Goal: Contribute content: Add original content to the website for others to see

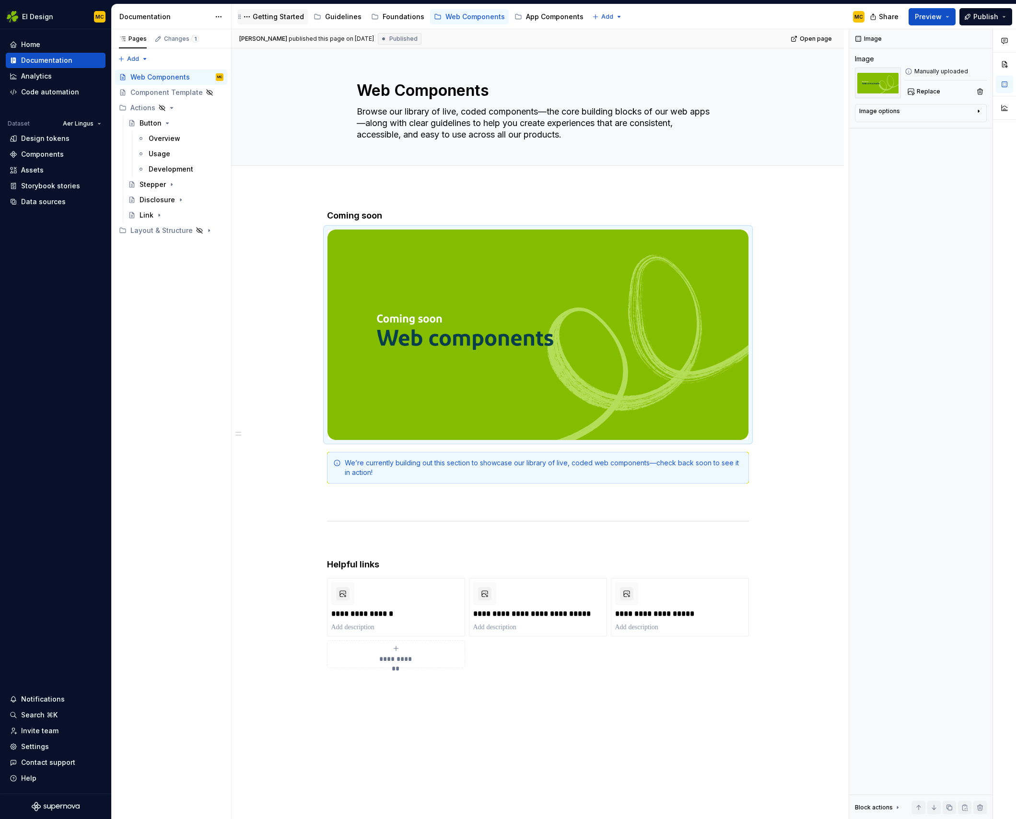
click at [274, 18] on div "Getting Started" at bounding box center [278, 17] width 51 height 10
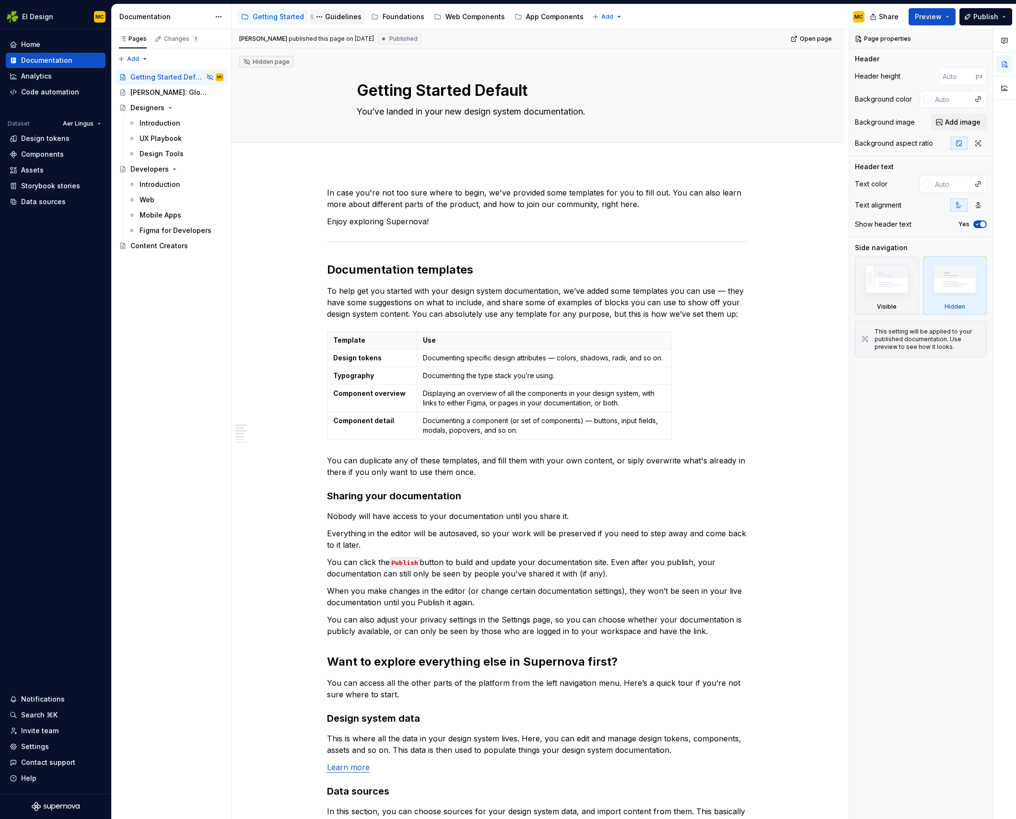
click at [332, 23] on div "Guidelines" at bounding box center [338, 16] width 56 height 15
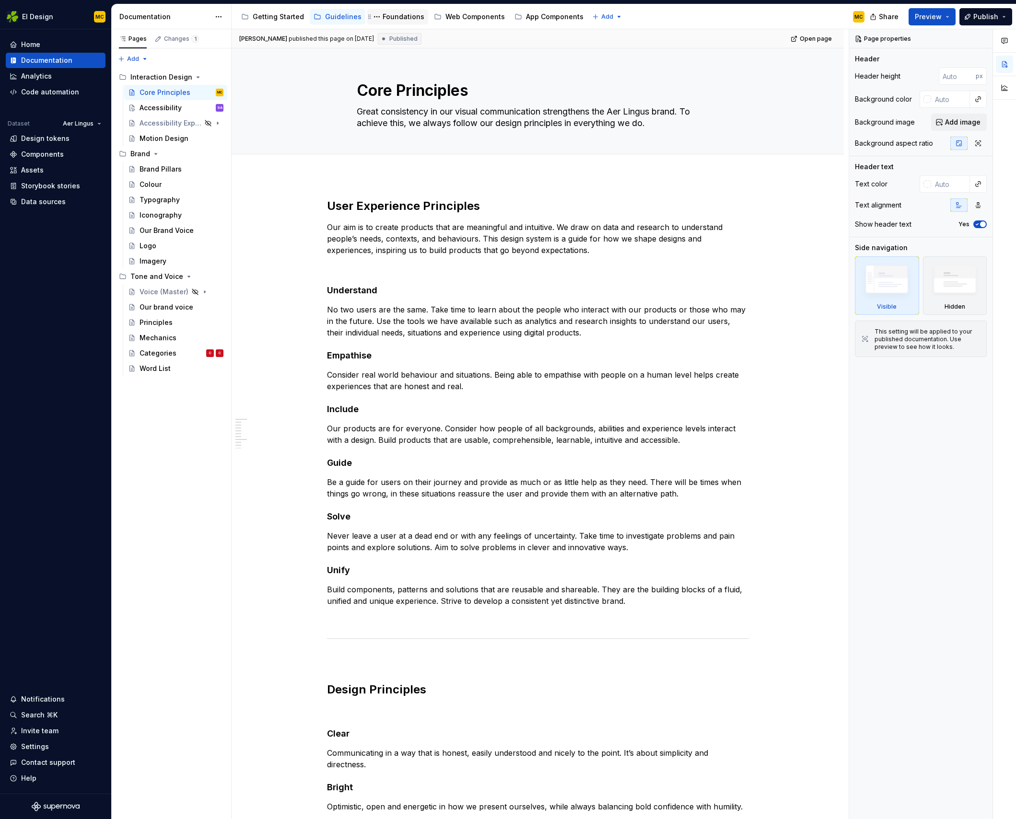
click at [400, 21] on div "Foundations" at bounding box center [404, 17] width 42 height 10
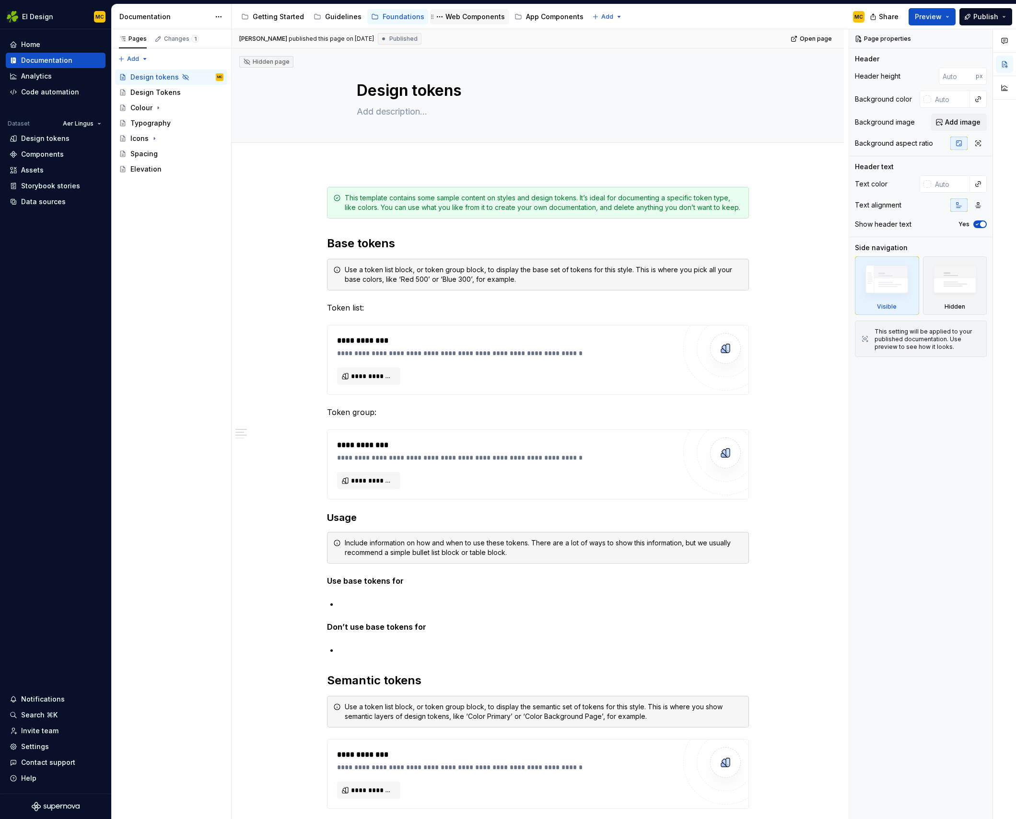
click at [457, 19] on div "Web Components" at bounding box center [474, 17] width 59 height 10
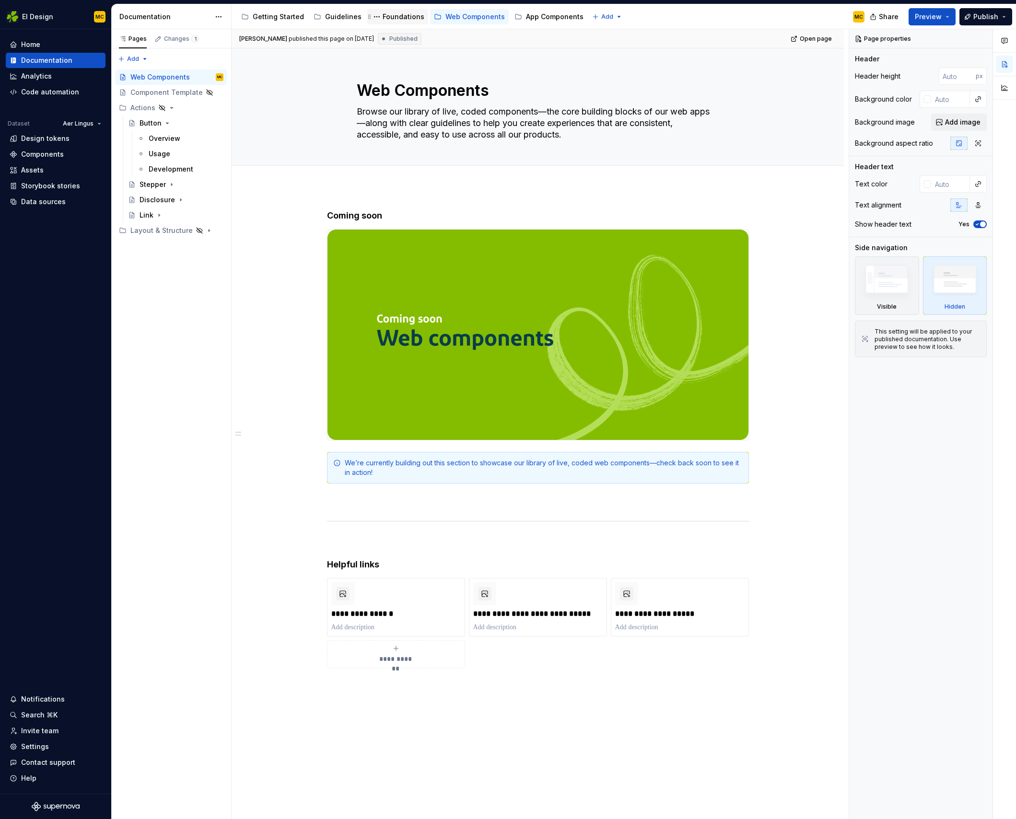
click at [397, 18] on div "Foundations" at bounding box center [404, 17] width 42 height 10
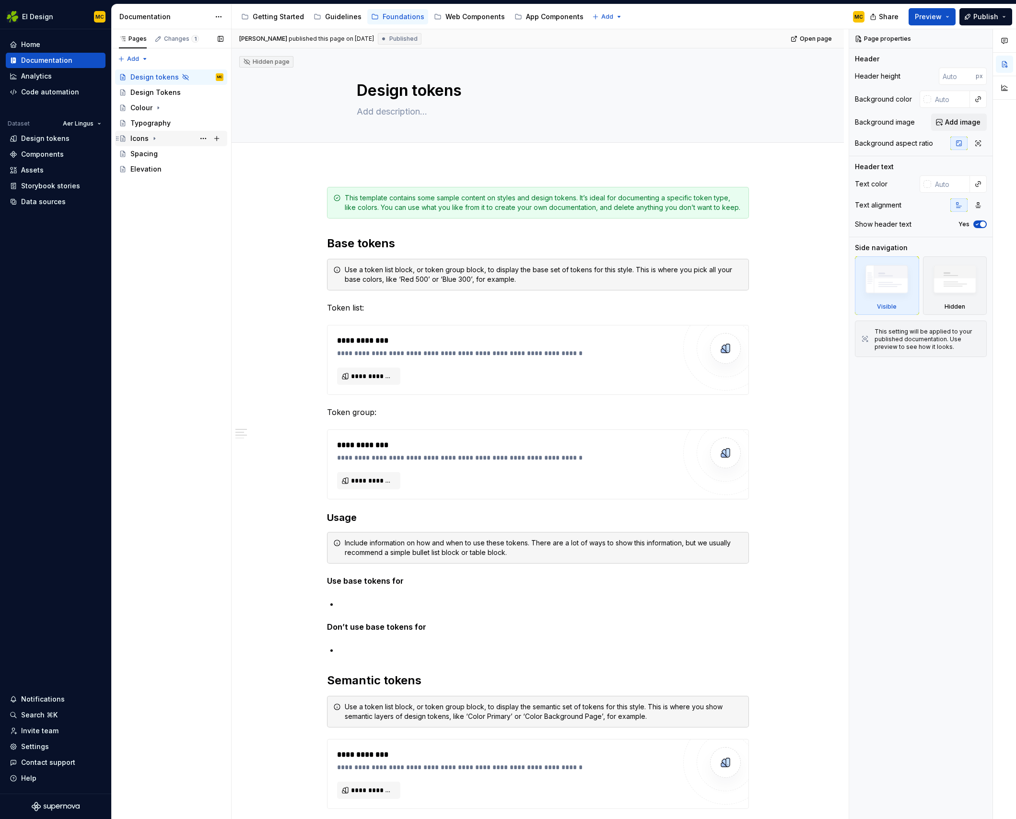
click at [155, 135] on icon "Page tree" at bounding box center [155, 139] width 8 height 8
click at [276, 18] on div "Getting Started" at bounding box center [278, 17] width 51 height 10
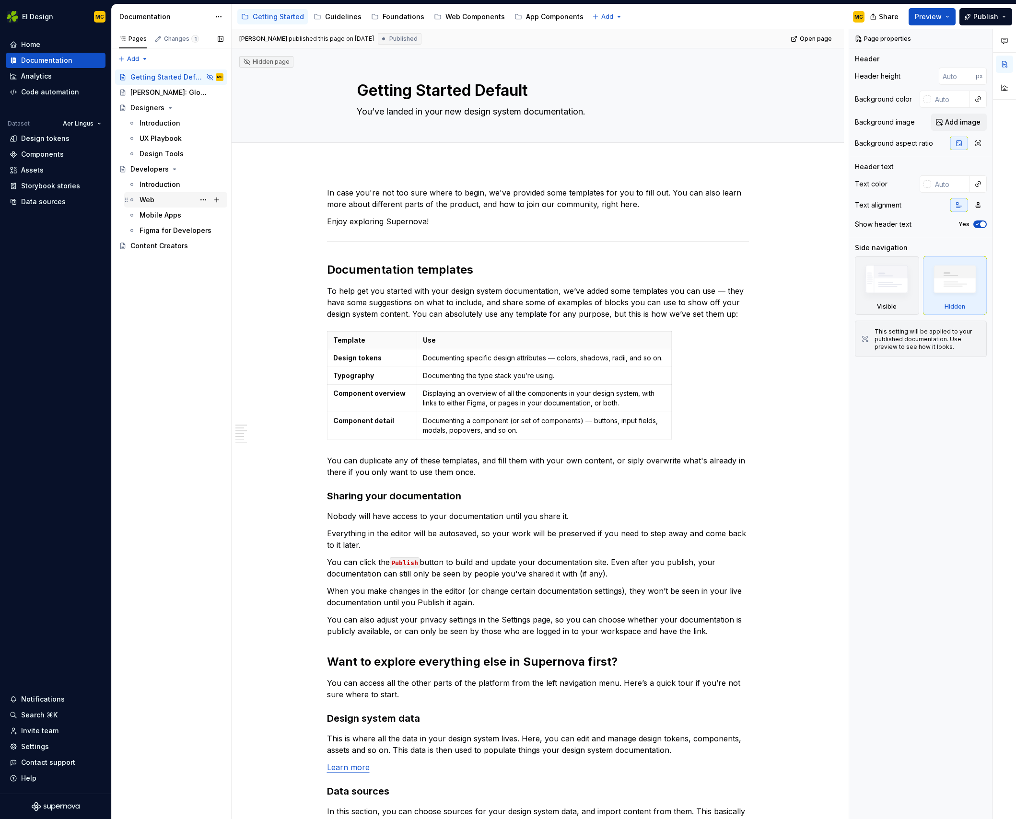
click at [167, 197] on div "Web" at bounding box center [182, 199] width 84 height 13
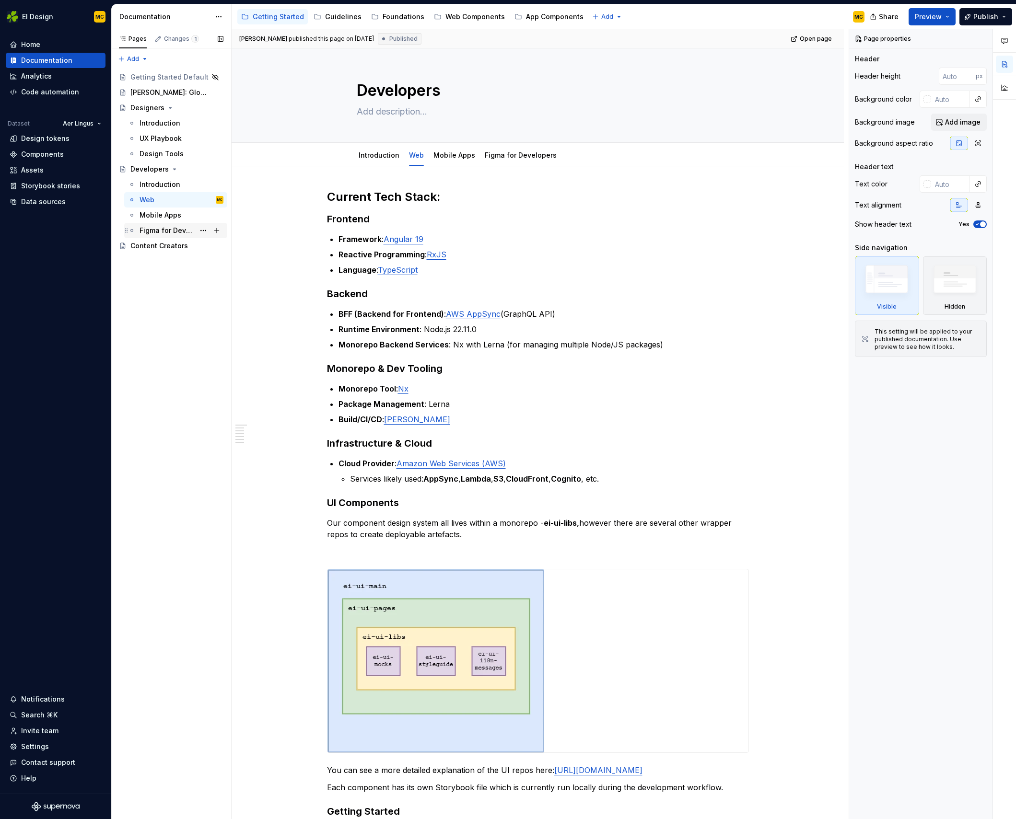
click at [168, 233] on div "Figma for Developers" at bounding box center [167, 231] width 55 height 10
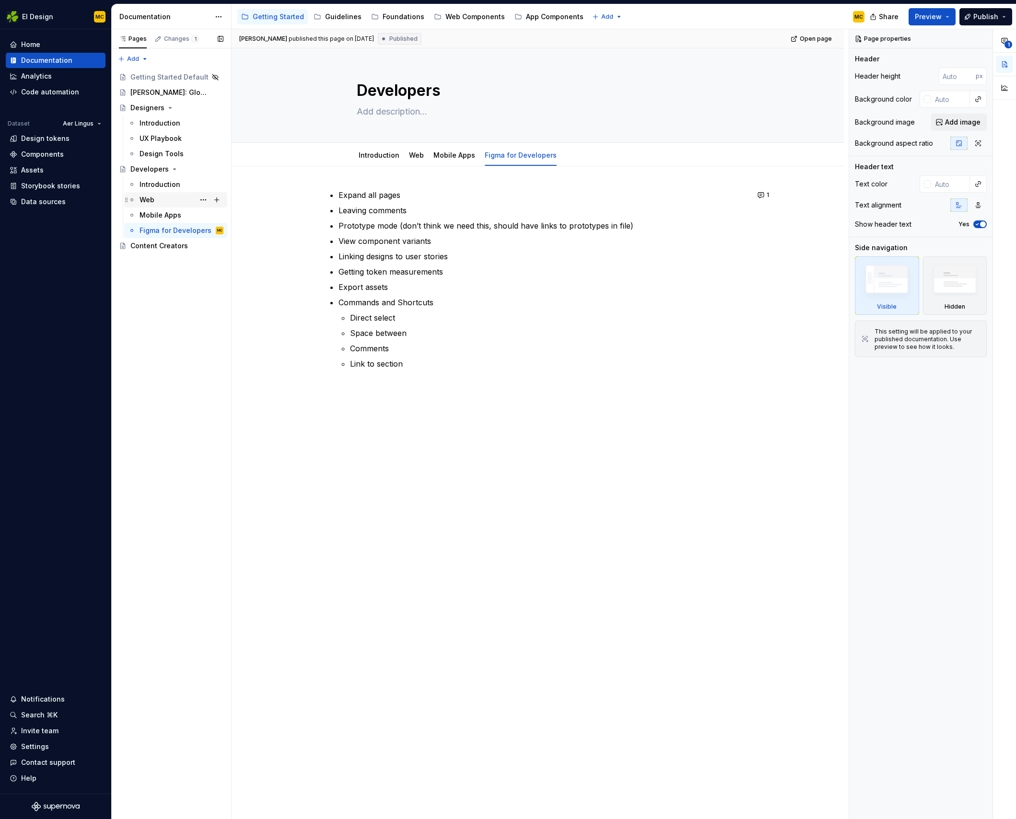
click at [163, 198] on div "Web" at bounding box center [182, 199] width 84 height 13
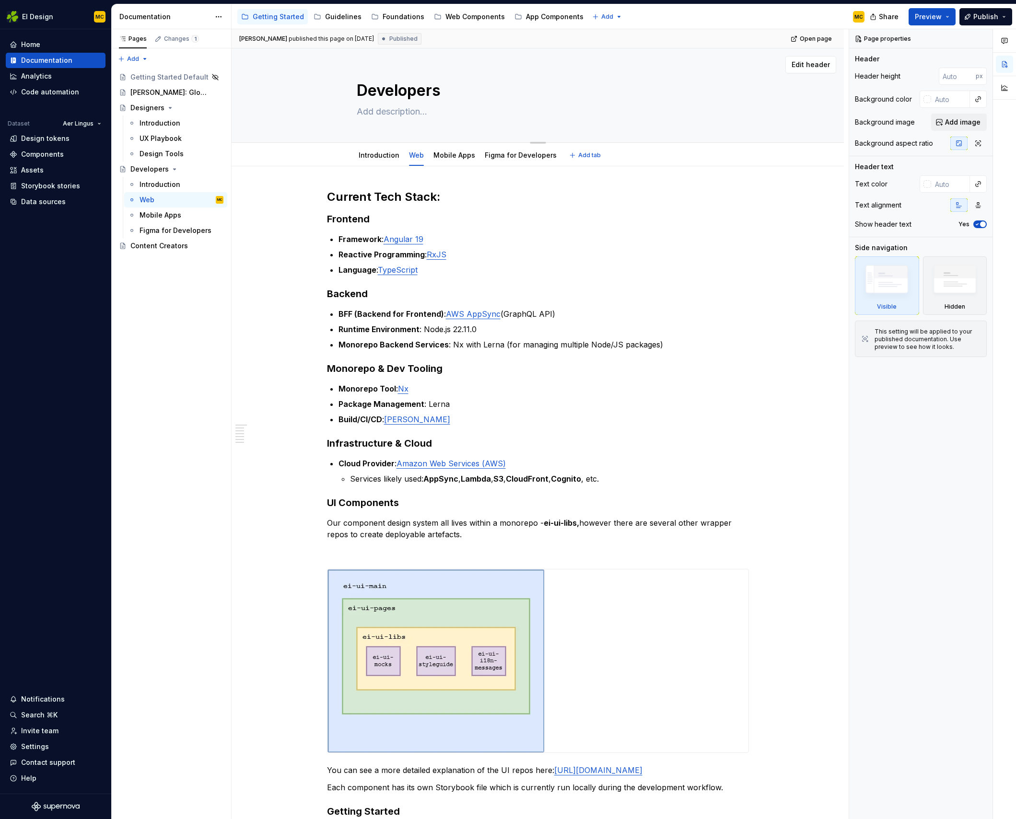
click at [395, 105] on textarea at bounding box center [536, 111] width 362 height 15
type textarea "*"
type textarea "G"
type textarea "*"
type textarea "Ge"
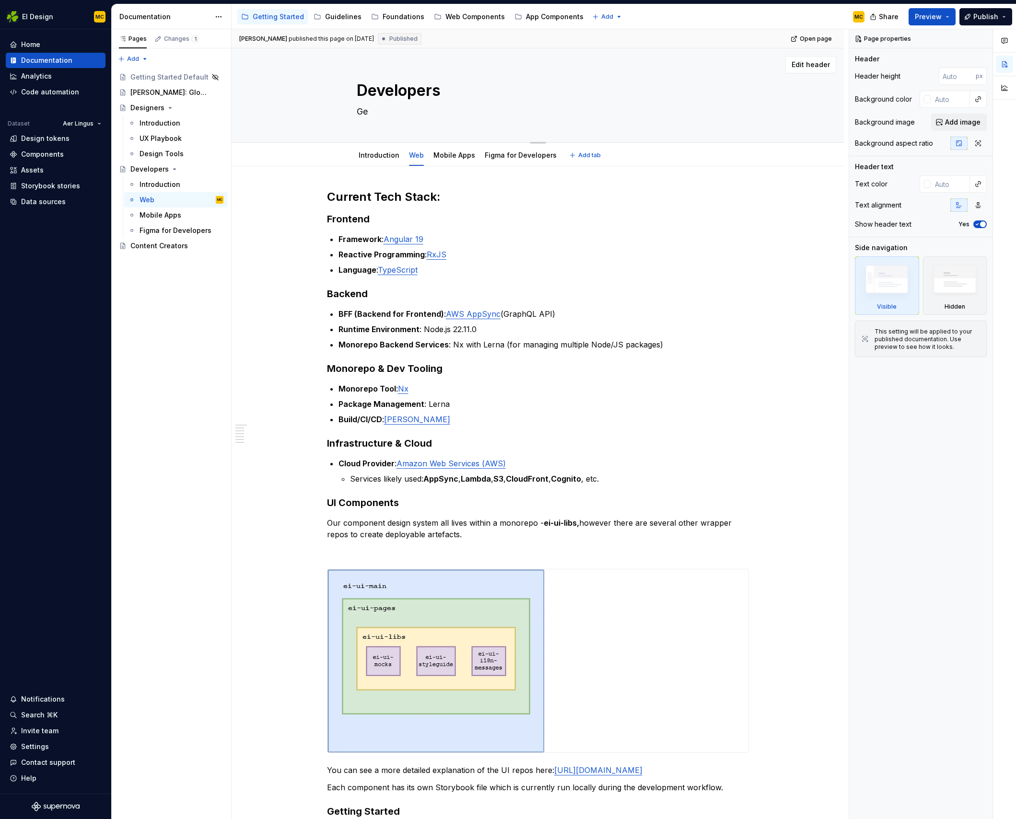
type textarea "*"
type textarea "Get"
type textarea "*"
type textarea "Get"
type textarea "*"
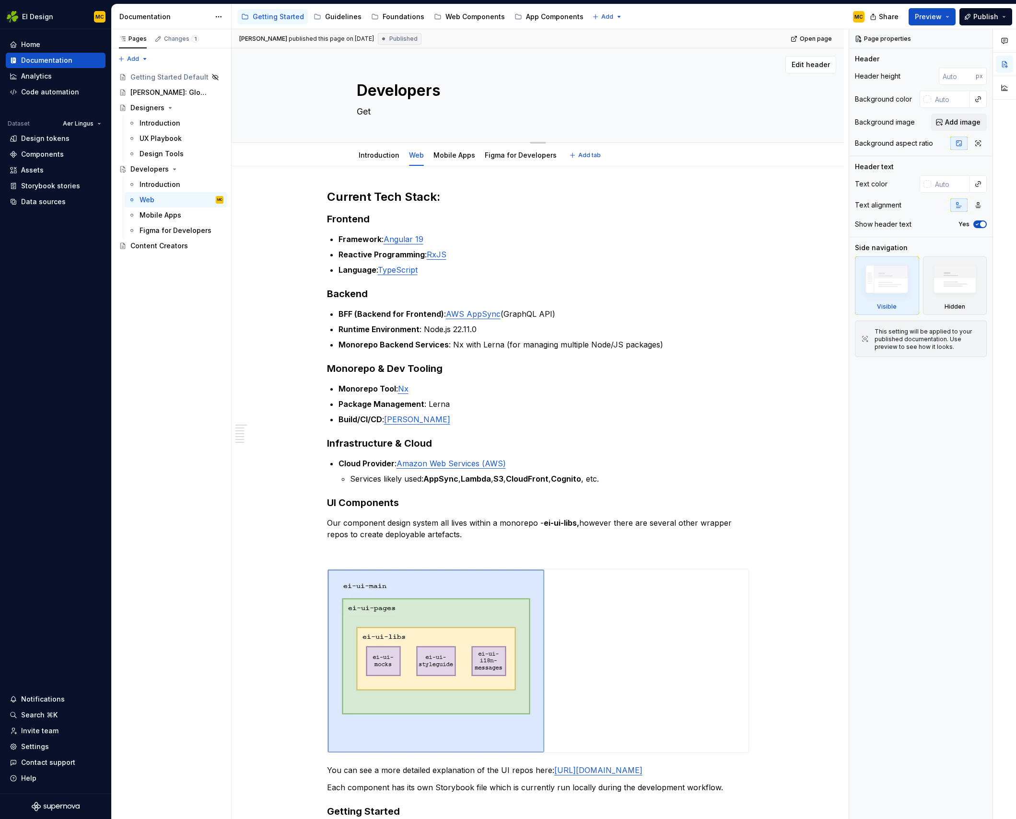
type textarea "Get s"
type textarea "*"
type textarea "Get st"
type textarea "*"
type textarea "Get sta"
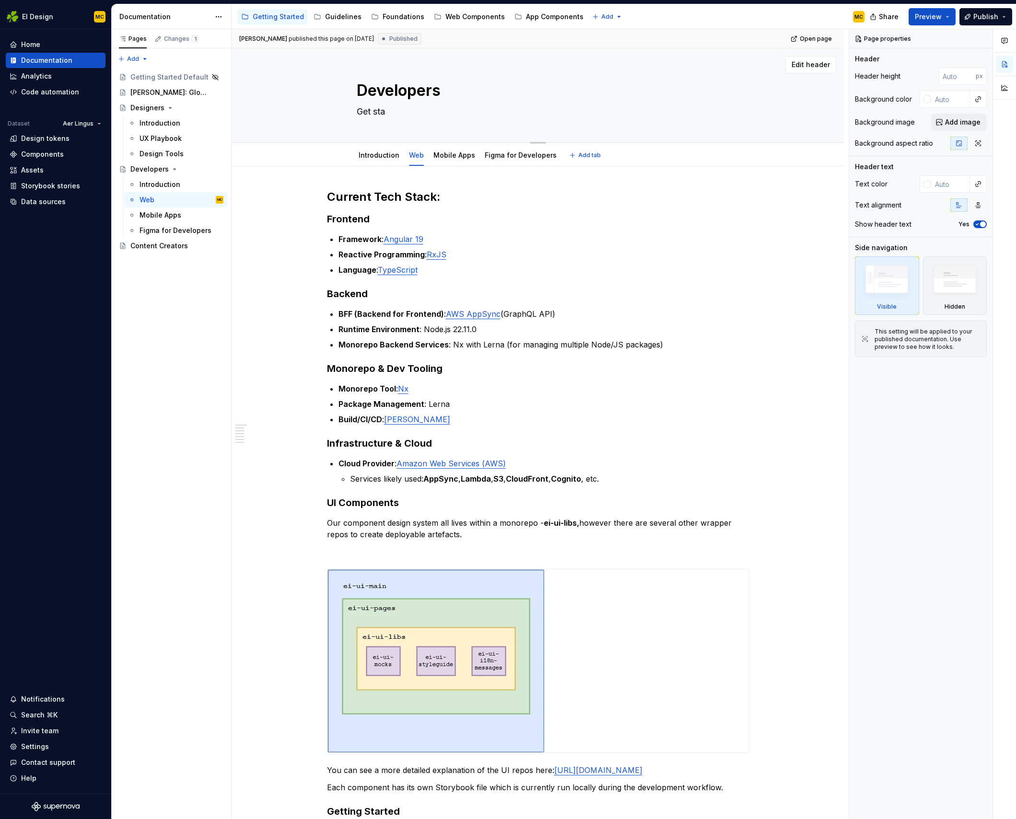
type textarea "*"
type textarea "Get star"
type textarea "*"
type textarea "Get start"
type textarea "*"
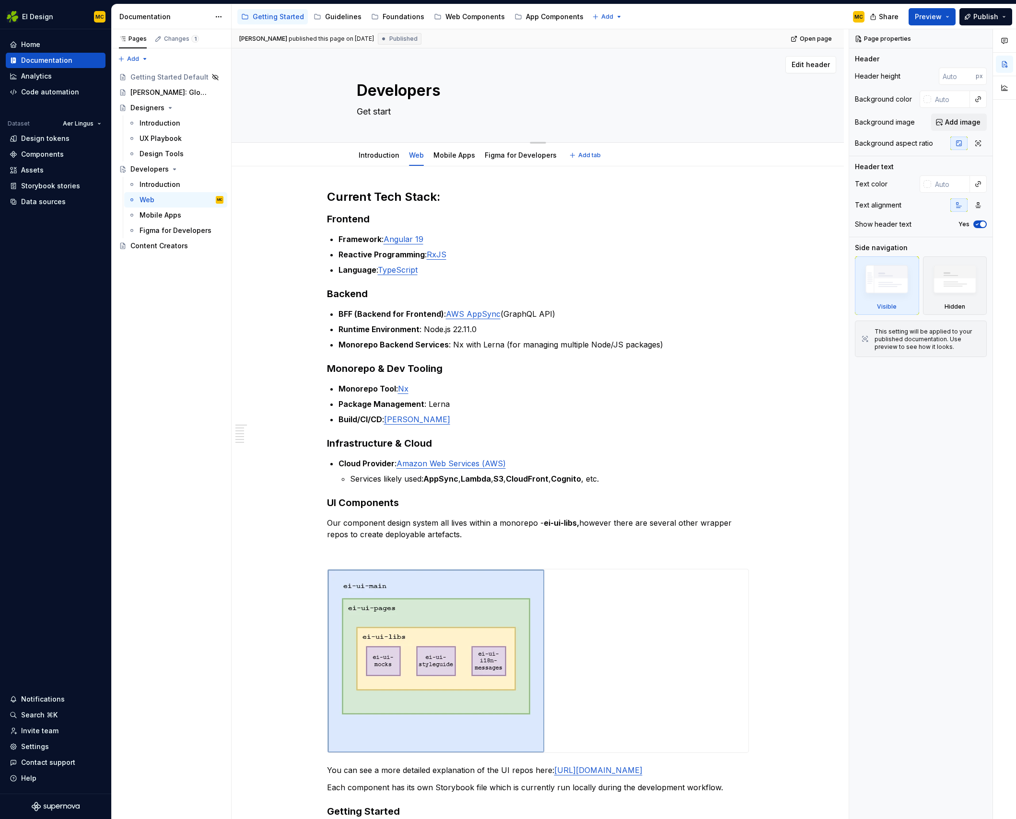
type textarea "Get starte"
type textarea "*"
type textarea "Get started"
type textarea "*"
type textarea "Get started"
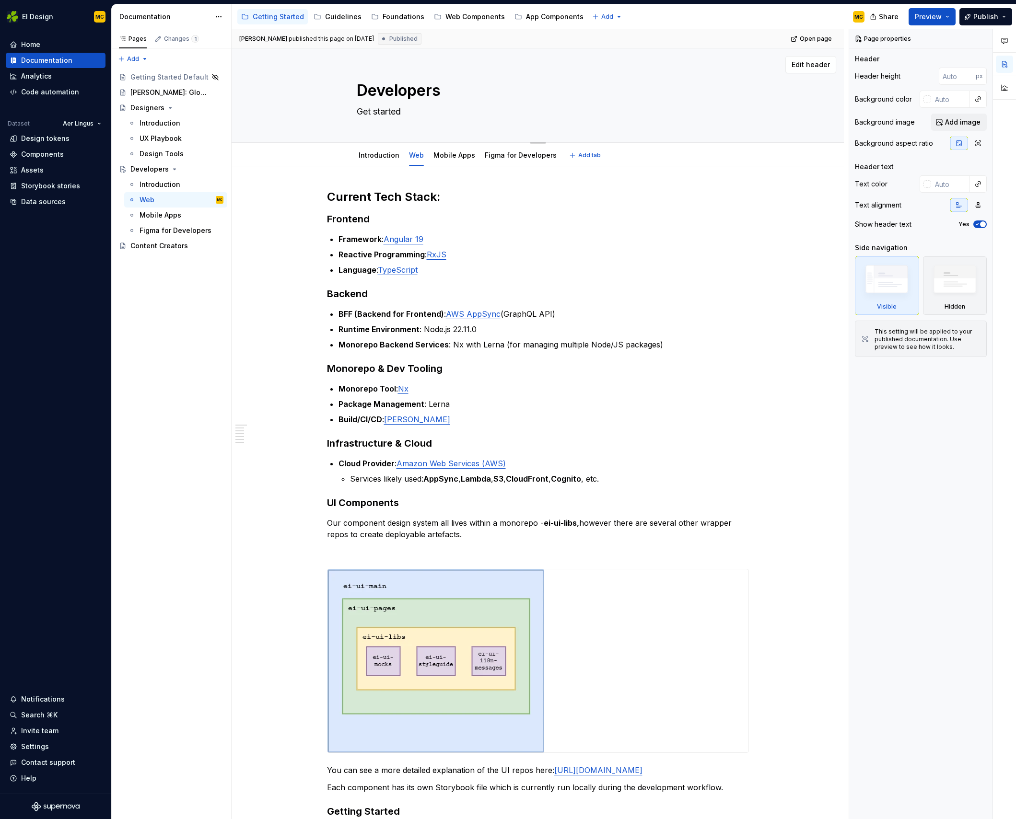
type textarea "*"
type textarea "Get started d"
type textarea "*"
type textarea "Get started de"
type textarea "*"
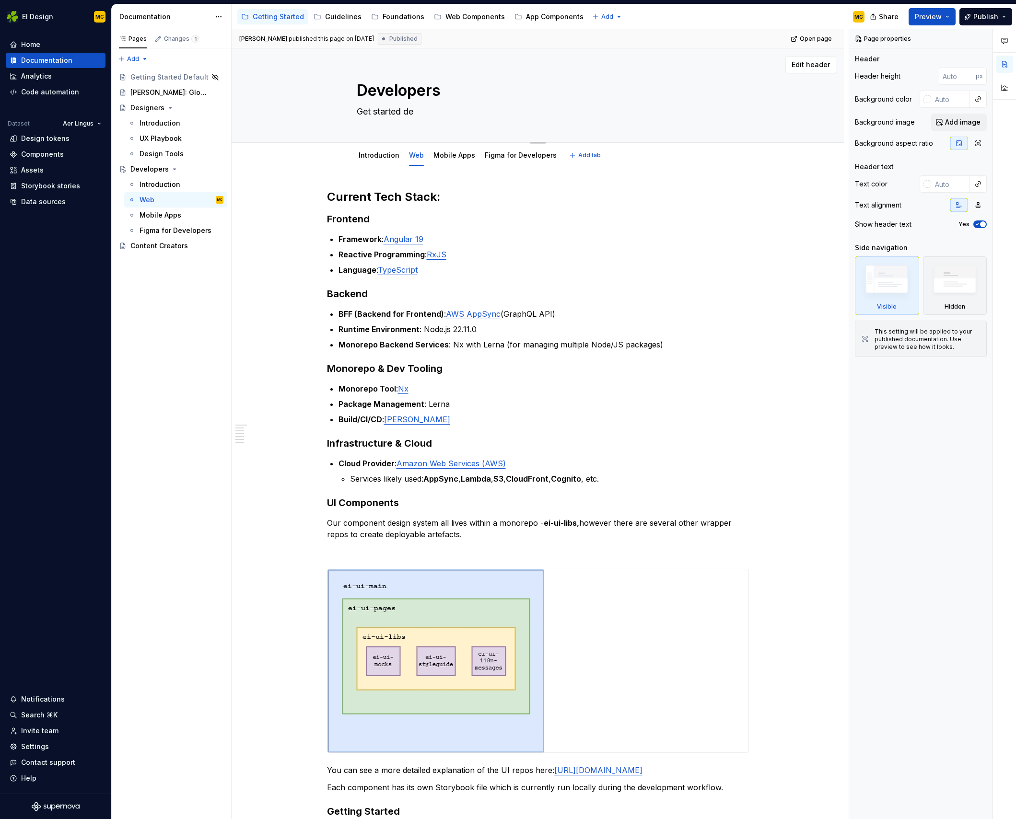
type textarea "Get started dev"
type textarea "*"
type textarea "Get started deve"
type textarea "*"
type textarea "Get started devel"
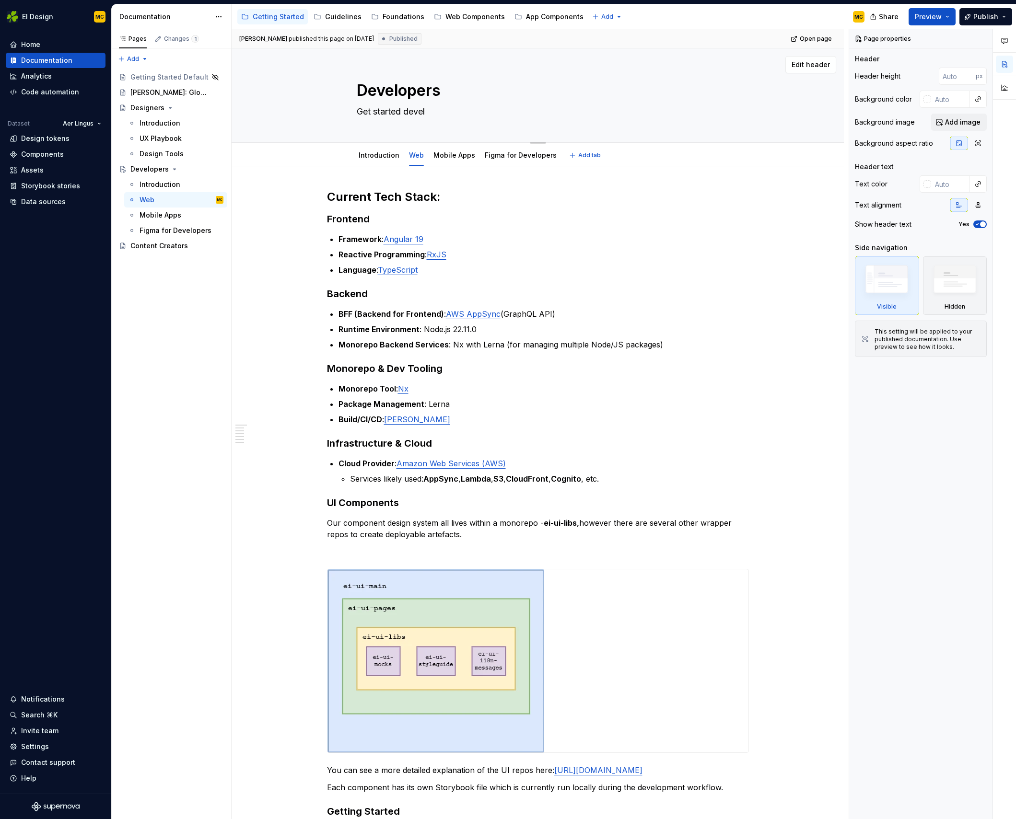
type textarea "*"
type textarea "Get started develo"
type textarea "*"
type textarea "Get started develop"
type textarea "*"
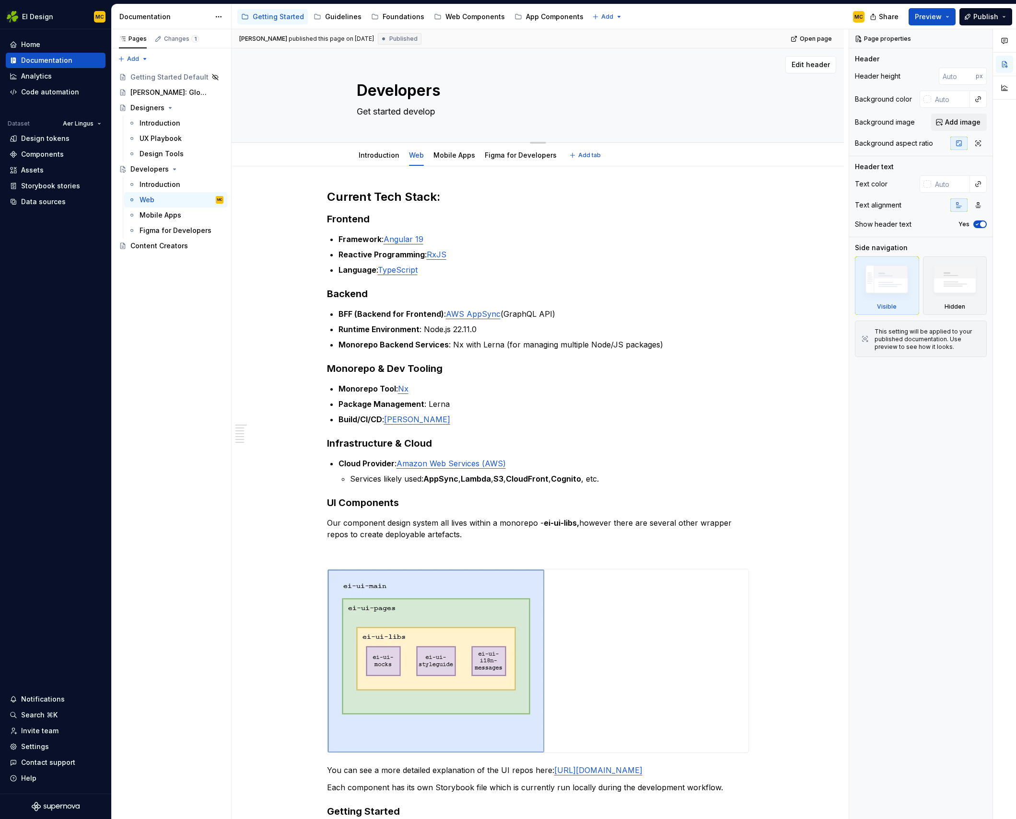
type textarea "Get started developi"
type textarea "*"
type textarea "Get started developin"
type textarea "*"
type textarea "Get started developing"
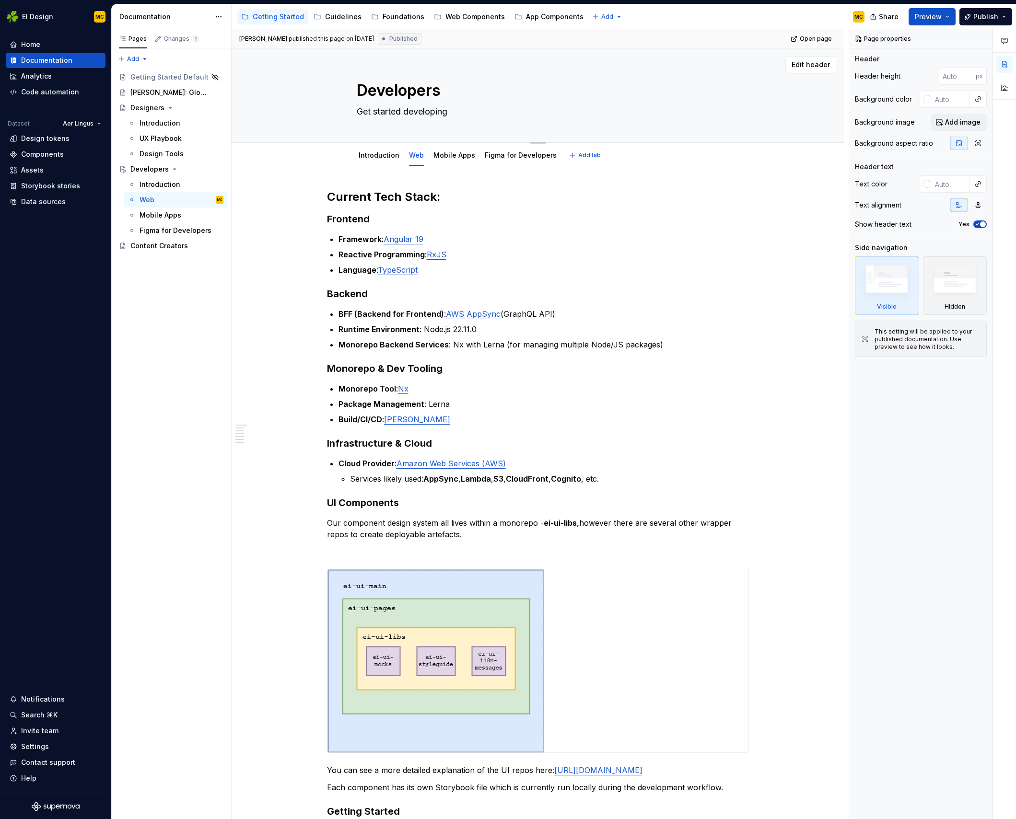
type textarea "*"
type textarea "Get started developing"
type textarea "*"
click at [380, 112] on textarea at bounding box center [536, 111] width 362 height 15
type textarea "*"
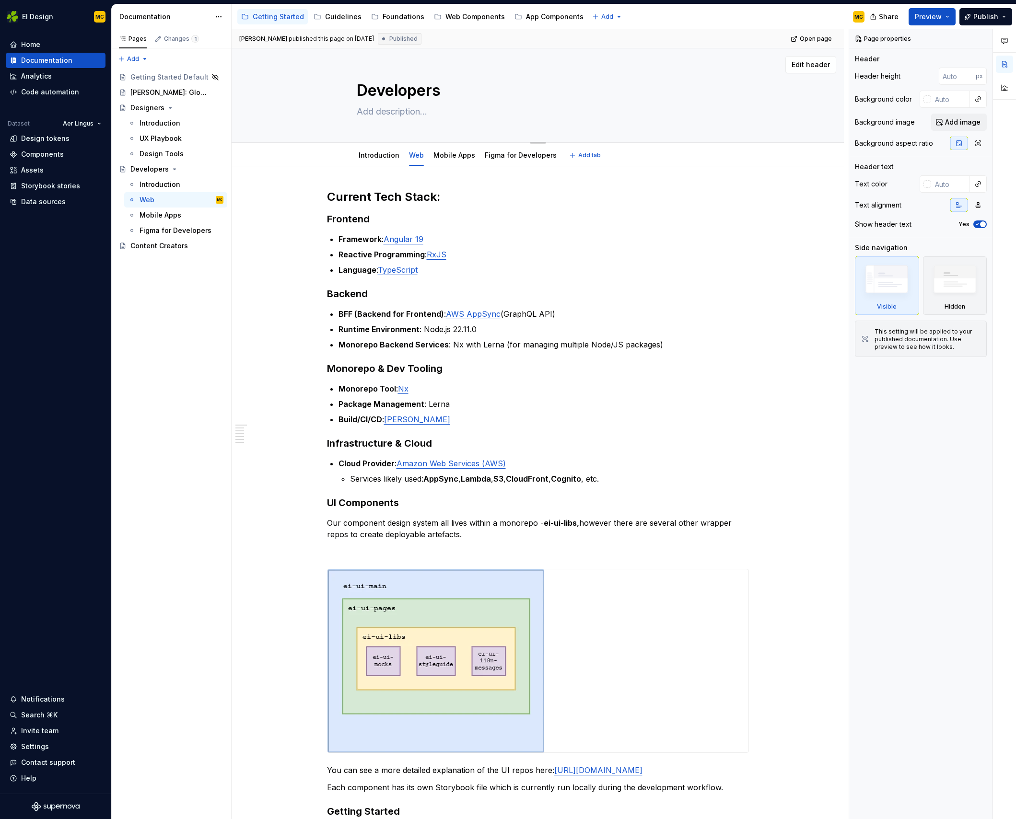
type textarea "E"
type textarea "*"
type textarea "Er"
type textarea "*"
type textarea "Erv"
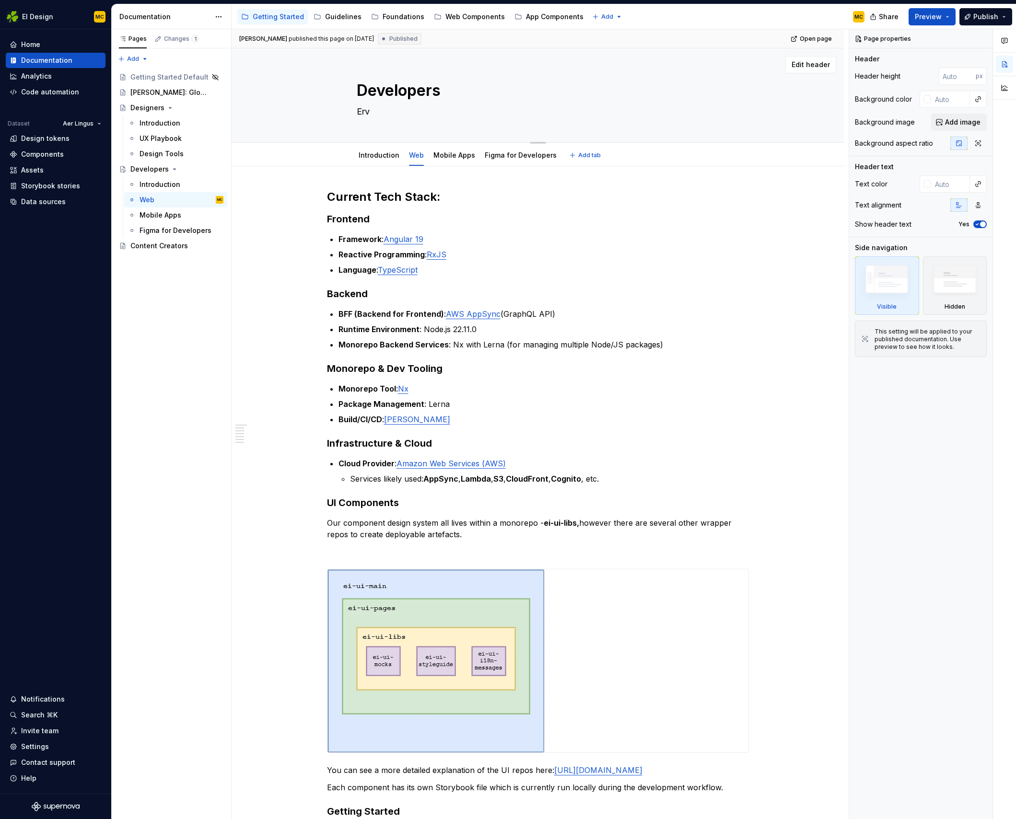
type textarea "*"
type textarea "Erve"
type textarea "*"
type textarea "Erver"
type textarea "*"
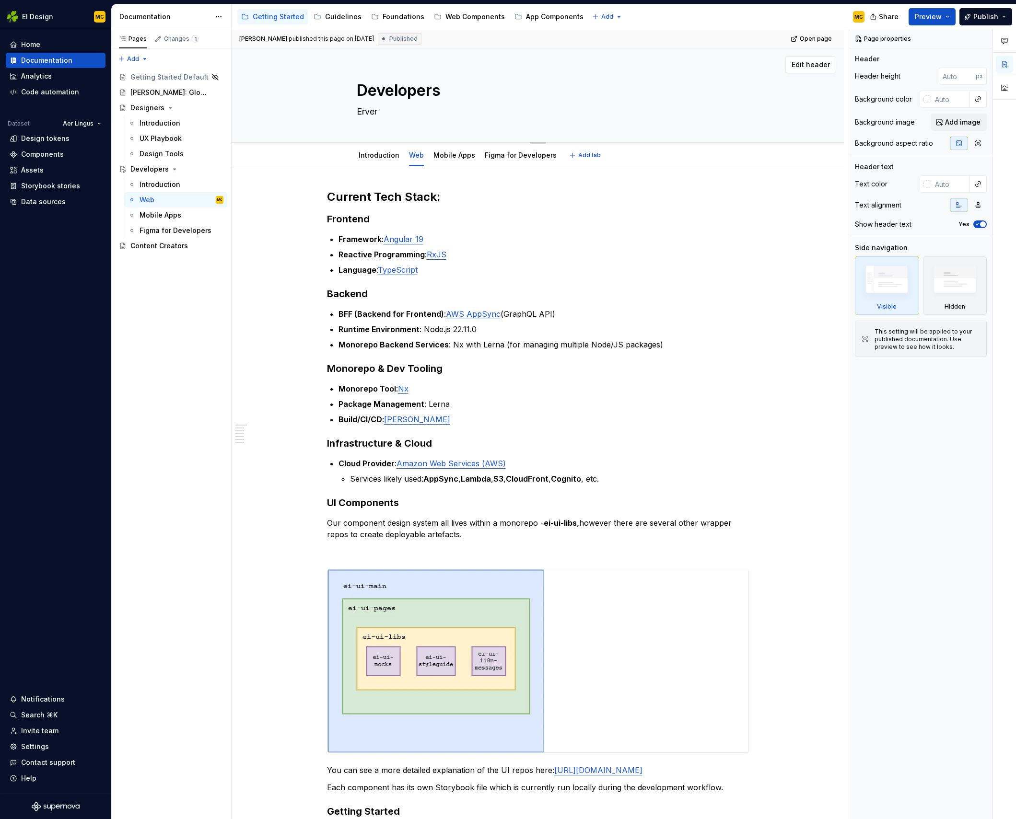
type textarea "Ervery"
type textarea "*"
type textarea "R"
type textarea "*"
type textarea "Re"
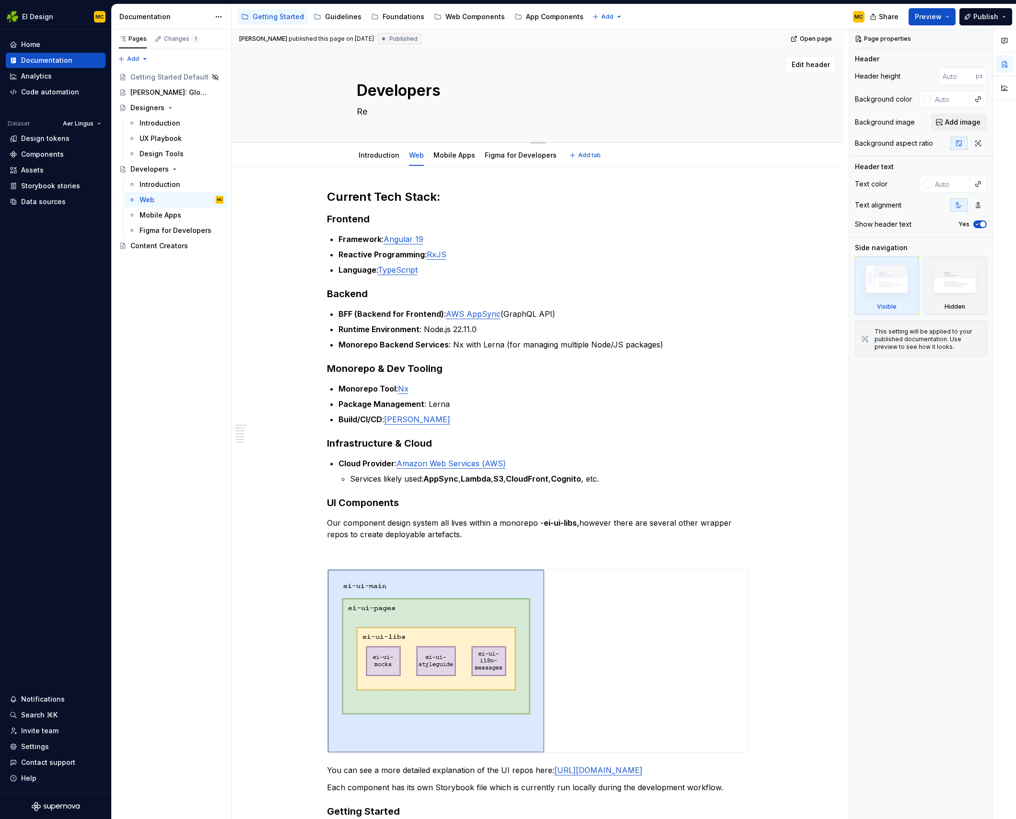
type textarea "*"
type textarea "Res"
type textarea "*"
type textarea "Reso"
type textarea "*"
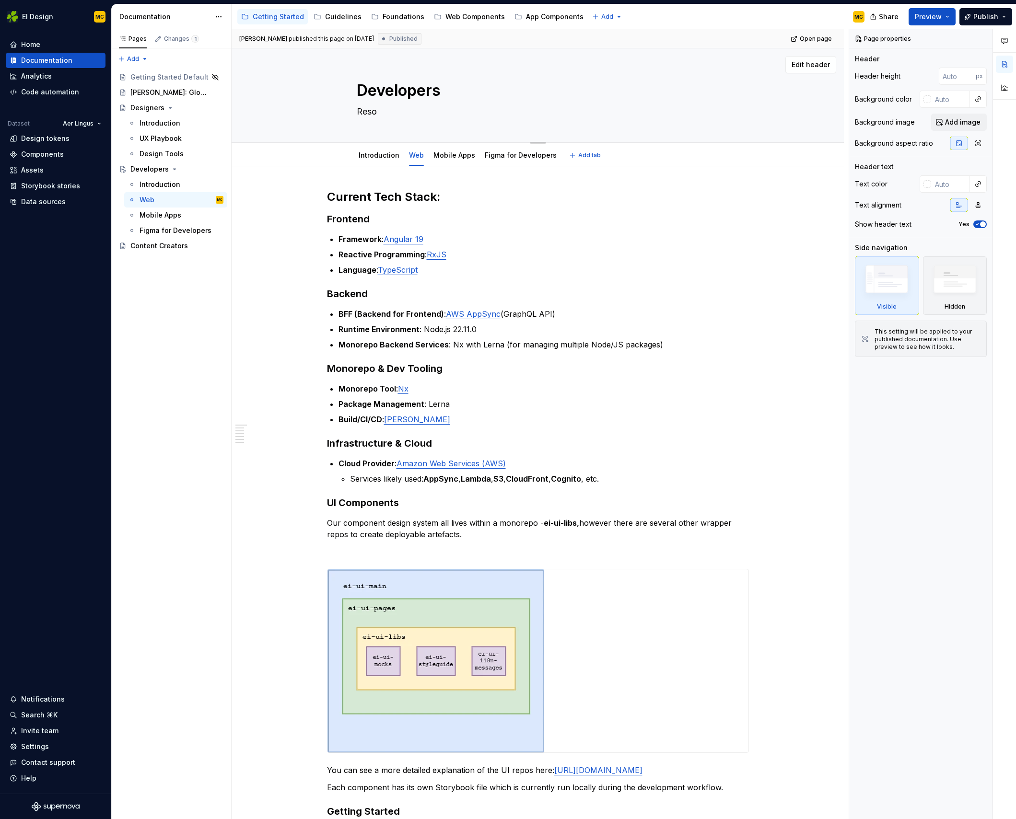
type textarea "Resou"
type textarea "*"
type textarea "Resour"
type textarea "*"
type textarea "Resourc"
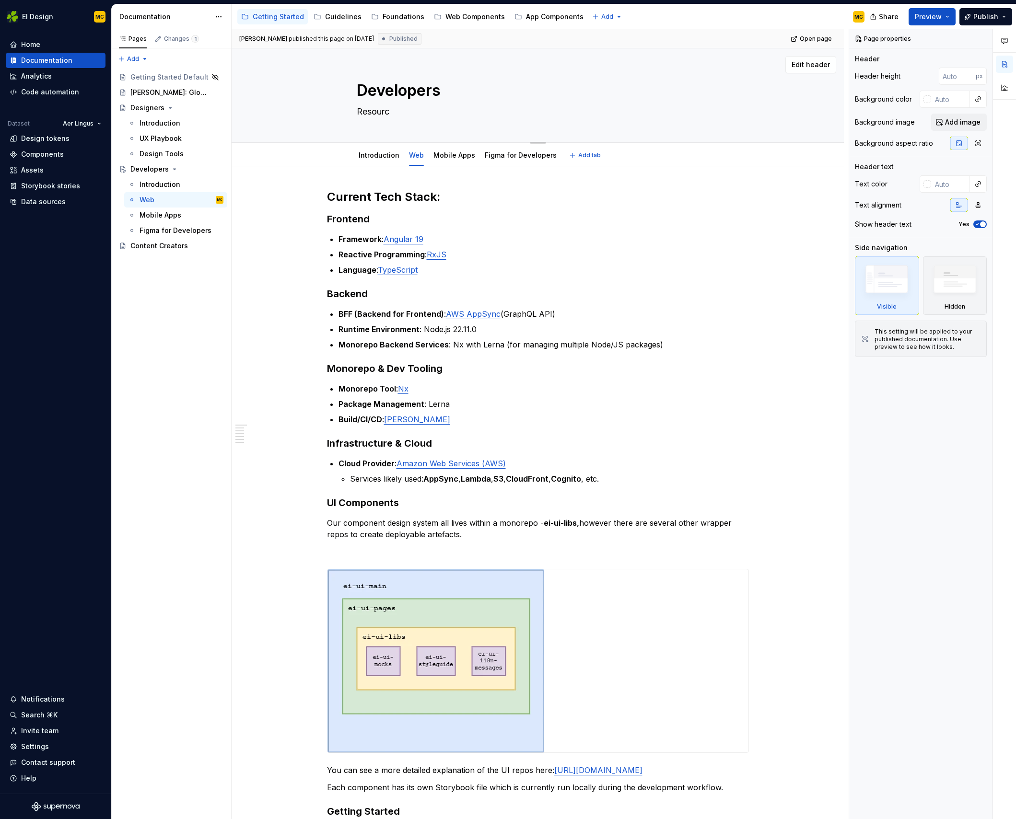
type textarea "*"
type textarea "Resource"
type textarea "*"
type textarea "Resources"
type textarea "*"
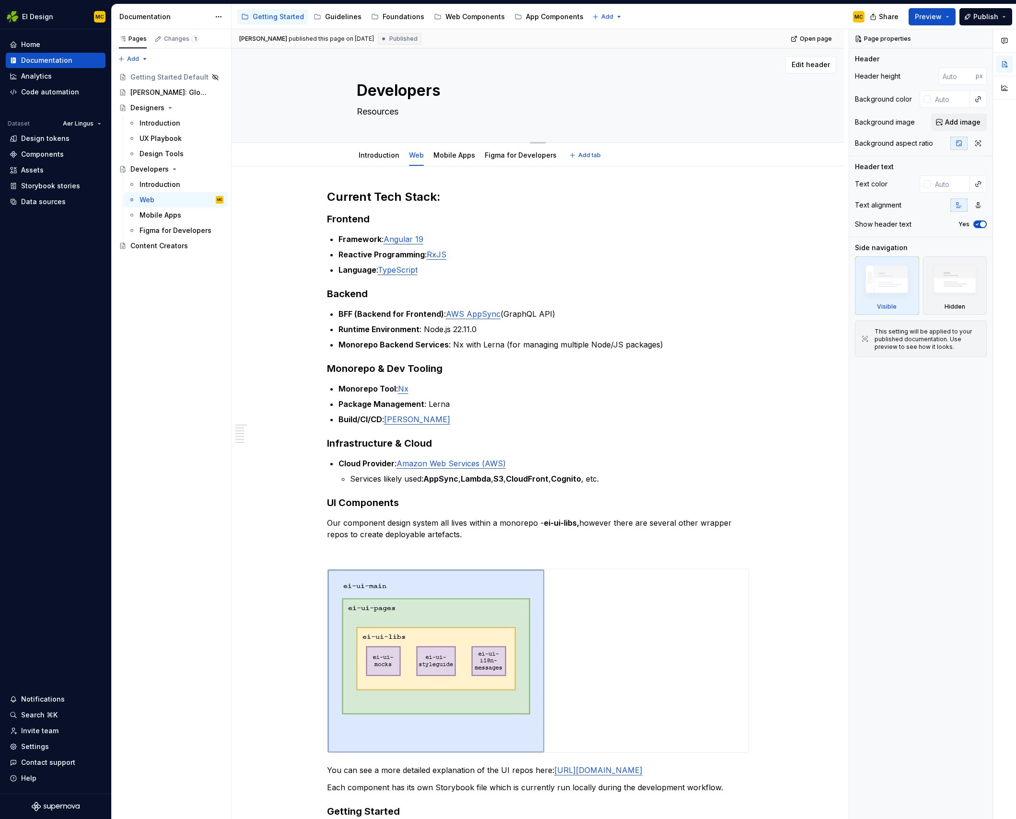
type textarea "O"
type textarea "*"
type textarea "Ou"
type textarea "*"
type textarea "Our"
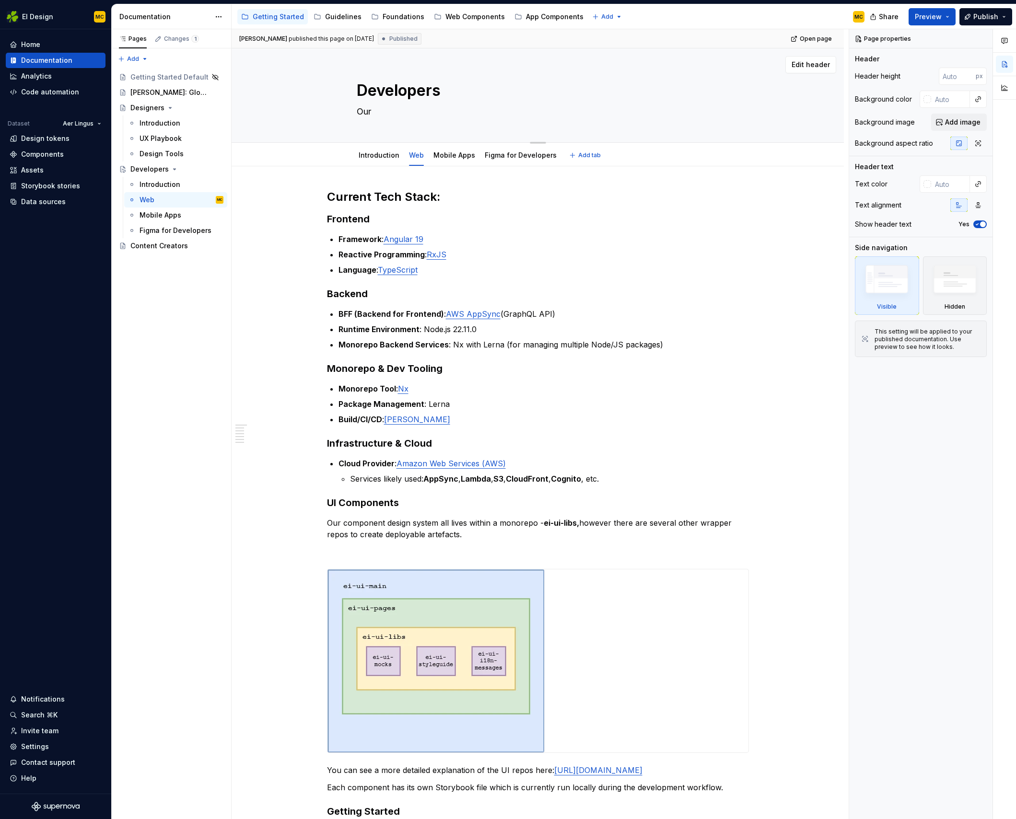
type textarea "*"
type textarea "Our"
type textarea "*"
type textarea "Our t"
type textarea "*"
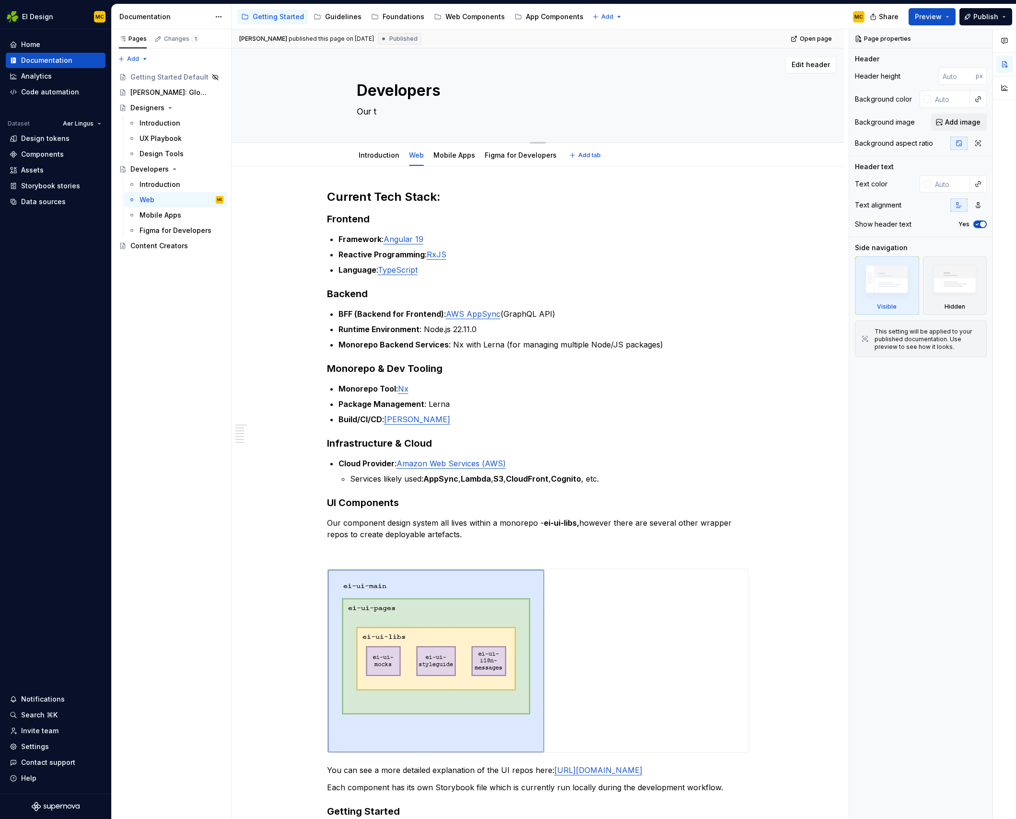
type textarea "Our te"
type textarea "*"
type textarea "Our tec"
type textarea "*"
type textarea "Our tech"
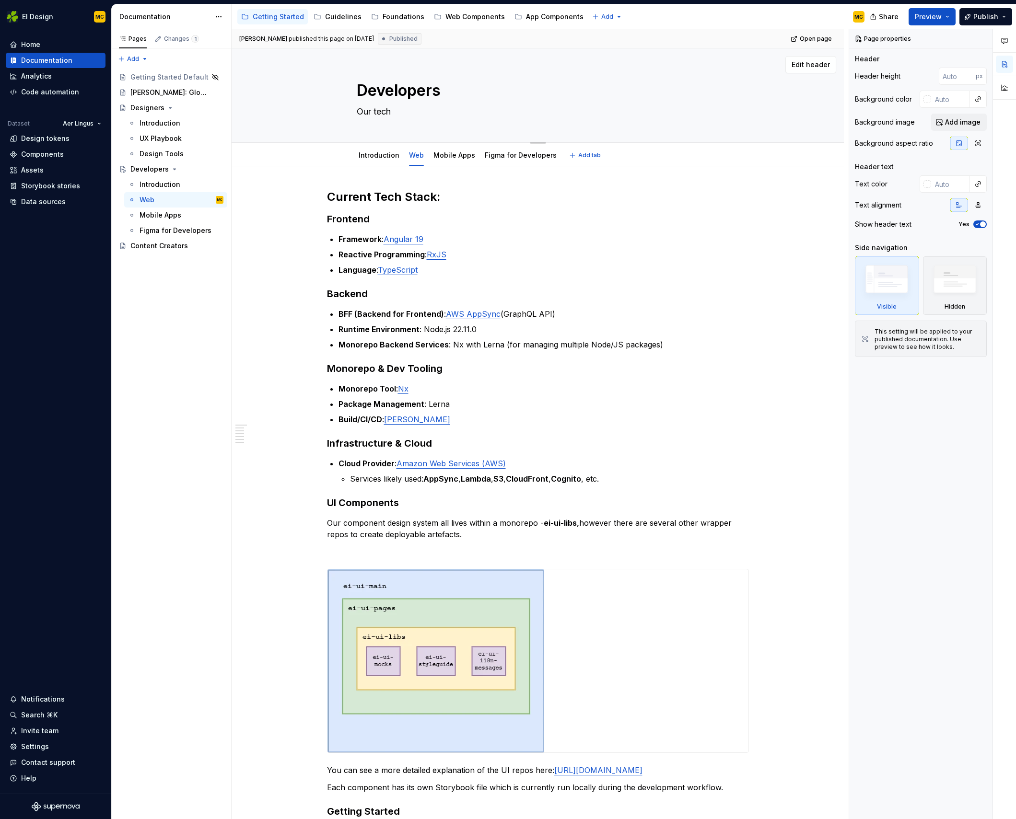
type textarea "*"
type textarea "Our tech"
type textarea "*"
type textarea "Our tech s"
type textarea "*"
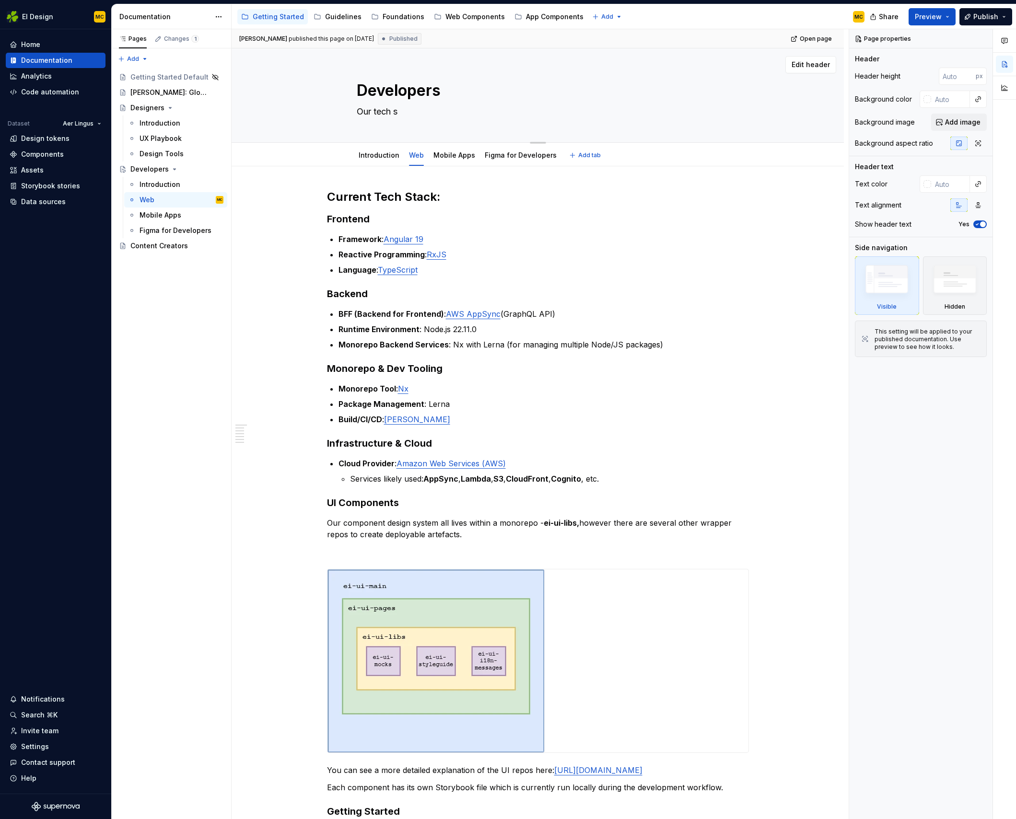
type textarea "Our tech st"
type textarea "*"
type textarea "Our tech sta"
type textarea "*"
type textarea "Our tech stac"
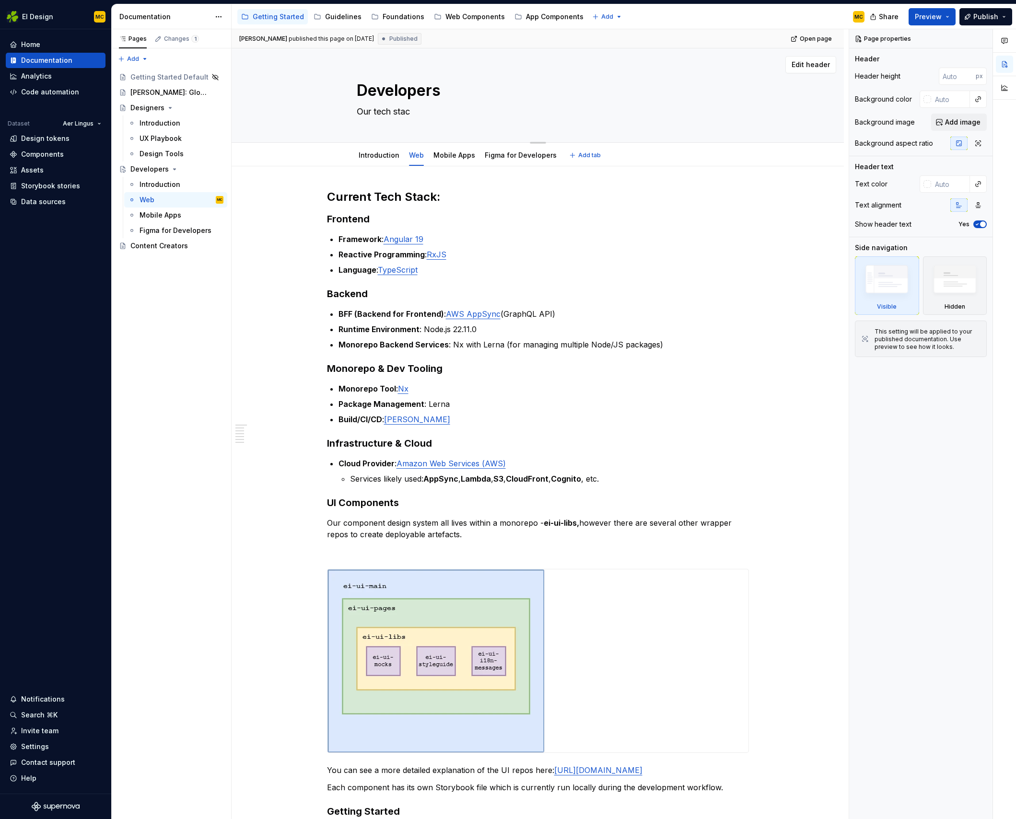
type textarea "*"
type textarea "Our tech stack"
type textarea "*"
type textarea "Our tech stack"
type textarea "*"
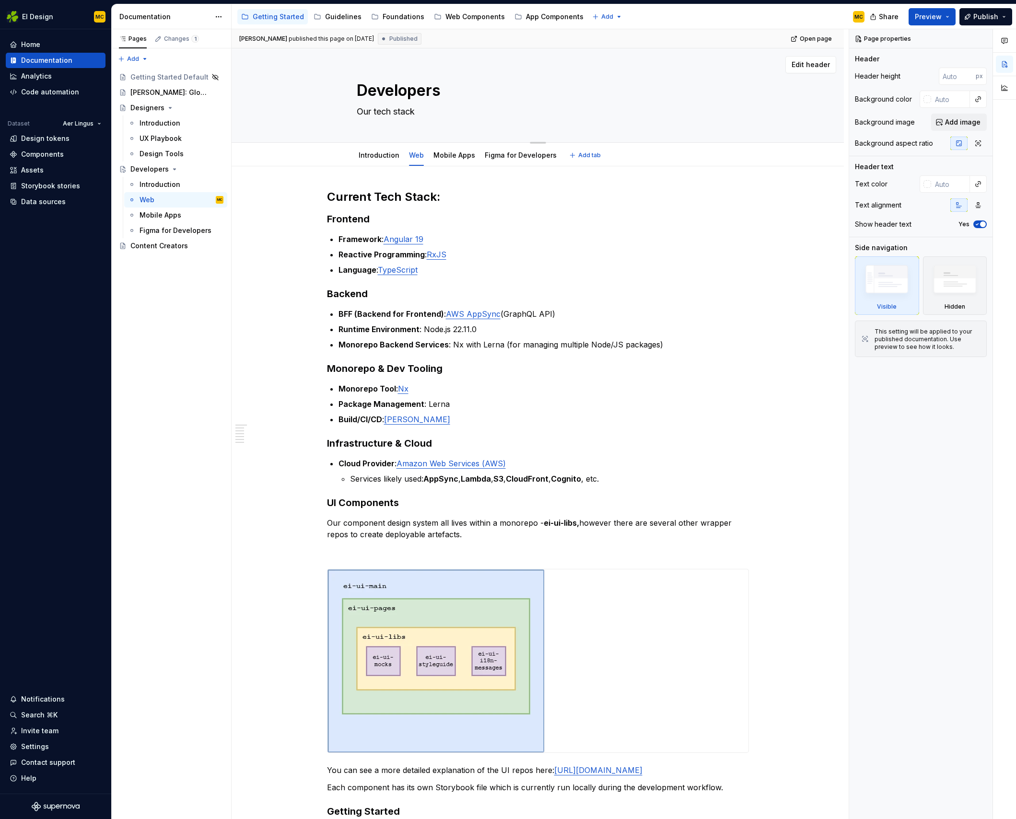
type textarea "Our tech stack"
type textarea "*"
type textarea "Our tech stack,"
type textarea "*"
type textarea "Our tech stack,"
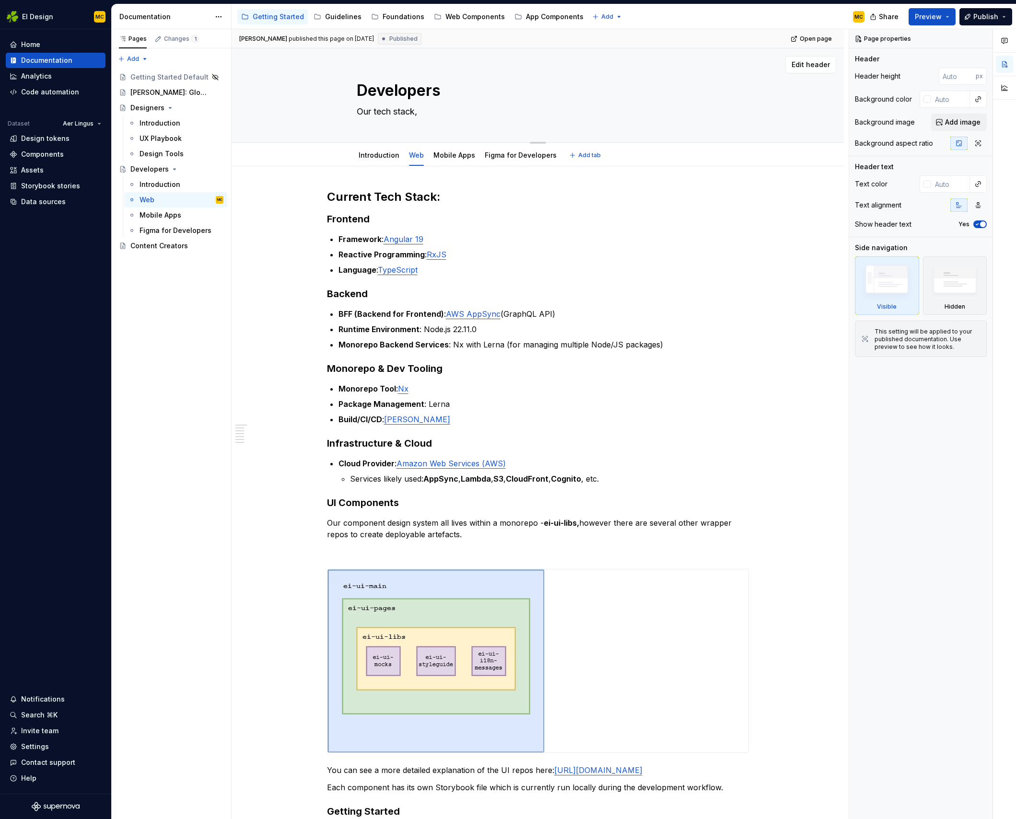
type textarea "*"
type textarea "Our tech stack, h"
type textarea "*"
type textarea "Our tech stack, he"
type textarea "*"
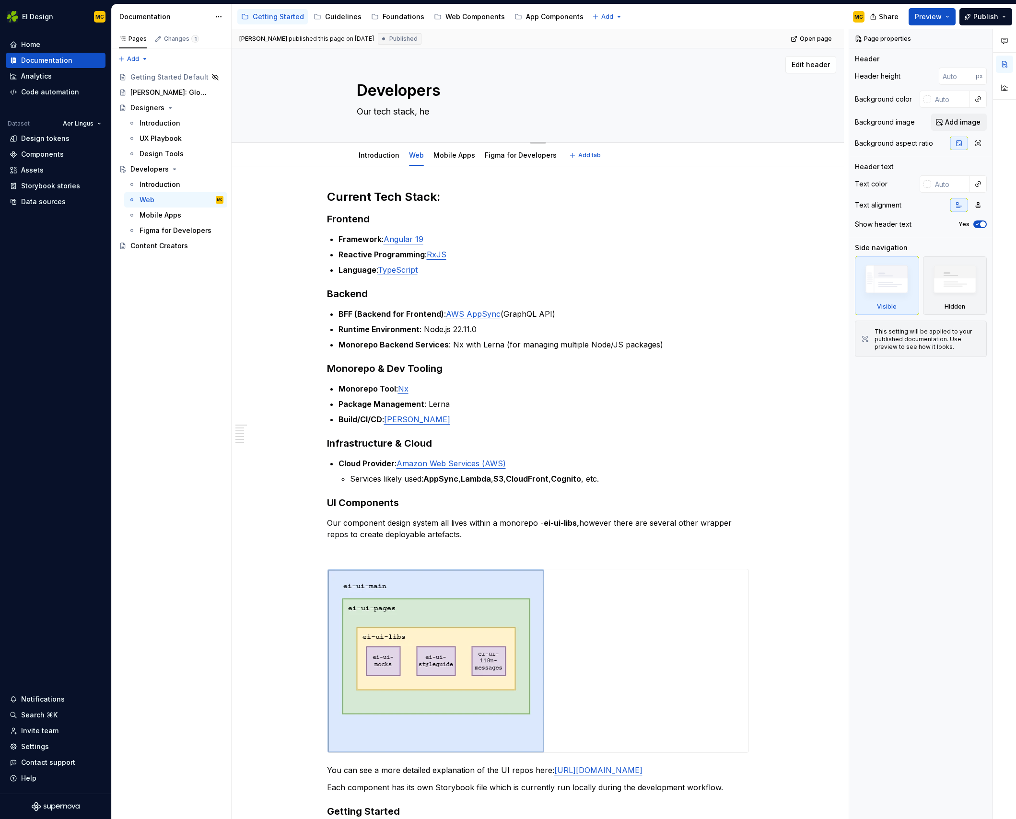
type textarea "Our tech stack, hel"
type textarea "*"
type textarea "Our tech stack, help"
type textarea "*"
type textarea "Our tech stack, helpf"
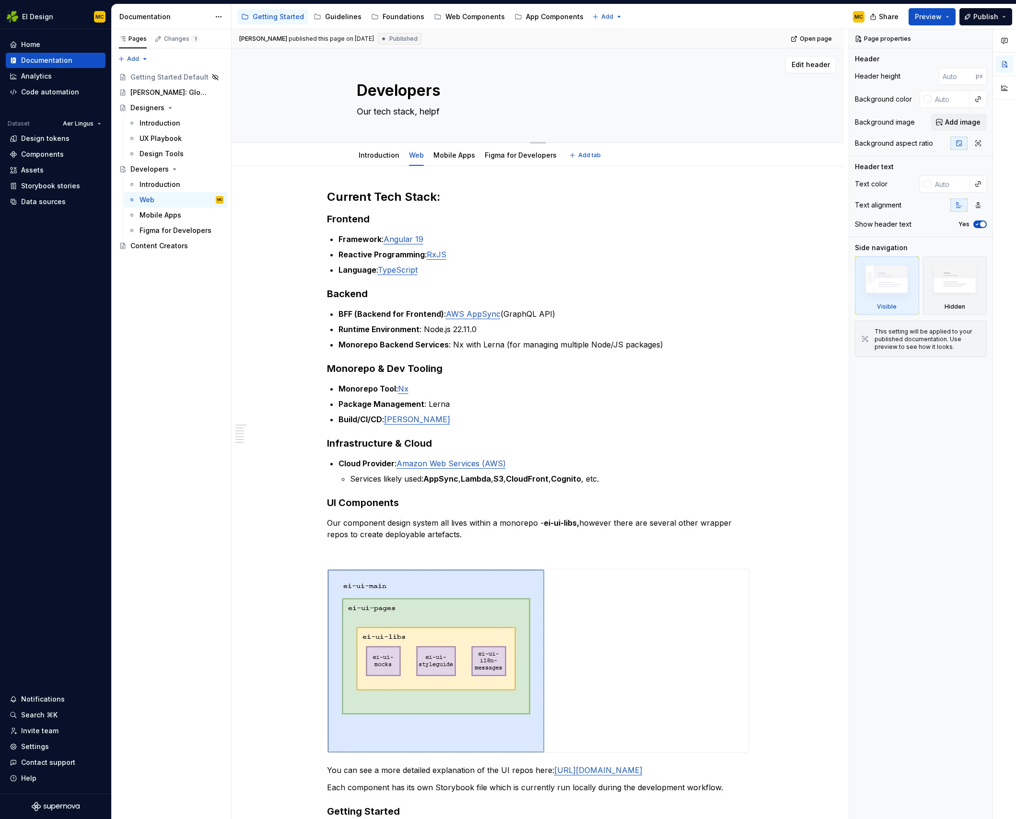
type textarea "*"
type textarea "Our tech stack, helpfu"
type textarea "*"
type textarea "Our tech stack, helpful"
type textarea "*"
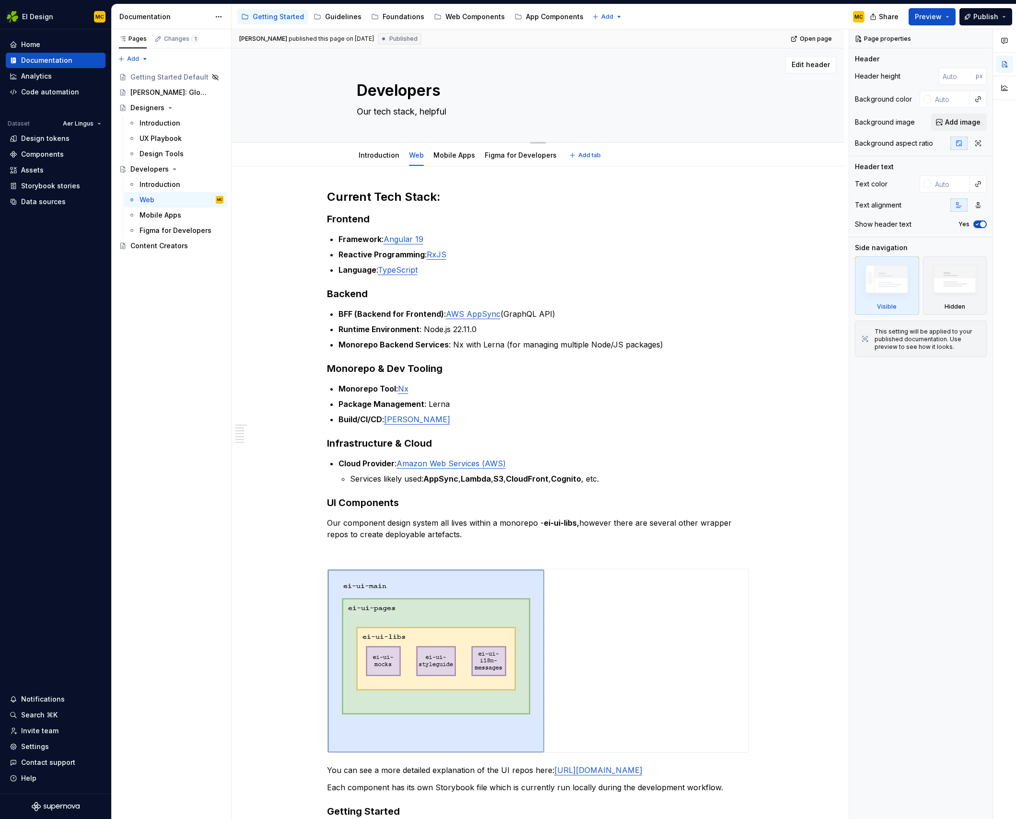
type textarea "Our tech stack, helpful"
type textarea "*"
type textarea "Our tech stack, helpful g"
type textarea "*"
type textarea "Our tech stack, helpful gu"
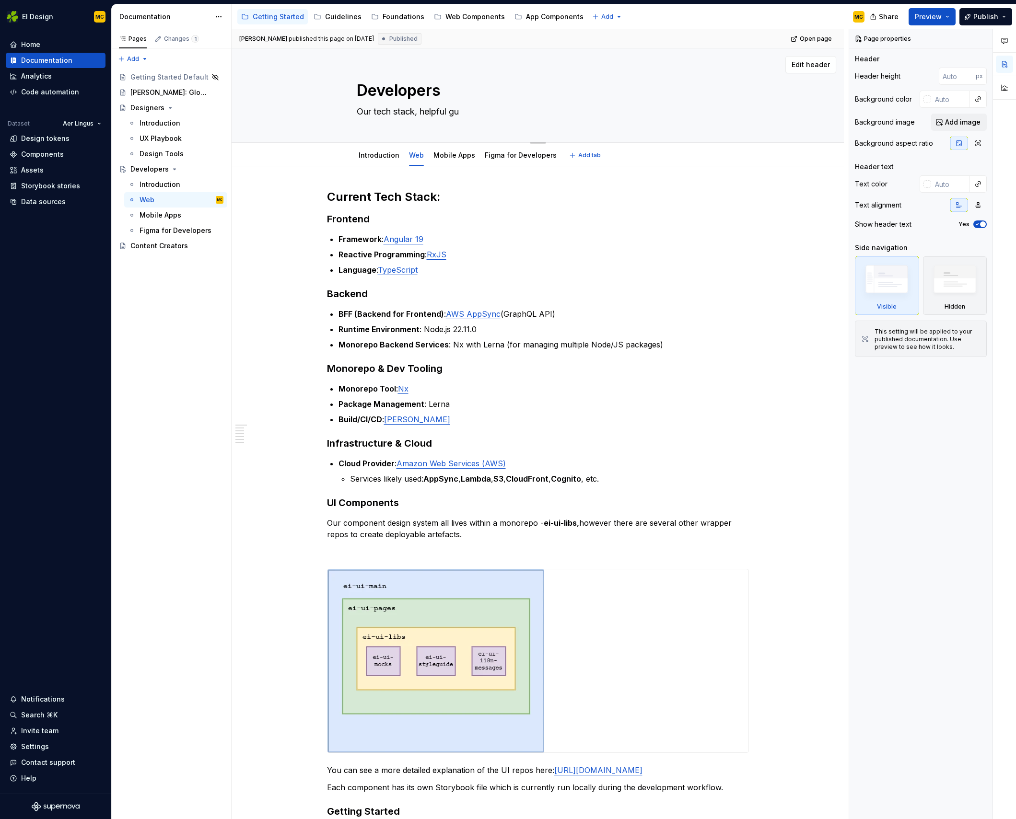
type textarea "*"
type textarea "Our tech stack, helpful gui"
type textarea "*"
type textarea "Our tech stack, helpful guid"
type textarea "*"
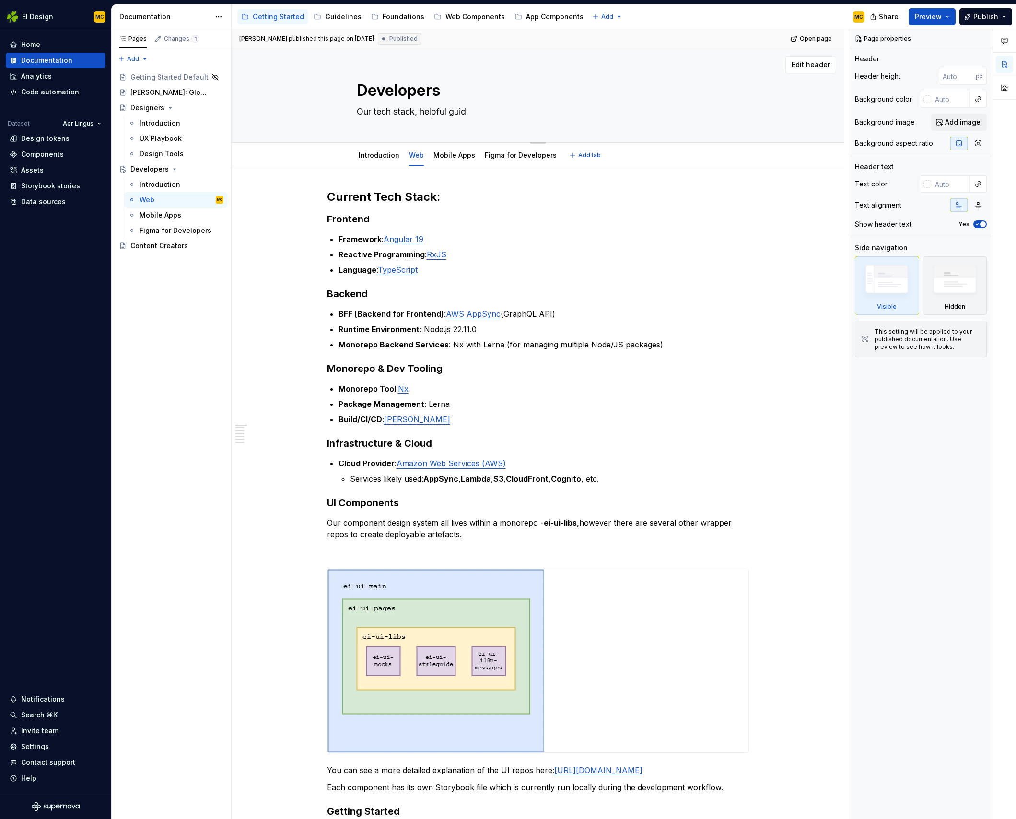
type textarea "Our tech stack, helpful guide"
type textarea "*"
type textarea "Our tech stack, helpful guides"
type textarea "*"
type textarea "Our tech stack, helpful guides"
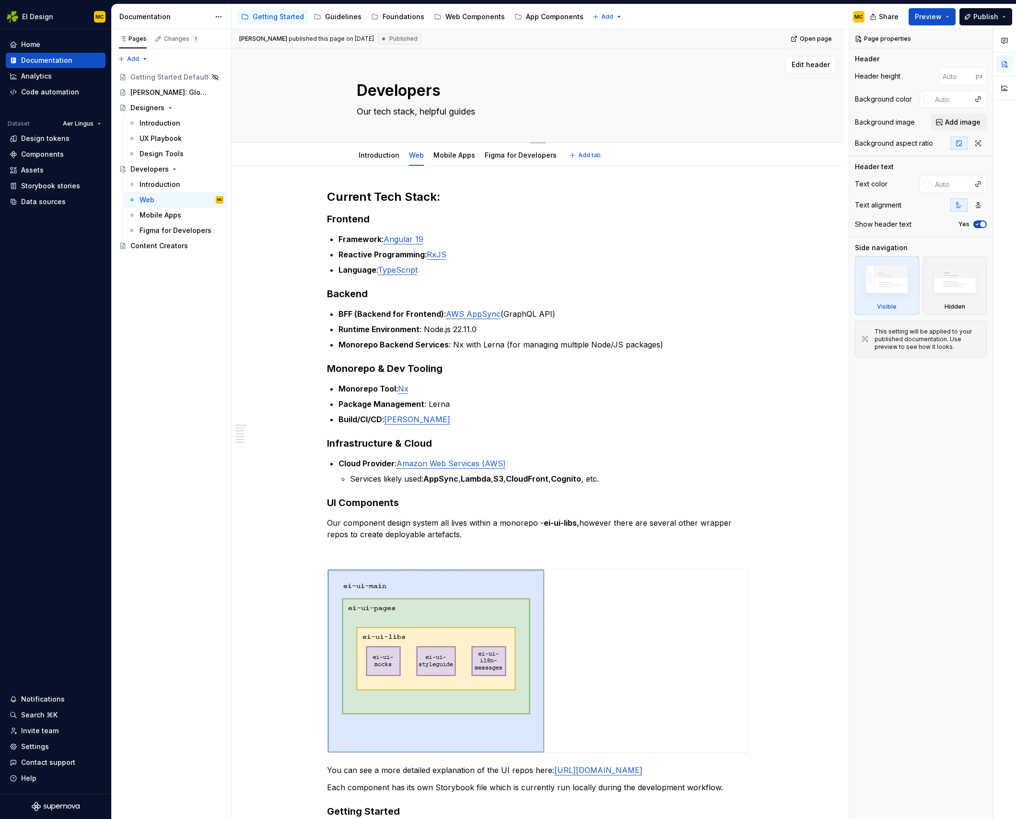
type textarea "*"
type textarea "Our tech stack, helpful guides t"
type textarea "*"
type textarea "Our tech stack, helpful guides to"
type textarea "*"
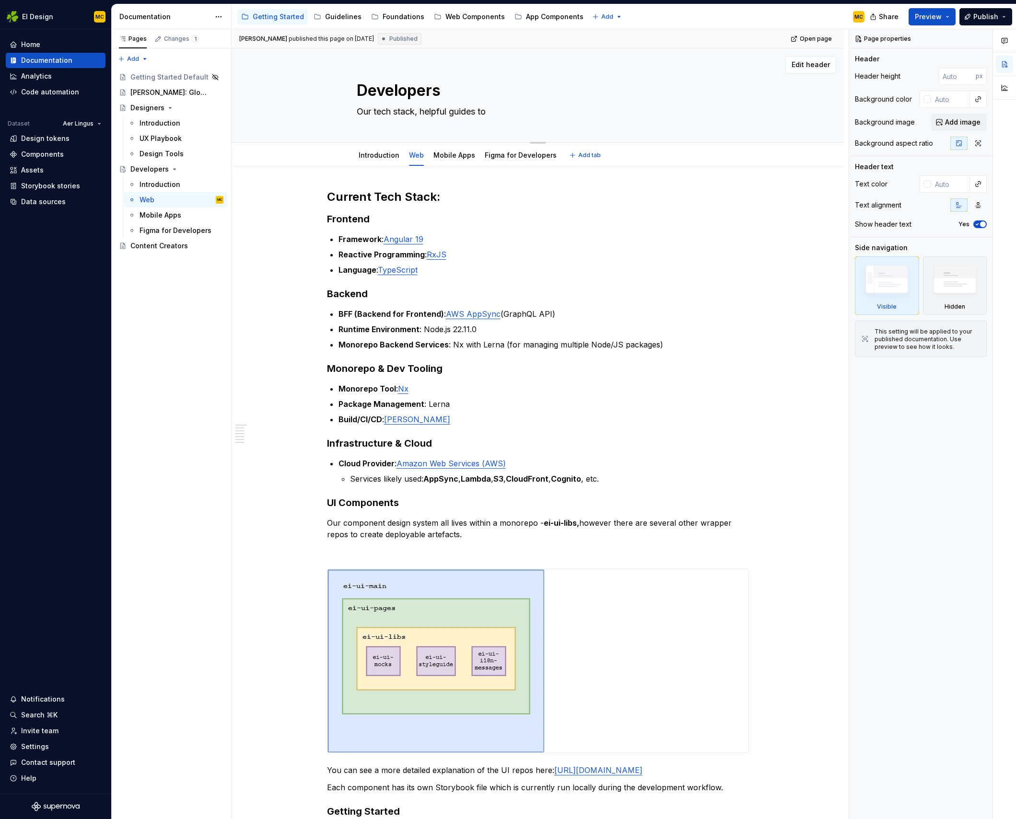
type textarea "Our tech stack, helpful guides to"
type textarea "*"
type textarea "Our tech stack, helpful guides to g"
type textarea "*"
type textarea "Our tech stack, helpful guides to ge"
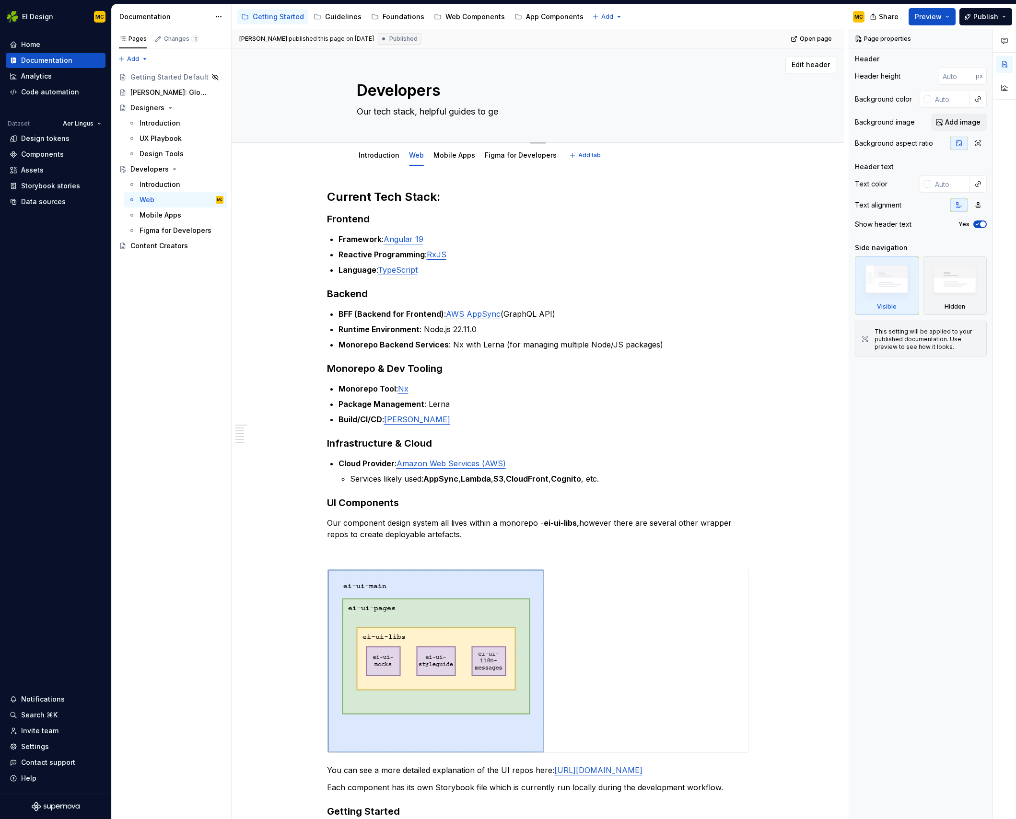
type textarea "*"
type textarea "Our tech stack, helpful guides to get"
type textarea "*"
type textarea "Our tech stack, helpful guides to get"
type textarea "*"
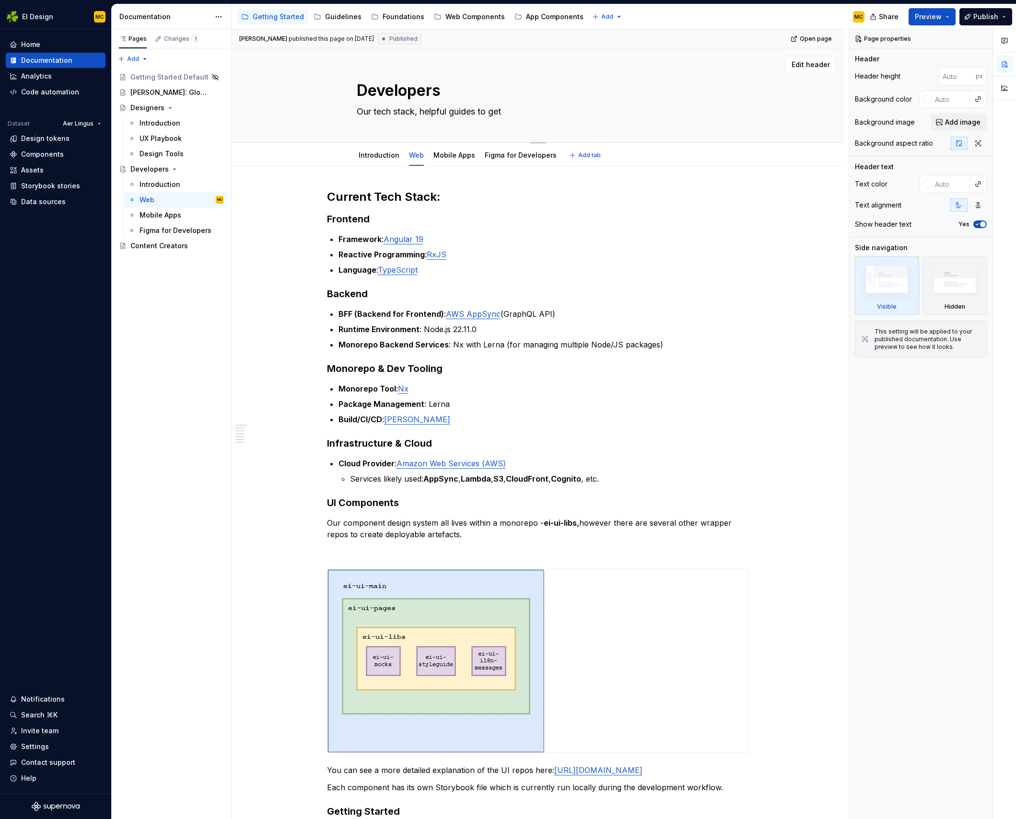
type textarea "Our tech stack, helpful guides to get s"
type textarea "*"
type textarea "Our tech stack, helpful guides to get st"
type textarea "*"
type textarea "Our tech stack, helpful guides to get sta"
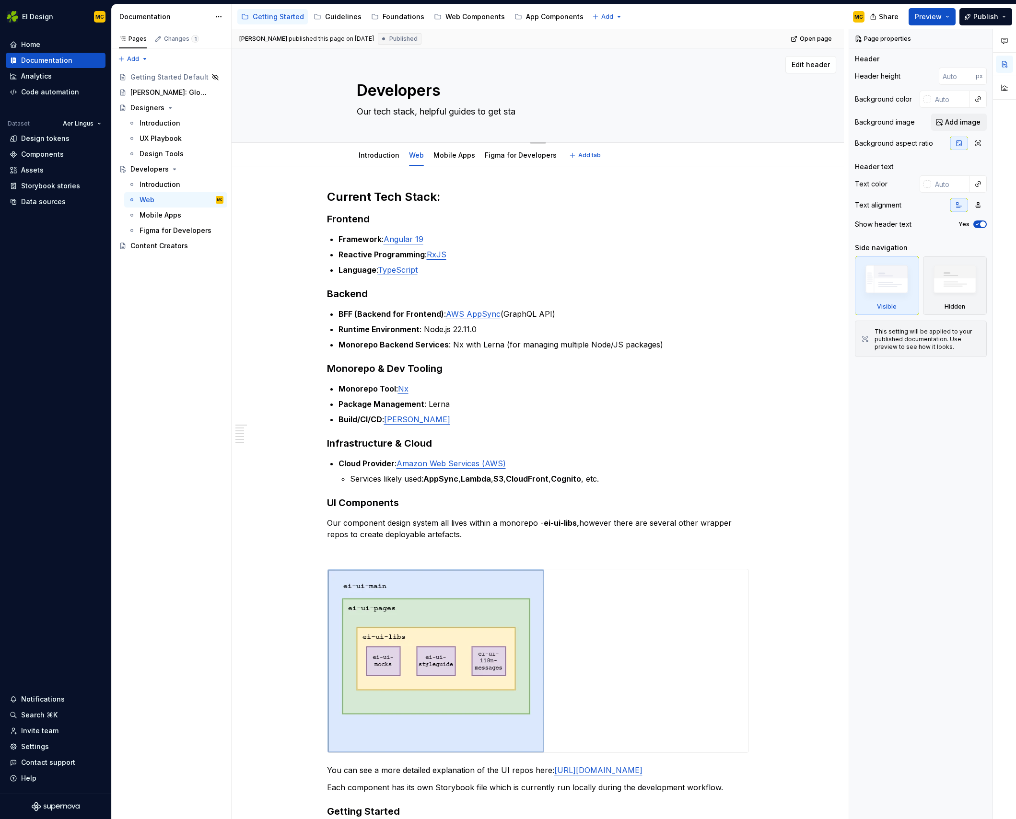
type textarea "*"
type textarea "Our tech stack, helpful guides to get stat"
type textarea "*"
type textarea "Our tech stack, helpful guides to get state"
type textarea "*"
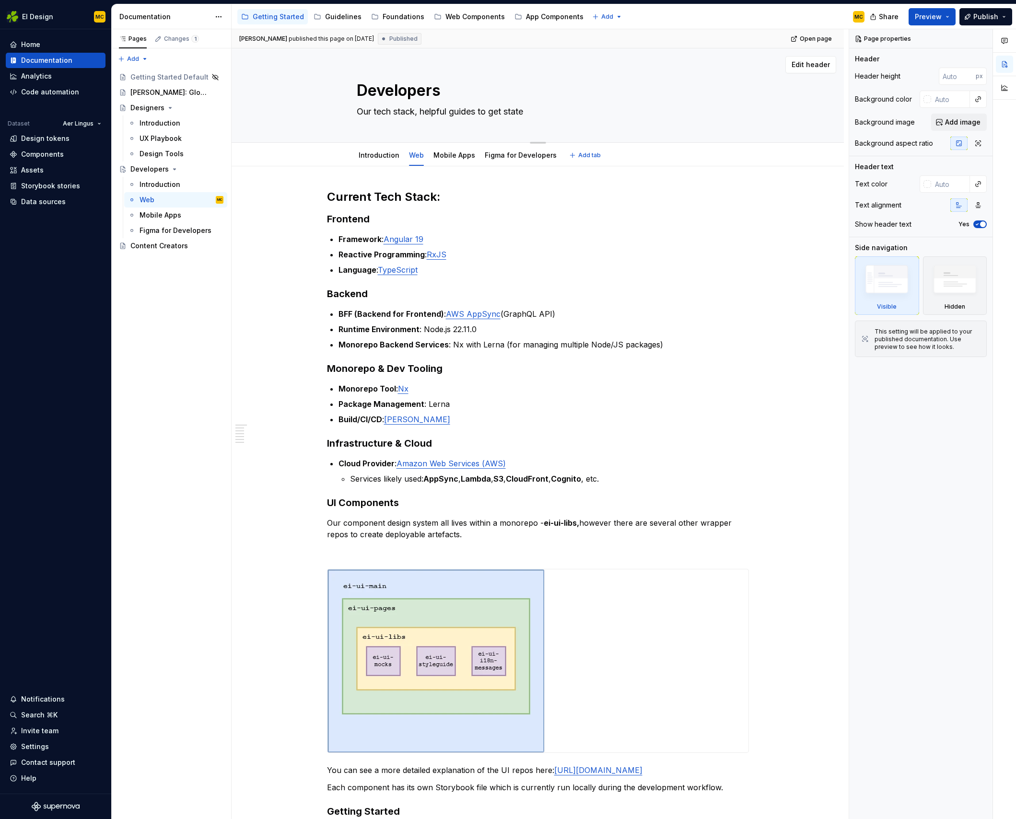
type textarea "Our tech stack, helpful guides to get stat"
type textarea "*"
type textarea "Our tech stack, helpful guides to get sta"
type textarea "*"
type textarea "Our tech stack, helpful guides to get star"
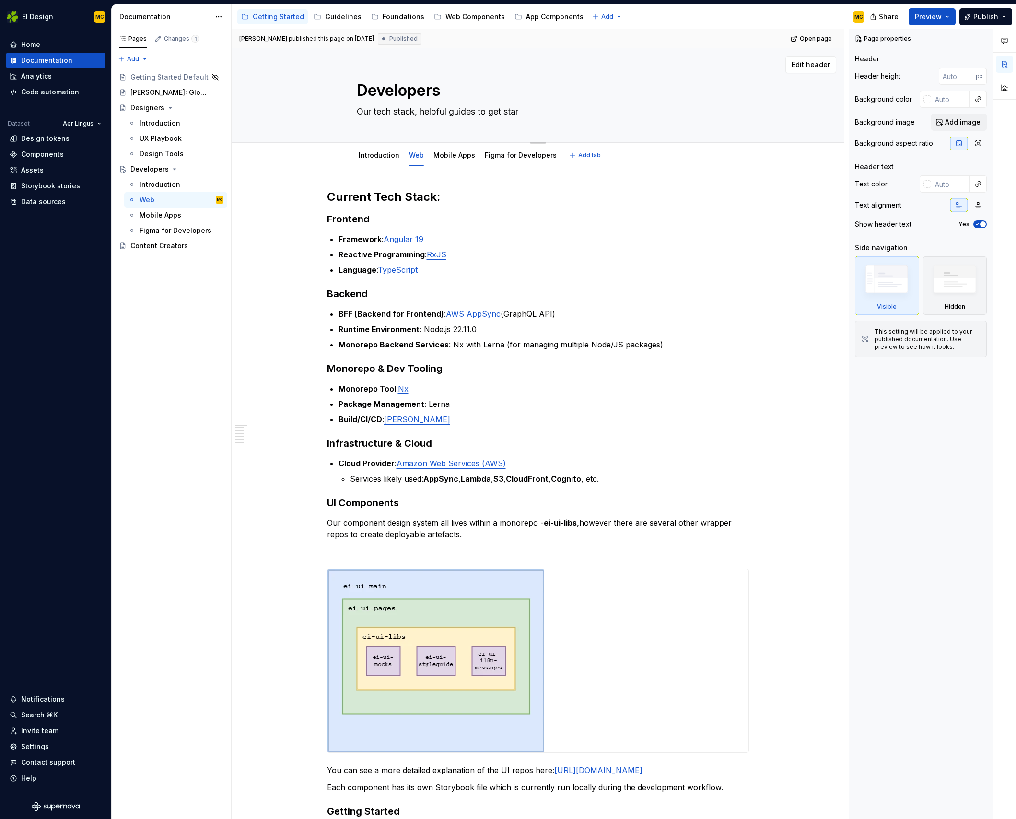
type textarea "*"
type textarea "Our tech stack, helpful guides to get stary"
type textarea "*"
type textarea "Our tech stack, helpful guides to get starye"
type textarea "*"
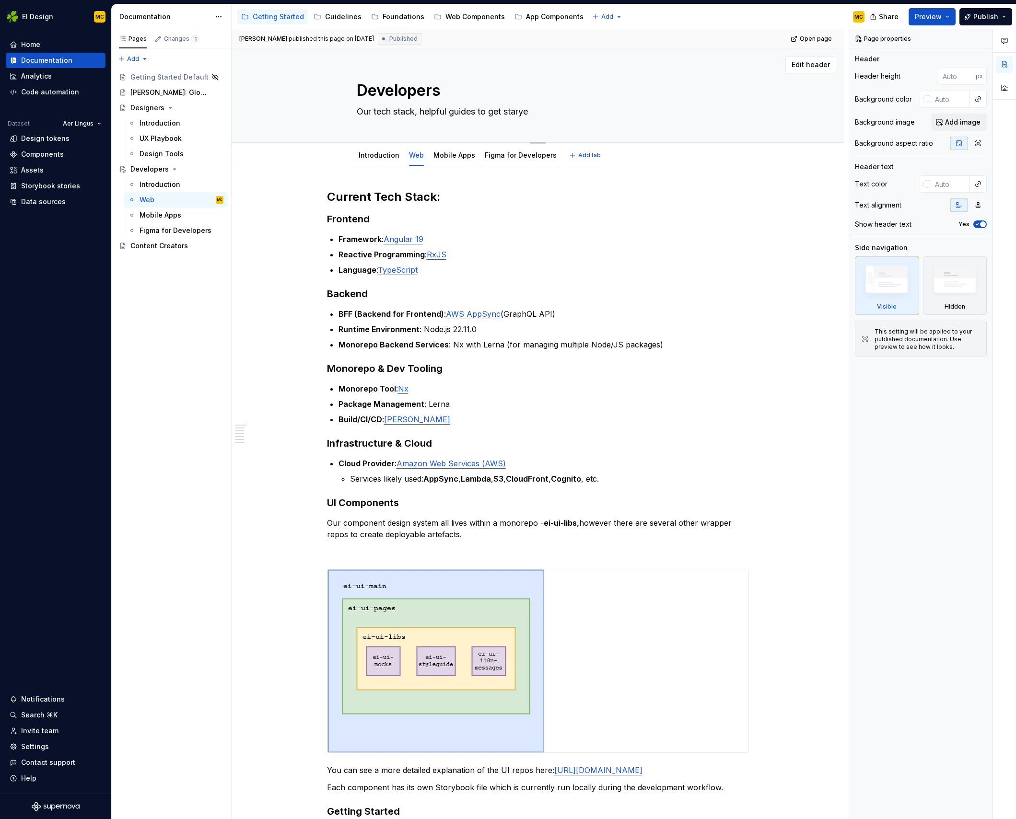
type textarea "Our tech stack, helpful guides to get stary"
type textarea "*"
type textarea "Our tech stack, helpful guides to get star"
type textarea "*"
type textarea "Our tech stack, helpful guides to get start"
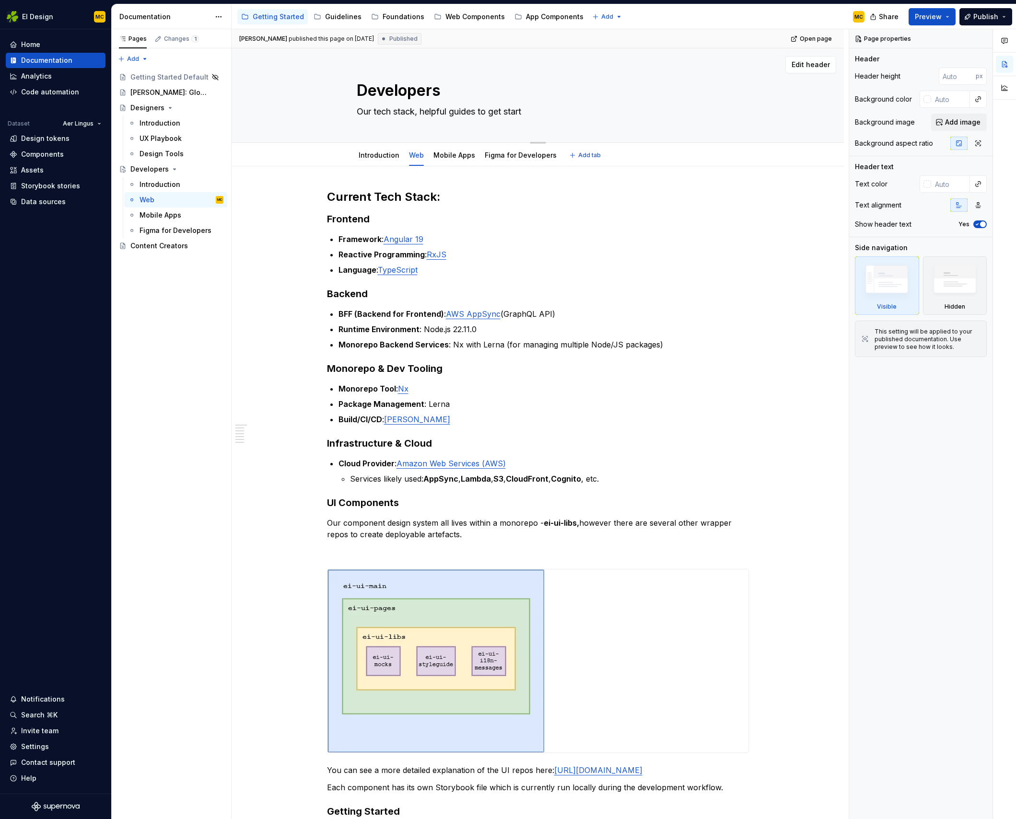
type textarea "*"
type textarea "Our tech stack, helpful guides to get starte"
type textarea "*"
type textarea "Our tech stack, helpful guides to get started"
type textarea "*"
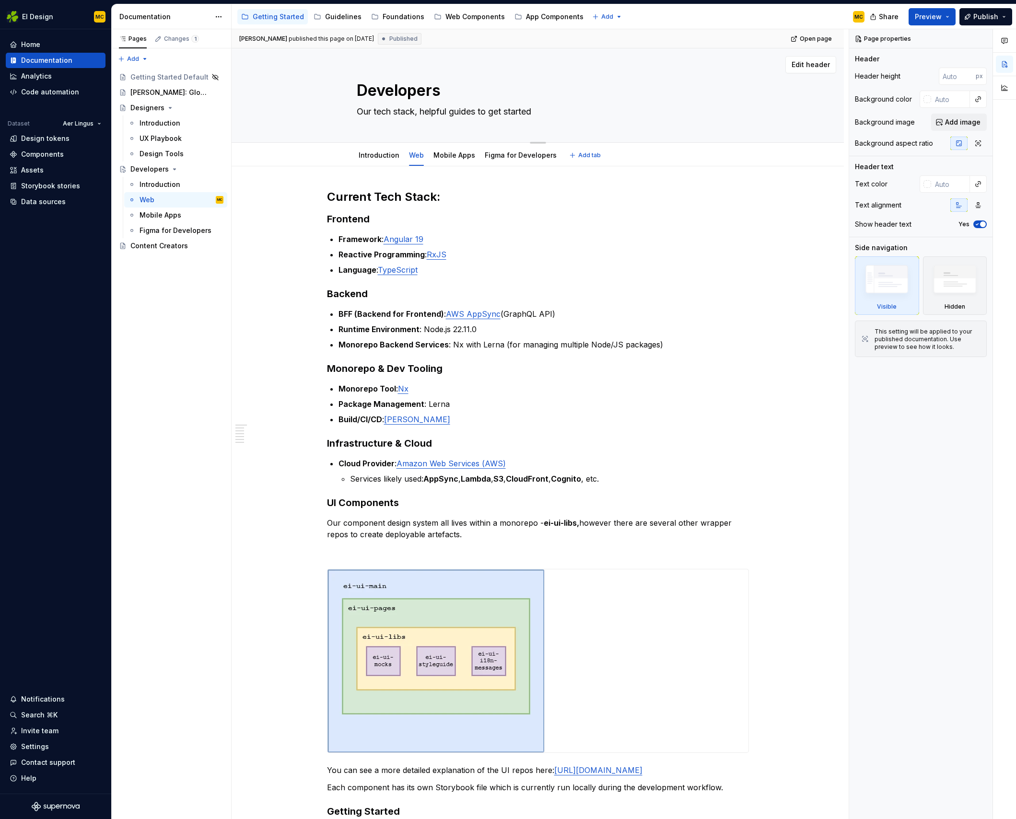
type textarea "G"
type textarea "*"
type textarea "Ge"
type textarea "*"
type textarea "Get"
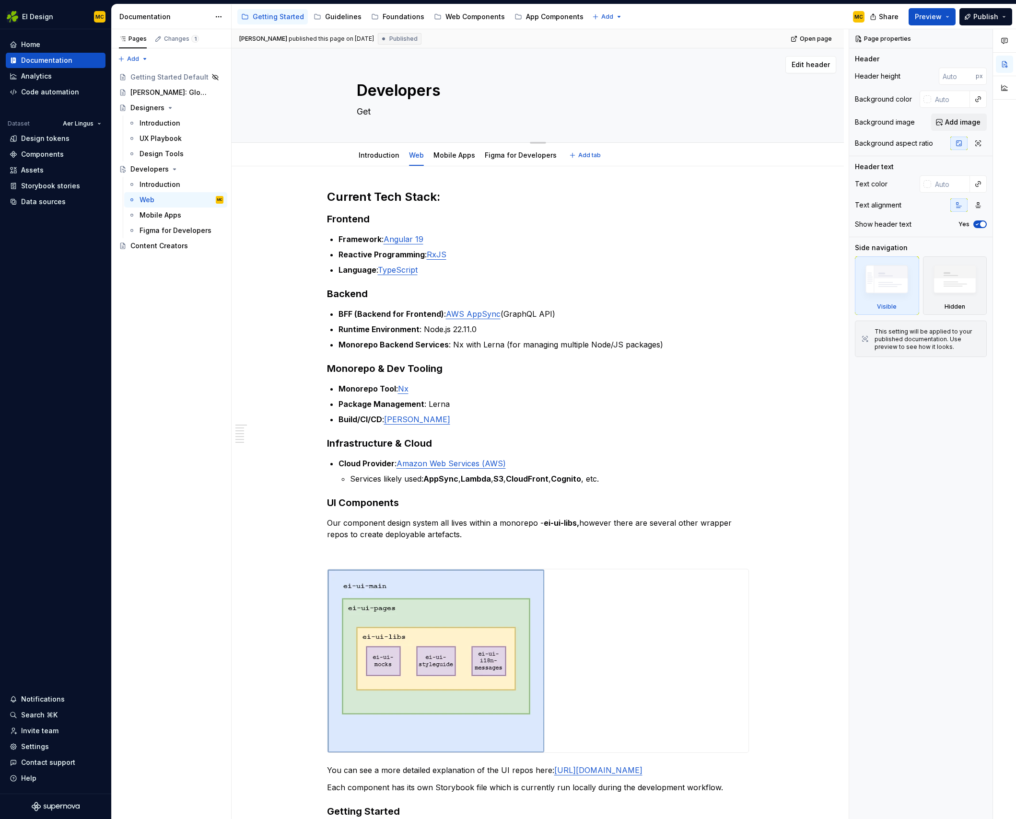
type textarea "*"
type textarea "Get"
type textarea "*"
type textarea "Get t"
type textarea "*"
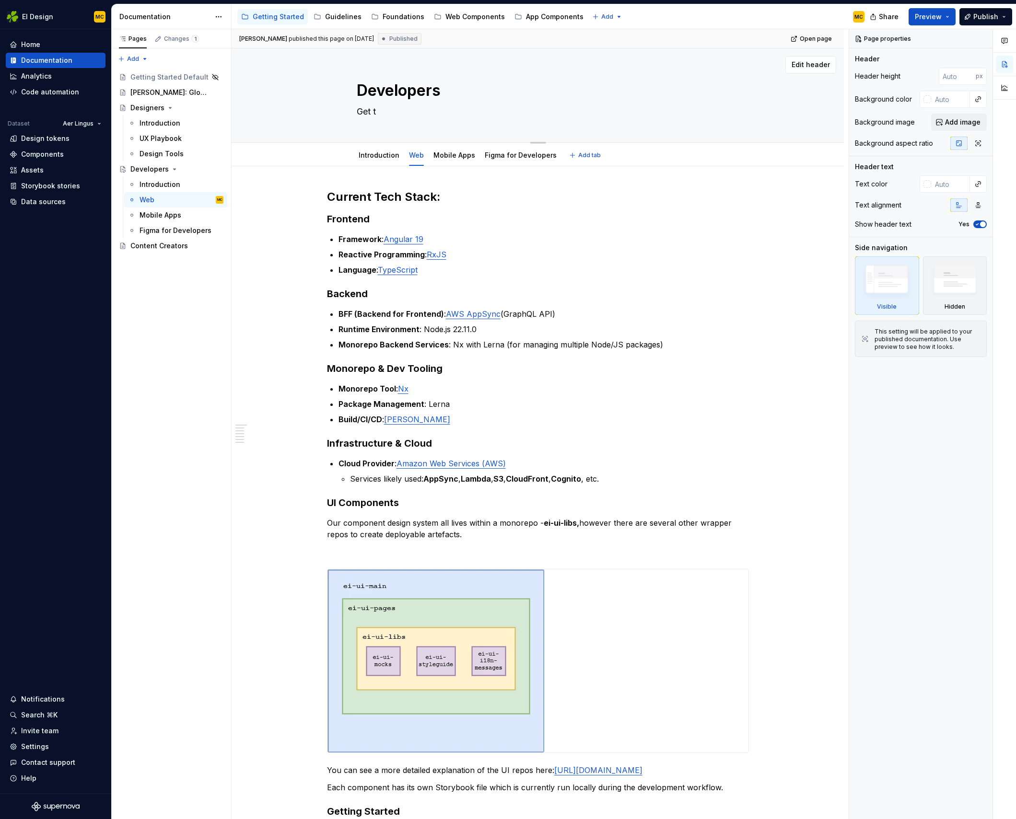
type textarea "Get to"
click at [505, 114] on textarea "Get to know our tech stack" at bounding box center [536, 111] width 362 height 15
click at [575, 112] on textarea "Get to know our tech stack, frameworks and lan" at bounding box center [536, 111] width 362 height 15
click at [155, 106] on div "Designers" at bounding box center [147, 108] width 34 height 10
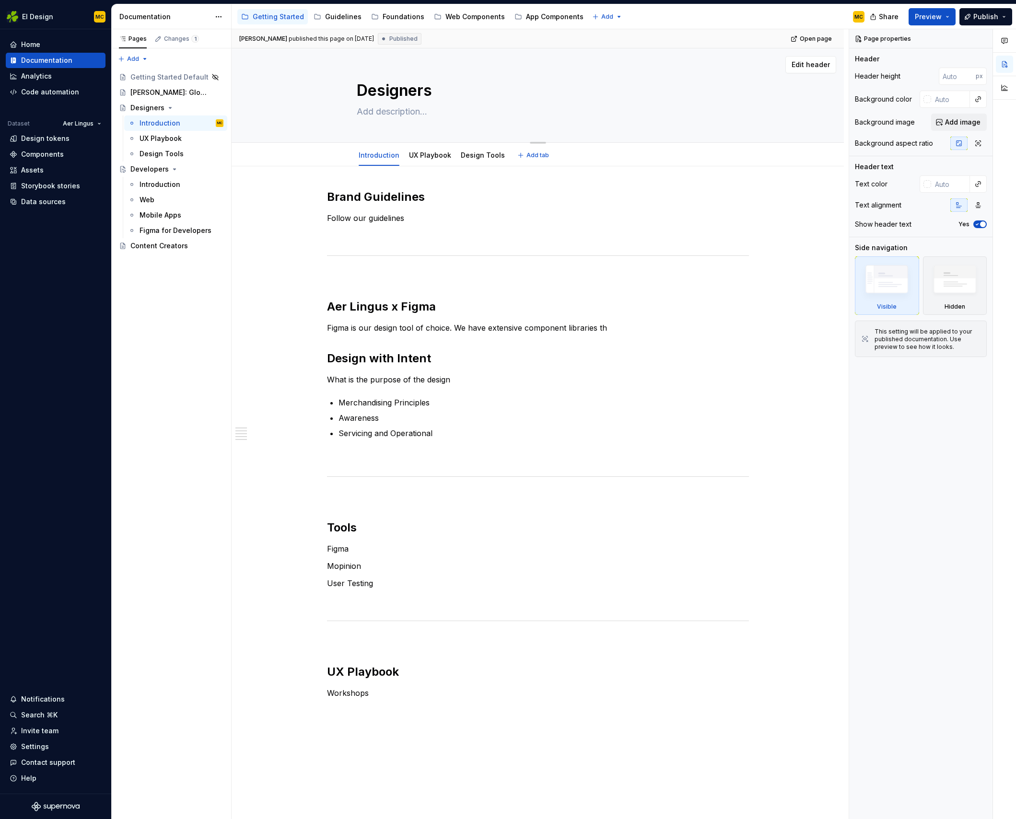
click at [416, 110] on textarea at bounding box center [536, 111] width 362 height 15
paste textarea "Get started with our design principles, tools, and ways of working."
click at [145, 167] on div "Developers" at bounding box center [149, 169] width 38 height 10
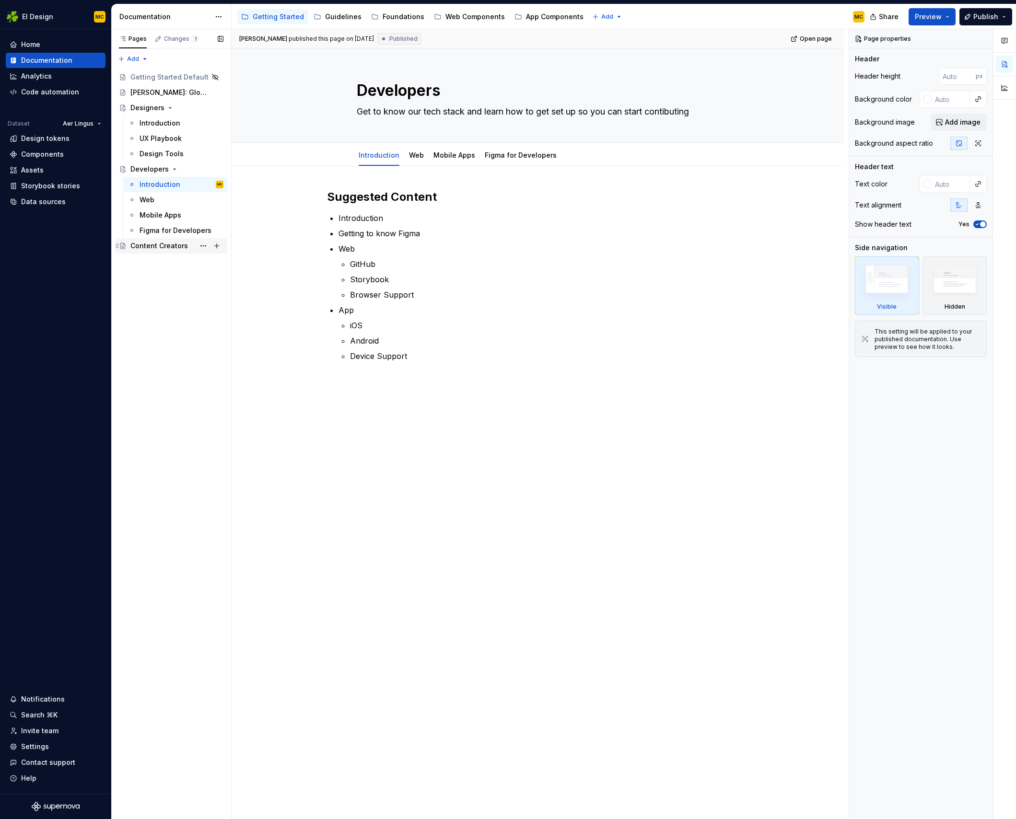
click at [159, 245] on div "Content Creators" at bounding box center [159, 246] width 58 height 10
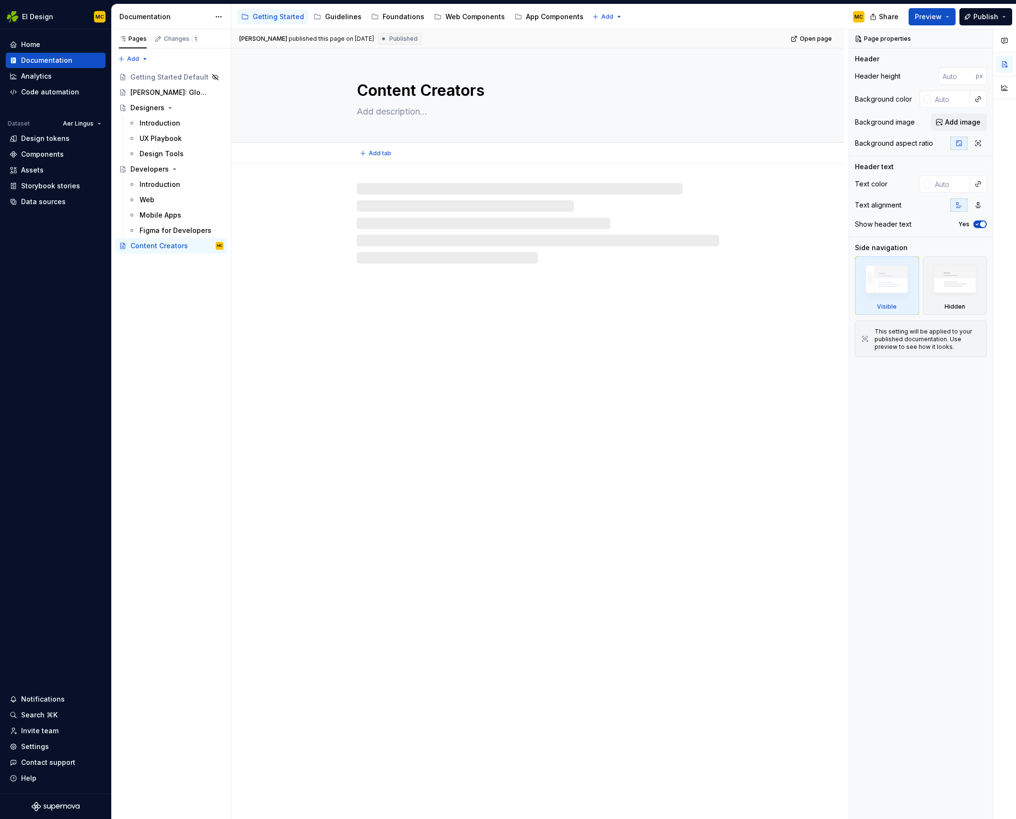
click at [405, 113] on textarea at bounding box center [536, 111] width 362 height 15
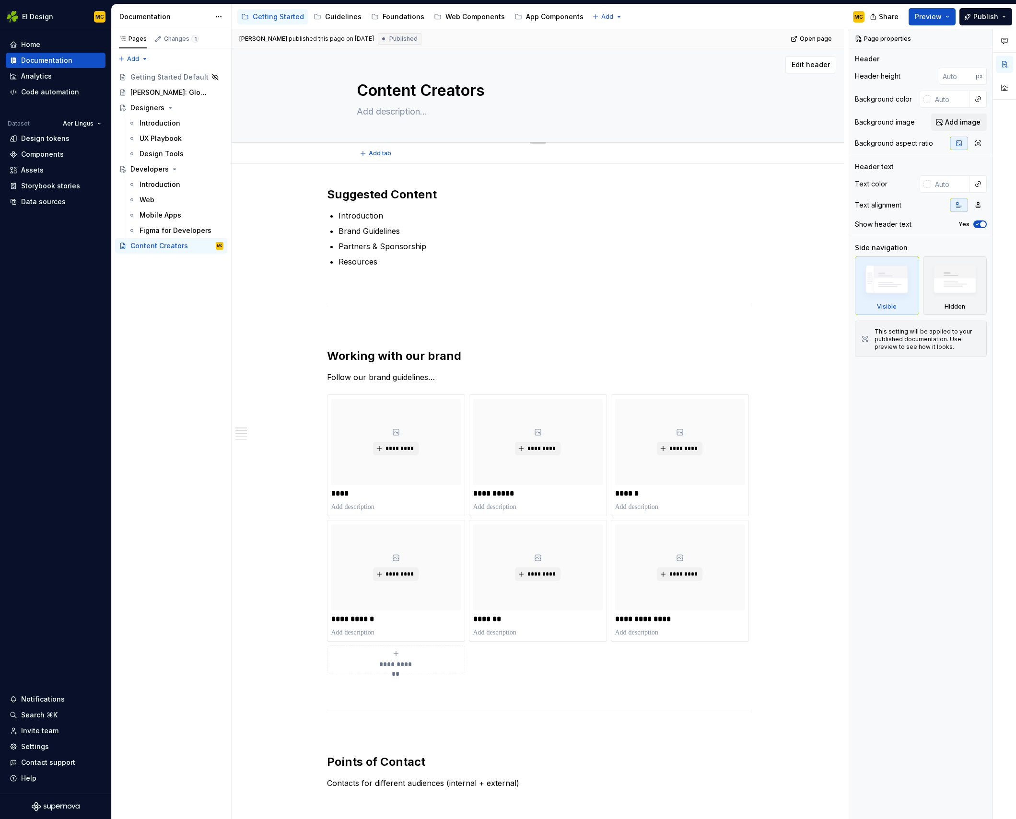
click at [407, 108] on textarea at bounding box center [536, 111] width 362 height 15
paste textarea "Get started shaping brand messages with our voice and style guidance."
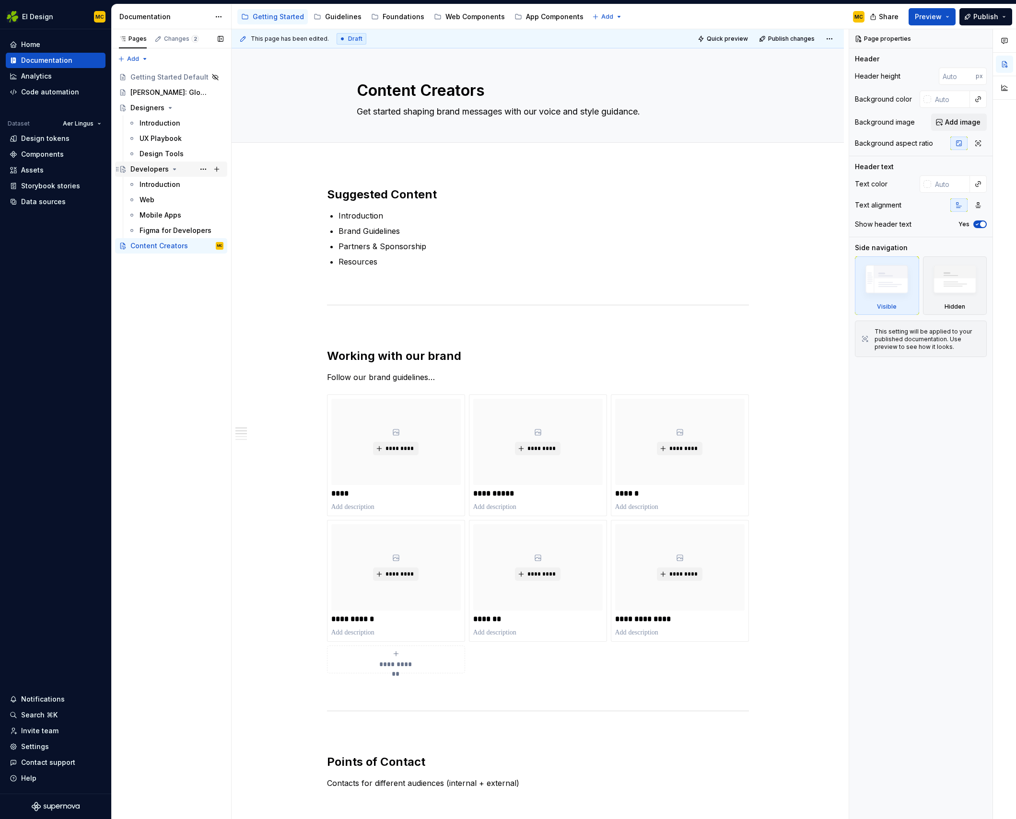
click at [150, 169] on div "Developers" at bounding box center [149, 169] width 38 height 10
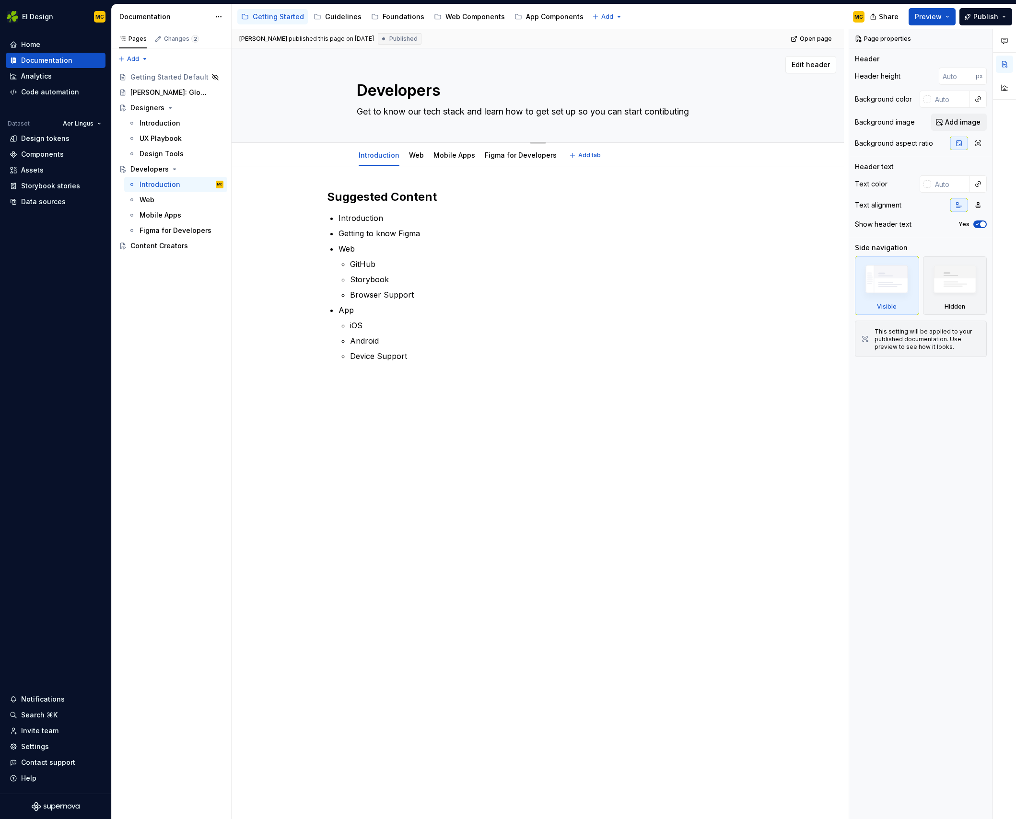
click at [416, 112] on textarea "Get to know our tech stack and learn how to get set up so you can start contibu…" at bounding box center [536, 111] width 362 height 15
paste textarea "Learn how to implement our design system across web and native apps."
click at [150, 106] on div "Designers" at bounding box center [147, 108] width 34 height 10
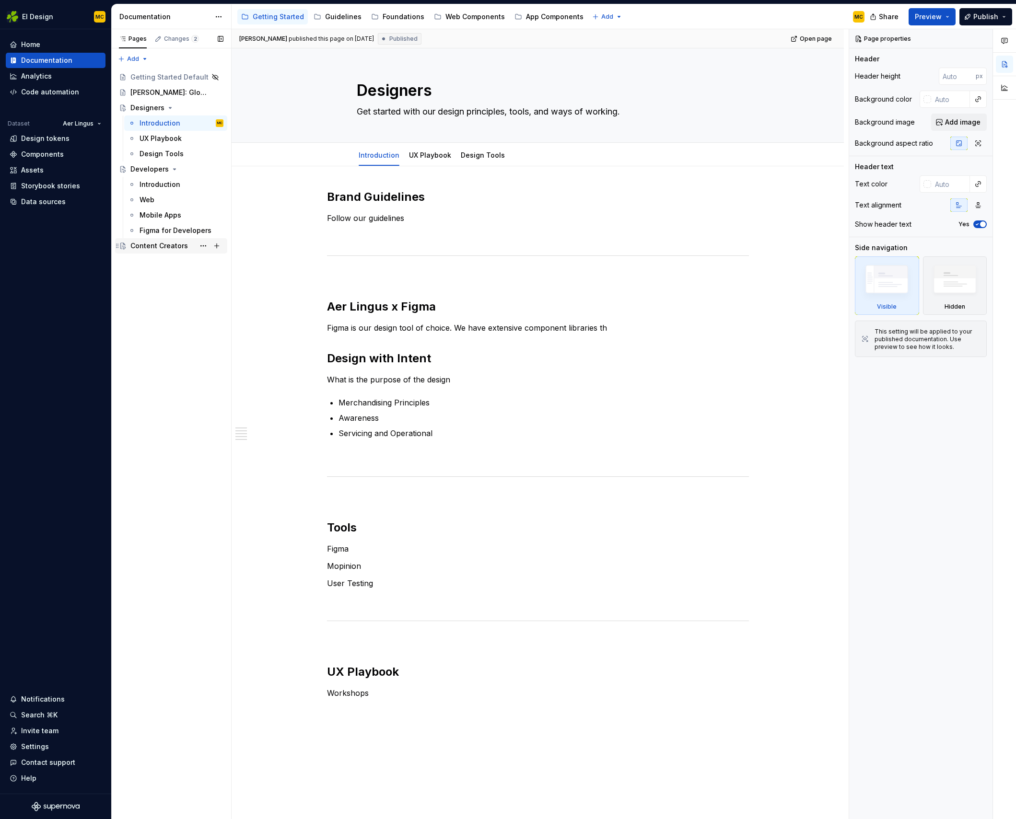
click at [149, 247] on div "Content Creators" at bounding box center [159, 246] width 58 height 10
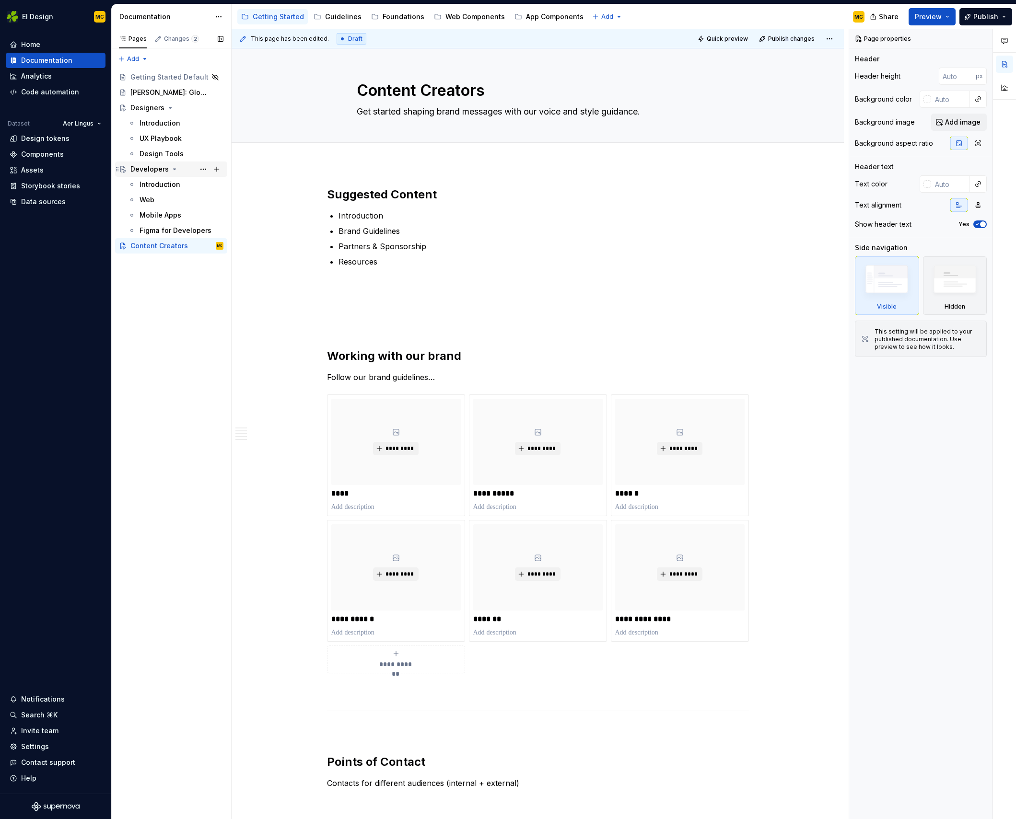
click at [146, 166] on div "Developers" at bounding box center [149, 169] width 38 height 10
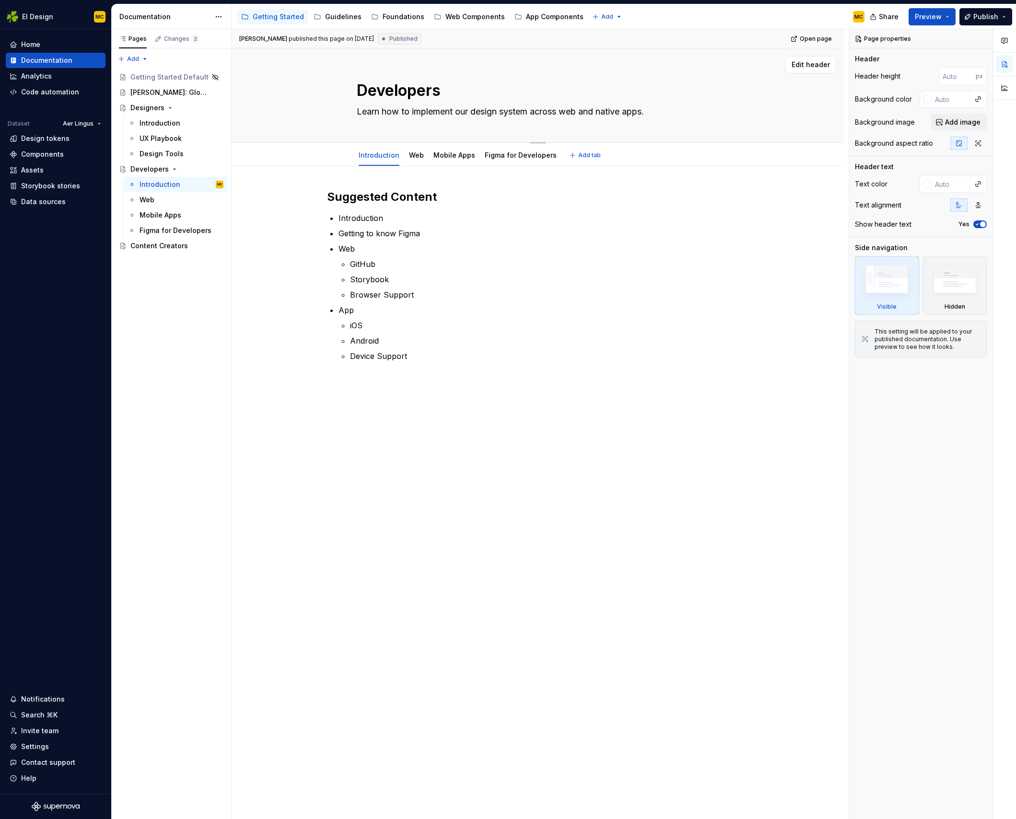
click at [665, 113] on textarea "Learn how to implement our design system across web and native apps." at bounding box center [536, 111] width 362 height 15
click at [667, 112] on textarea "Learn how to implement our design system across web and native apps." at bounding box center [536, 111] width 362 height 15
drag, startPoint x: 438, startPoint y: 112, endPoint x: 448, endPoint y: 121, distance: 13.9
click at [438, 112] on textarea "Learn how we our design system across web and native apps." at bounding box center [536, 111] width 362 height 15
click at [508, 110] on textarea "Learn how we build our components design system across web and native apps." at bounding box center [536, 111] width 362 height 15
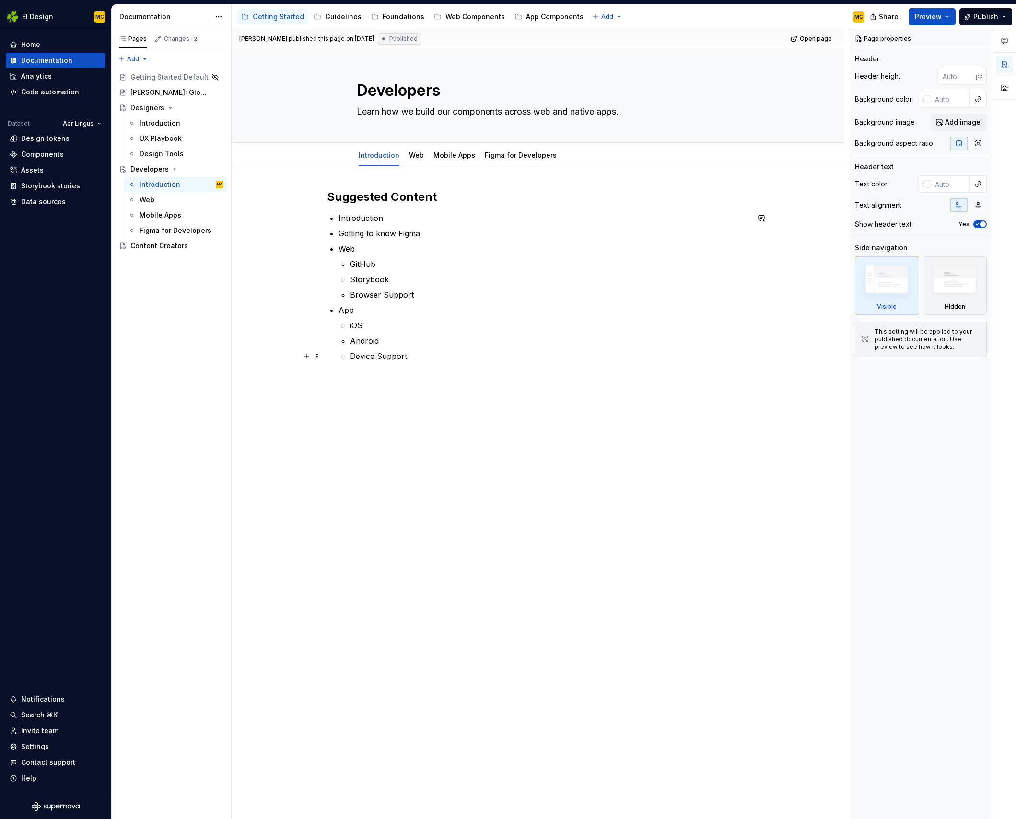
click at [272, 350] on div "Suggested Content Introduction Getting to know Figma Web GitHub Storybook Brows…" at bounding box center [538, 392] width 612 height 453
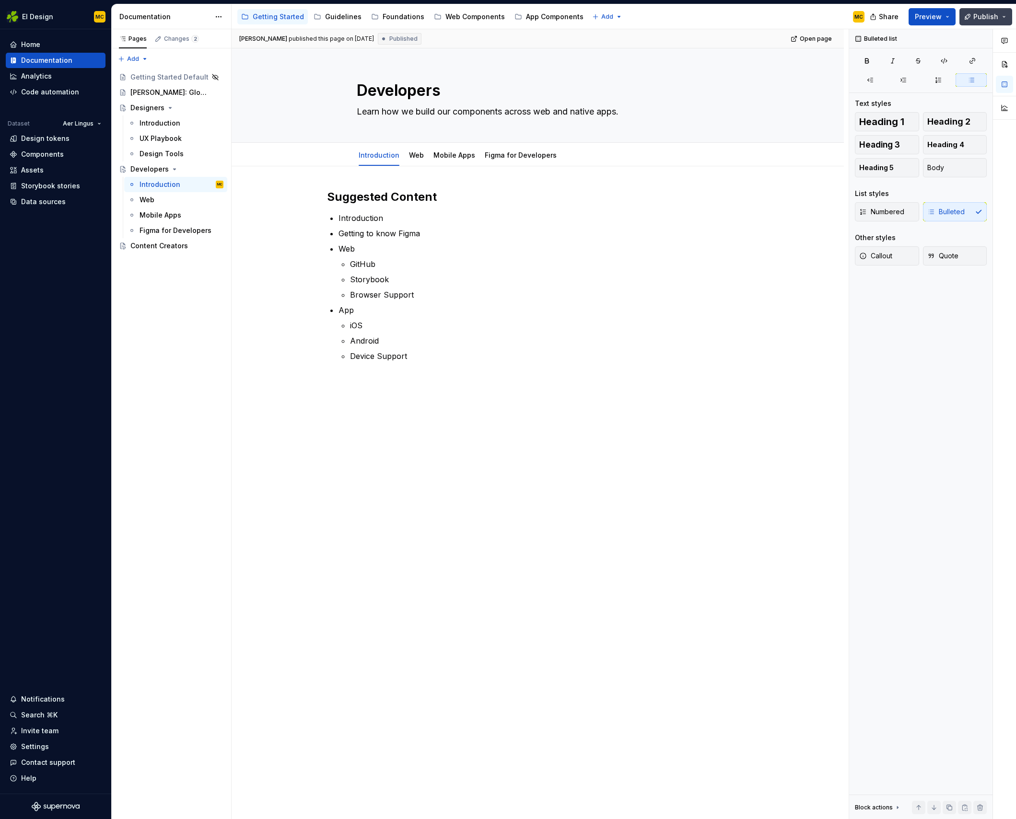
click at [1003, 17] on button "Publish" at bounding box center [985, 16] width 53 height 17
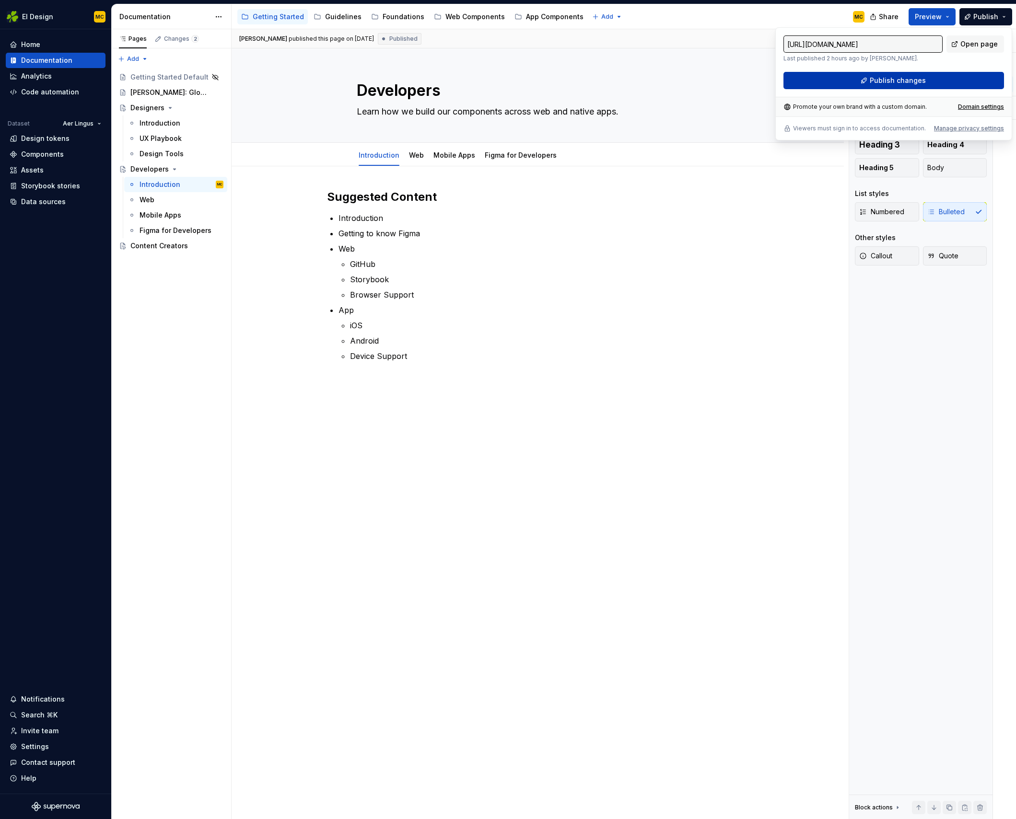
click at [911, 78] on span "Publish changes" at bounding box center [898, 81] width 56 height 10
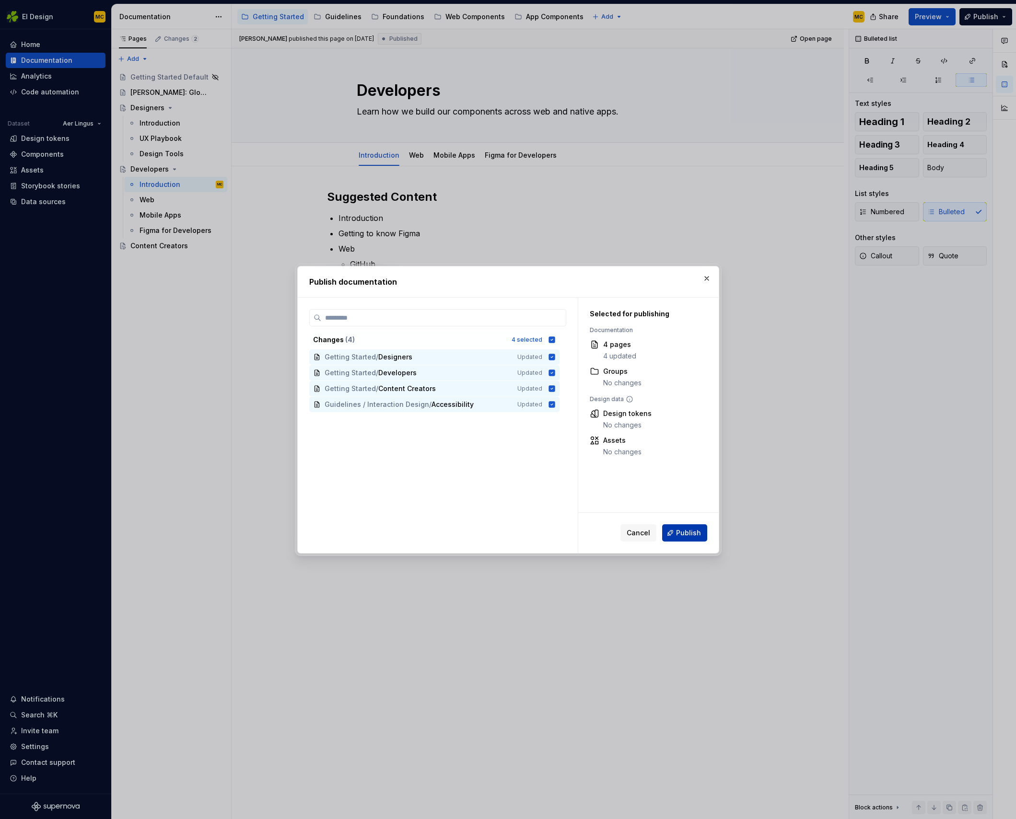
click at [698, 533] on span "Publish" at bounding box center [688, 533] width 25 height 10
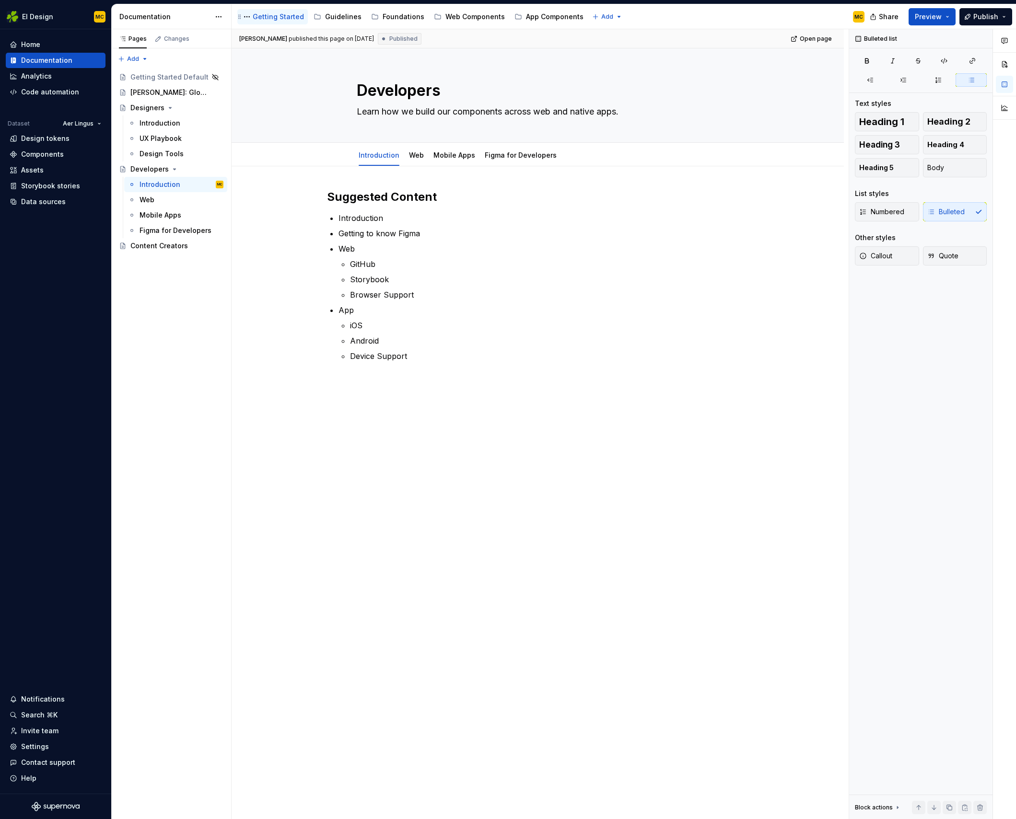
click at [269, 21] on div "Getting Started" at bounding box center [278, 17] width 51 height 10
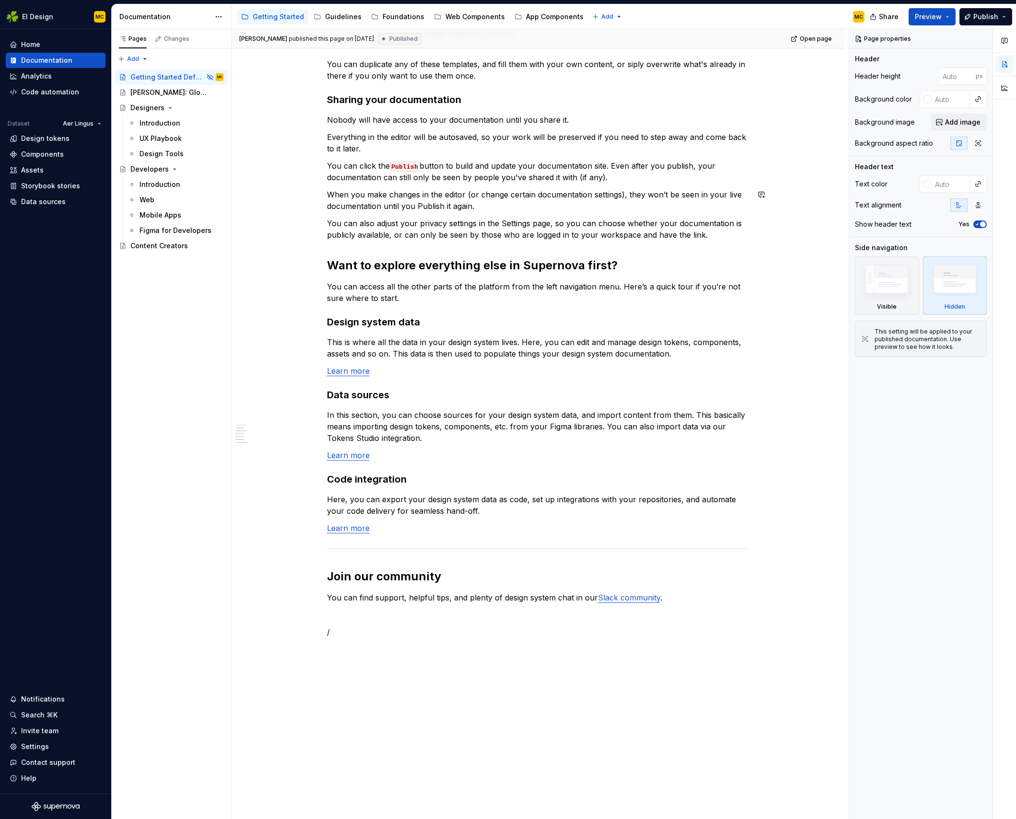
scroll to position [397, 0]
click at [151, 77] on div "[PERSON_NAME]: Global Experience Language" at bounding box center [162, 77] width 64 height 10
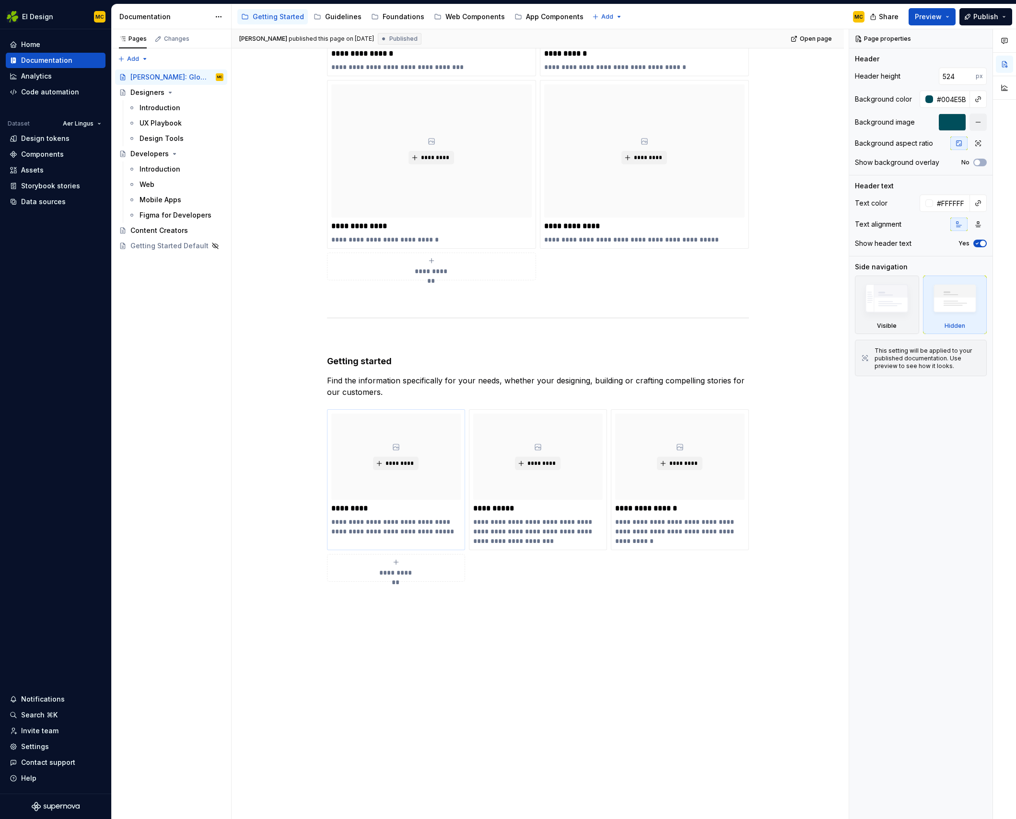
scroll to position [456, 0]
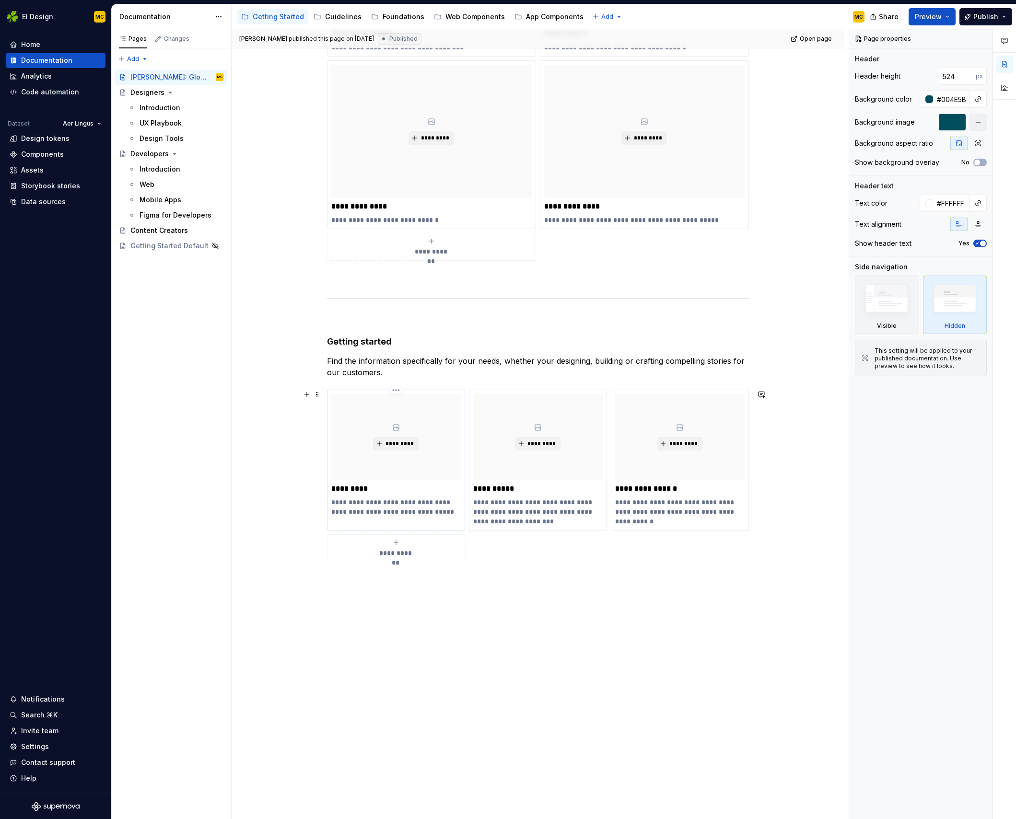
click at [426, 478] on div "*********" at bounding box center [395, 437] width 129 height 86
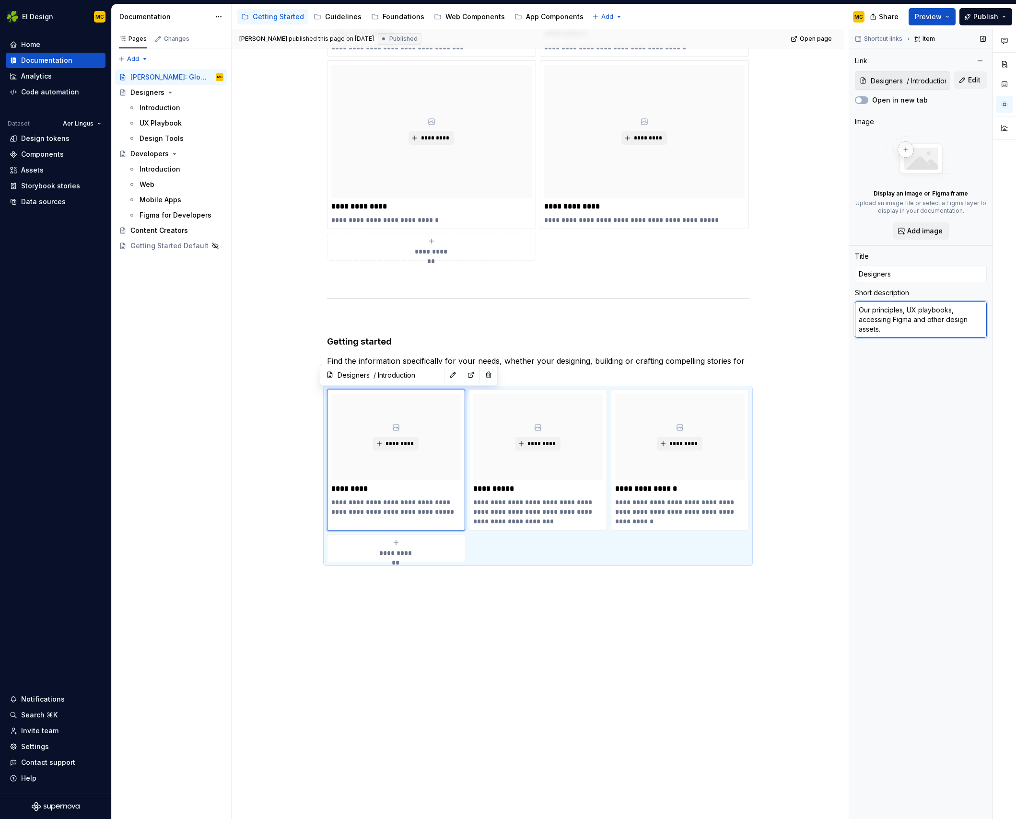
click at [942, 328] on textarea "Our principles, UX playbooks, accessing Figma and other design assets." at bounding box center [921, 320] width 132 height 36
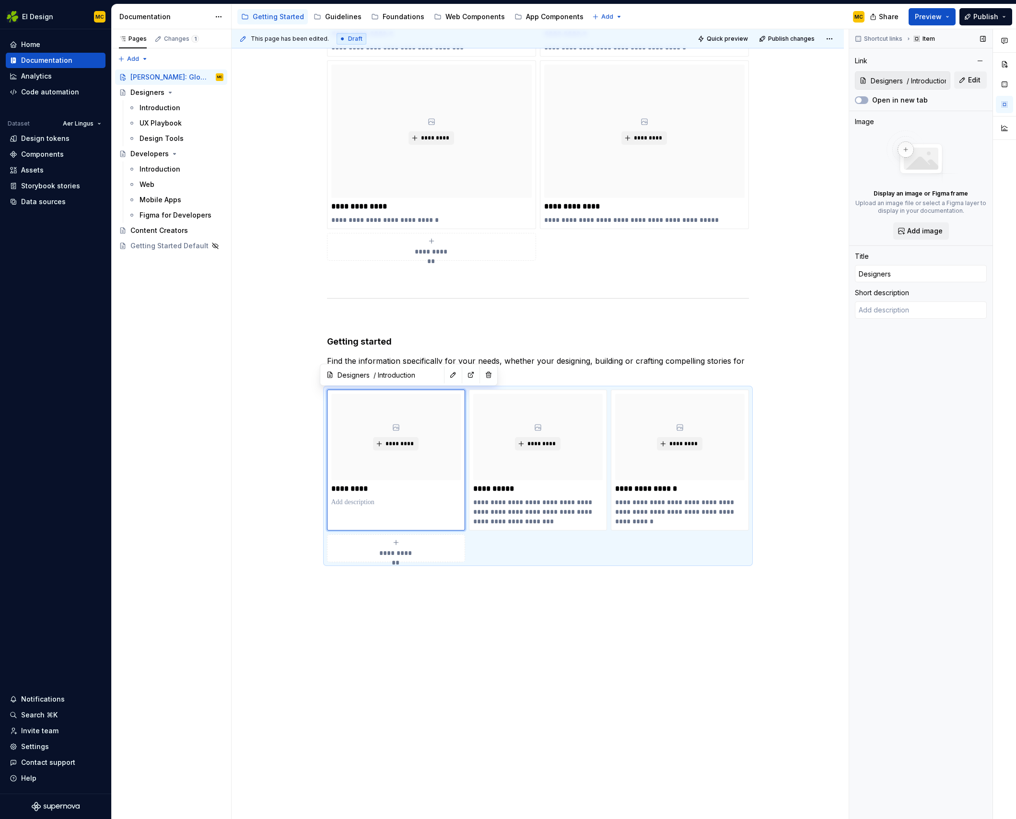
click at [930, 386] on div "Shortcut links Item Link Designers / Introduction Edit Open in new tab Image Di…" at bounding box center [920, 424] width 143 height 791
click at [949, 16] on button "Preview" at bounding box center [932, 16] width 47 height 17
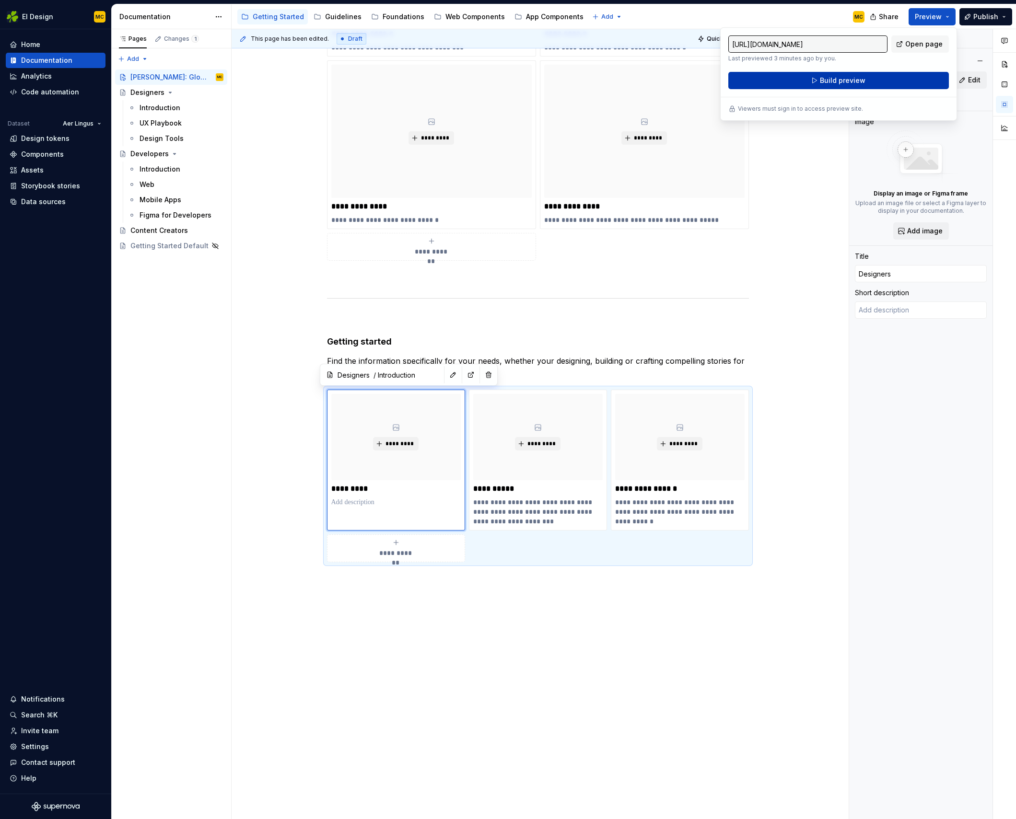
click at [897, 77] on button "Build preview" at bounding box center [838, 80] width 221 height 17
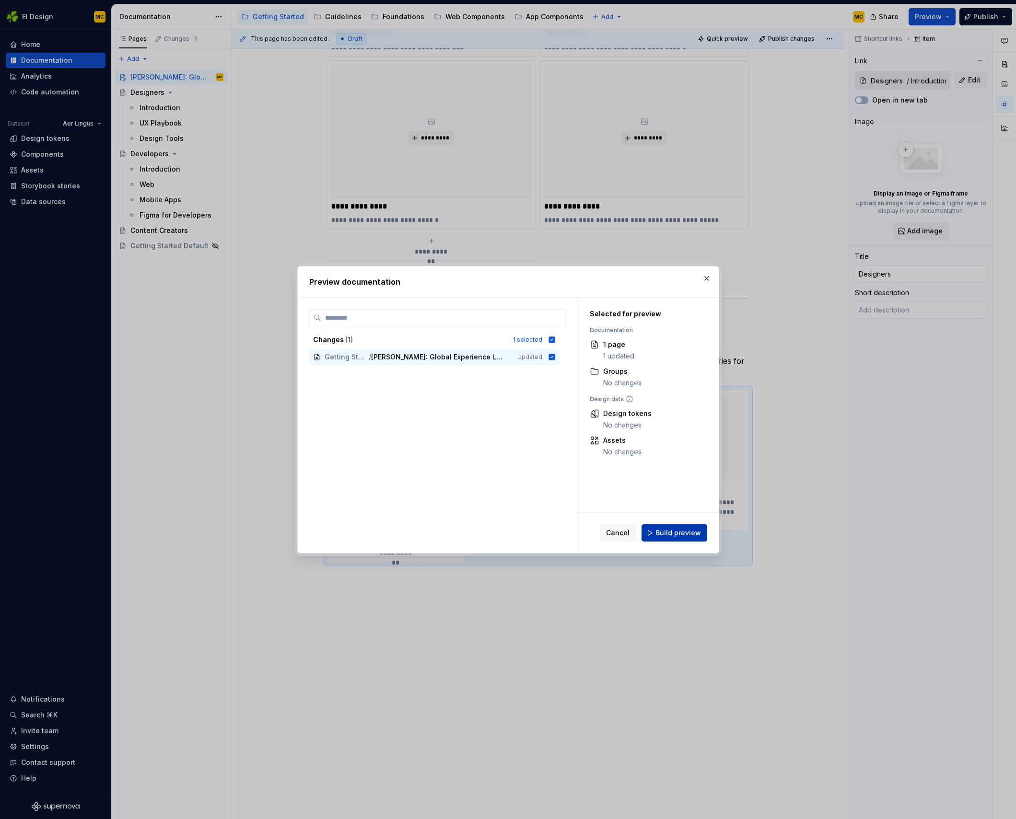
click at [676, 533] on span "Build preview" at bounding box center [678, 533] width 46 height 10
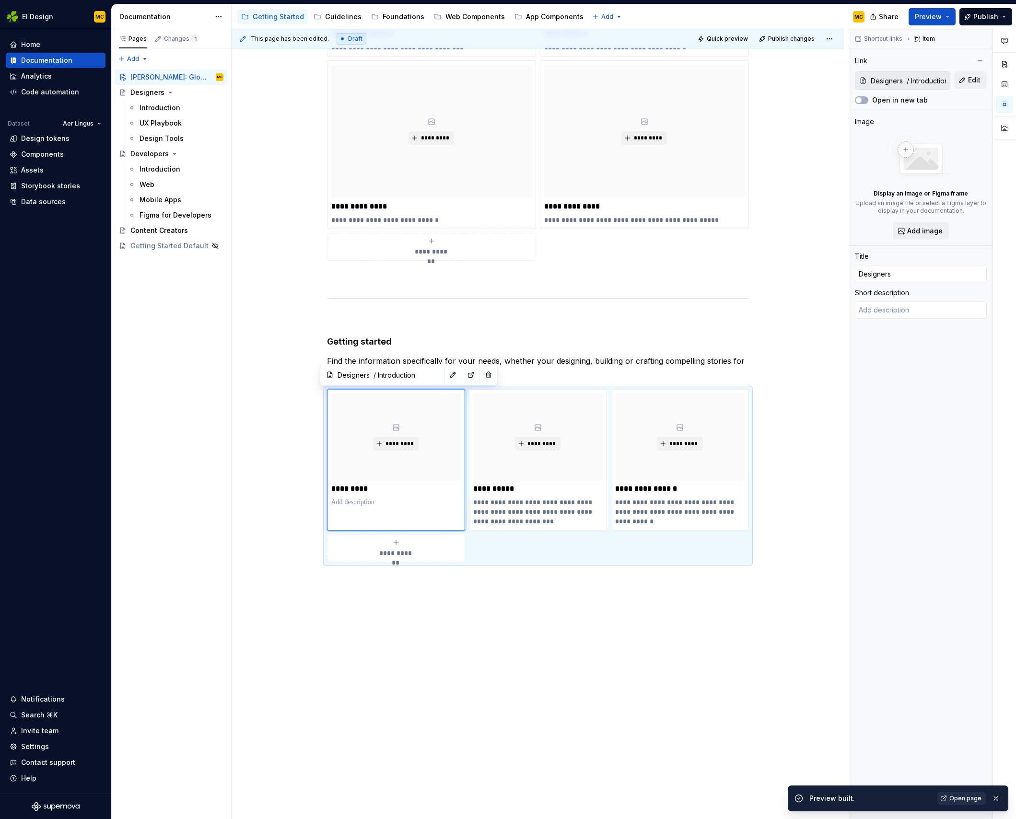
click at [970, 798] on span "Open page" at bounding box center [965, 799] width 32 height 8
click at [390, 502] on p at bounding box center [395, 503] width 129 height 10
click at [482, 375] on button "button" at bounding box center [488, 374] width 13 height 13
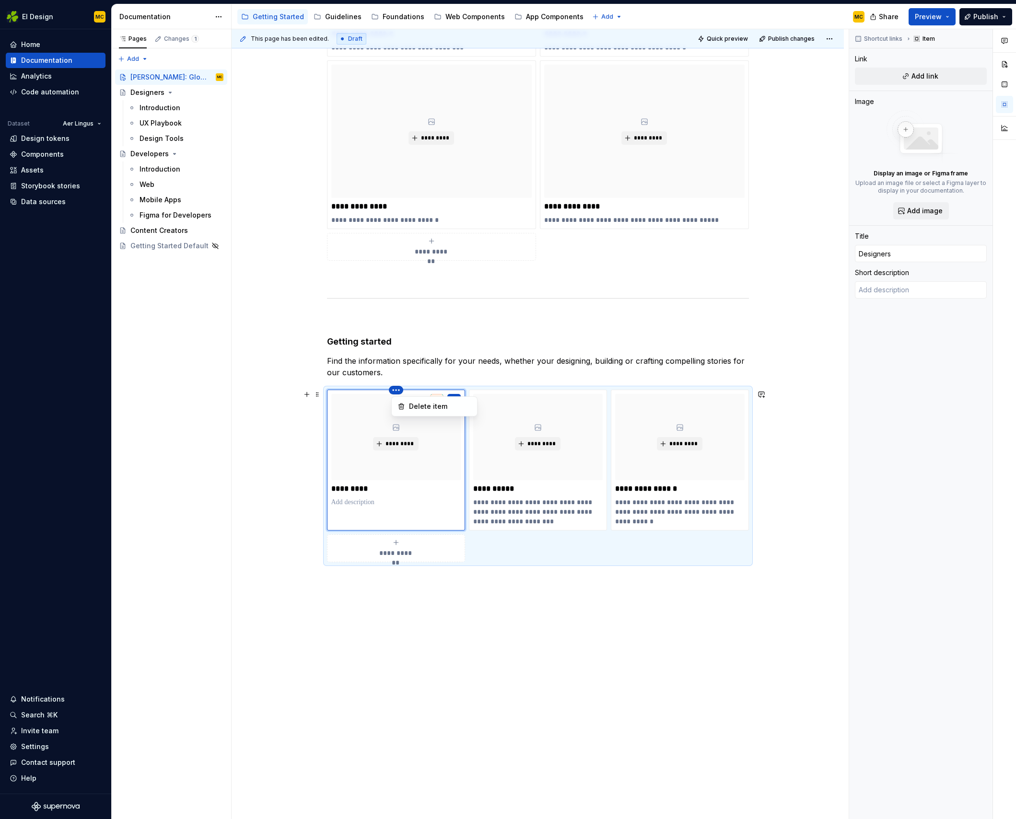
click at [397, 390] on html "EI Design MC Home Documentation Analytics Code automation Dataset Aer Lingus De…" at bounding box center [508, 409] width 1016 height 819
click at [414, 407] on div "Delete item" at bounding box center [440, 407] width 62 height 10
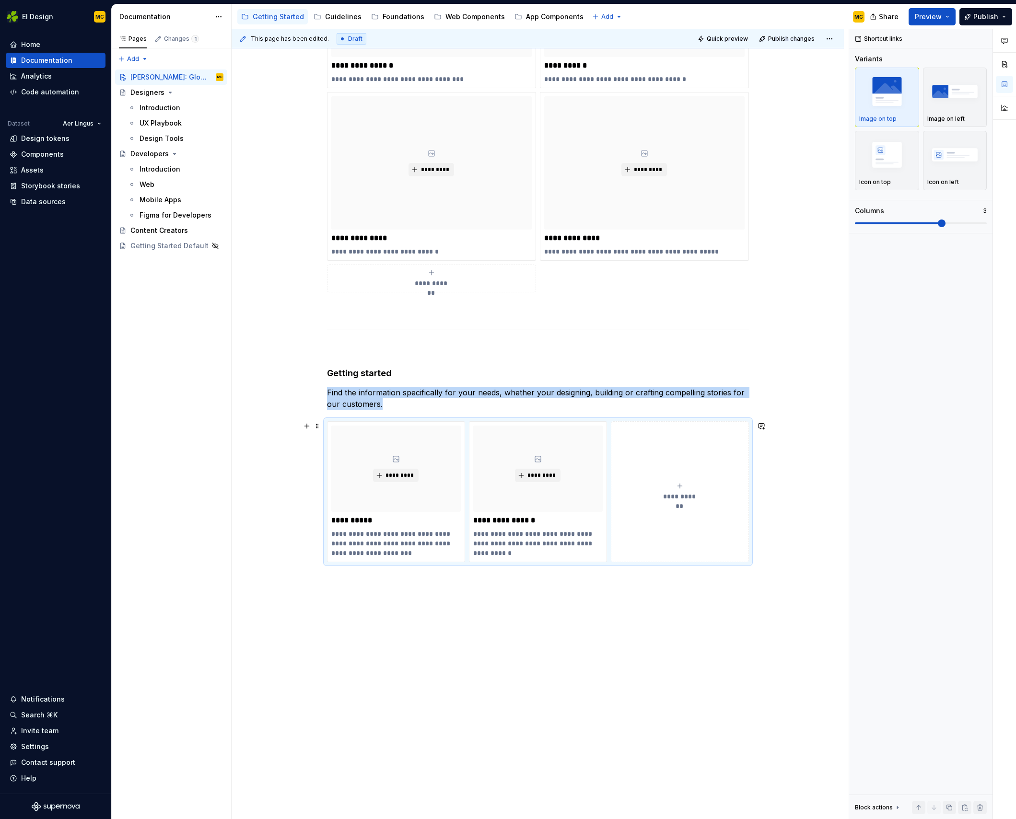
click at [682, 486] on icon "submit" at bounding box center [679, 486] width 4 height 4
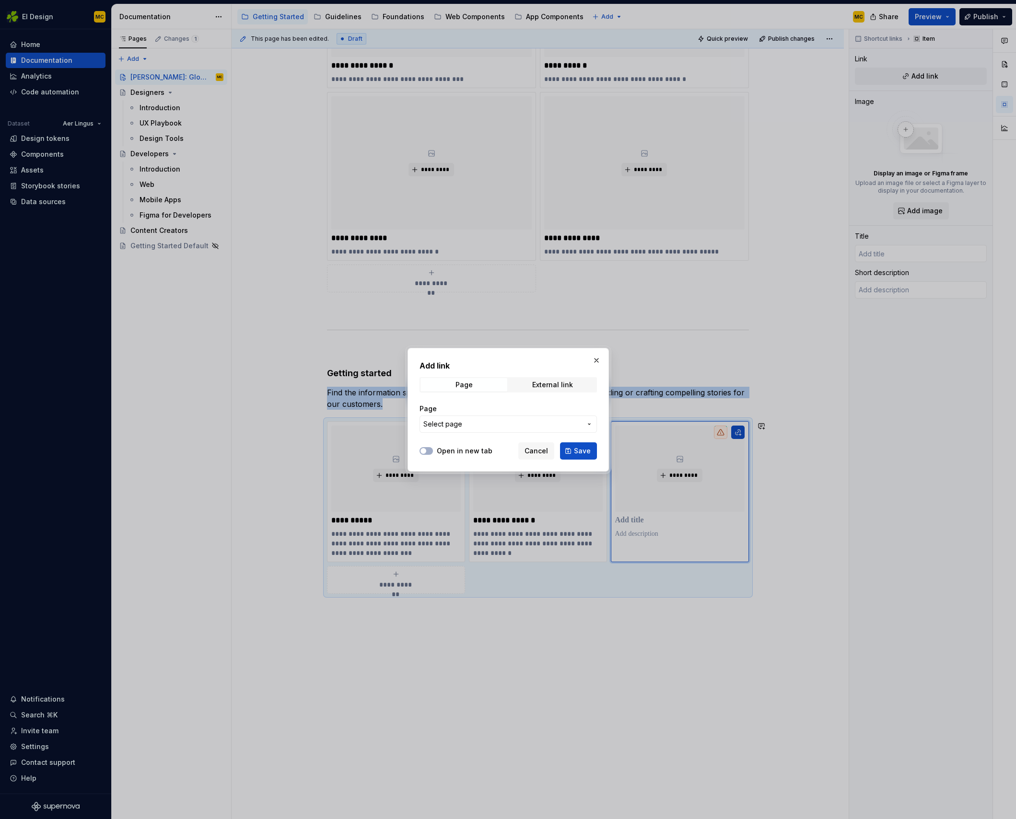
click at [492, 416] on button "Select page" at bounding box center [508, 424] width 177 height 17
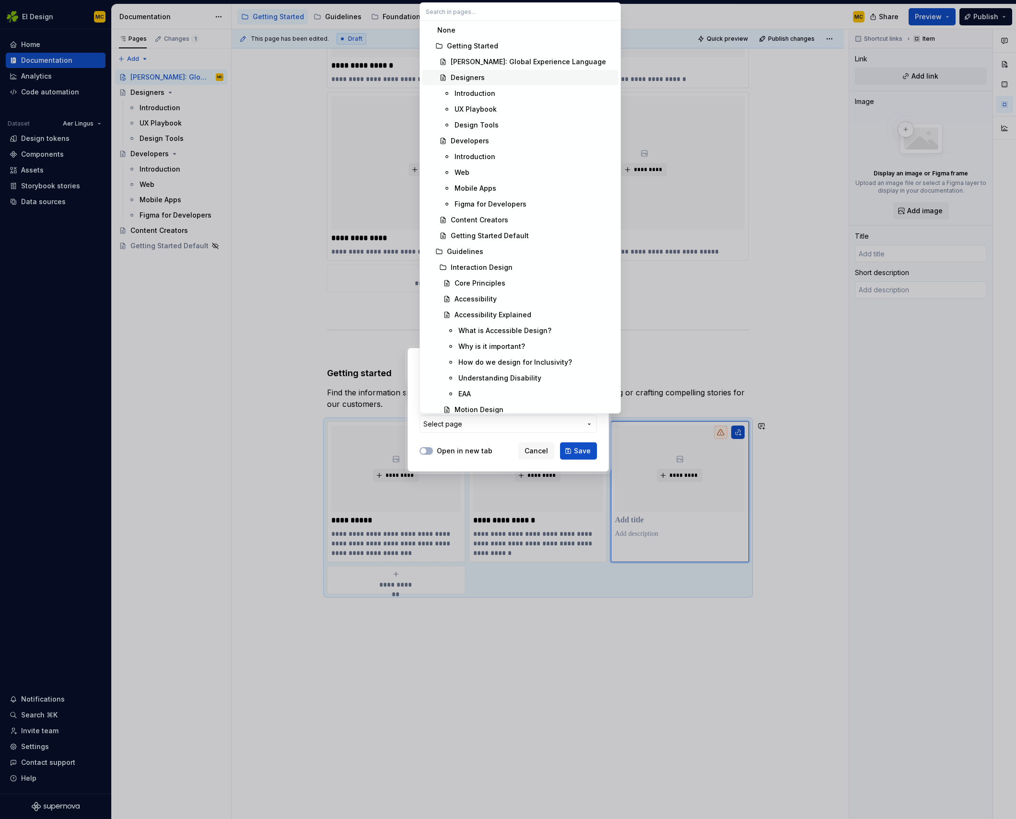
click at [499, 73] on div "Designers" at bounding box center [533, 78] width 164 height 10
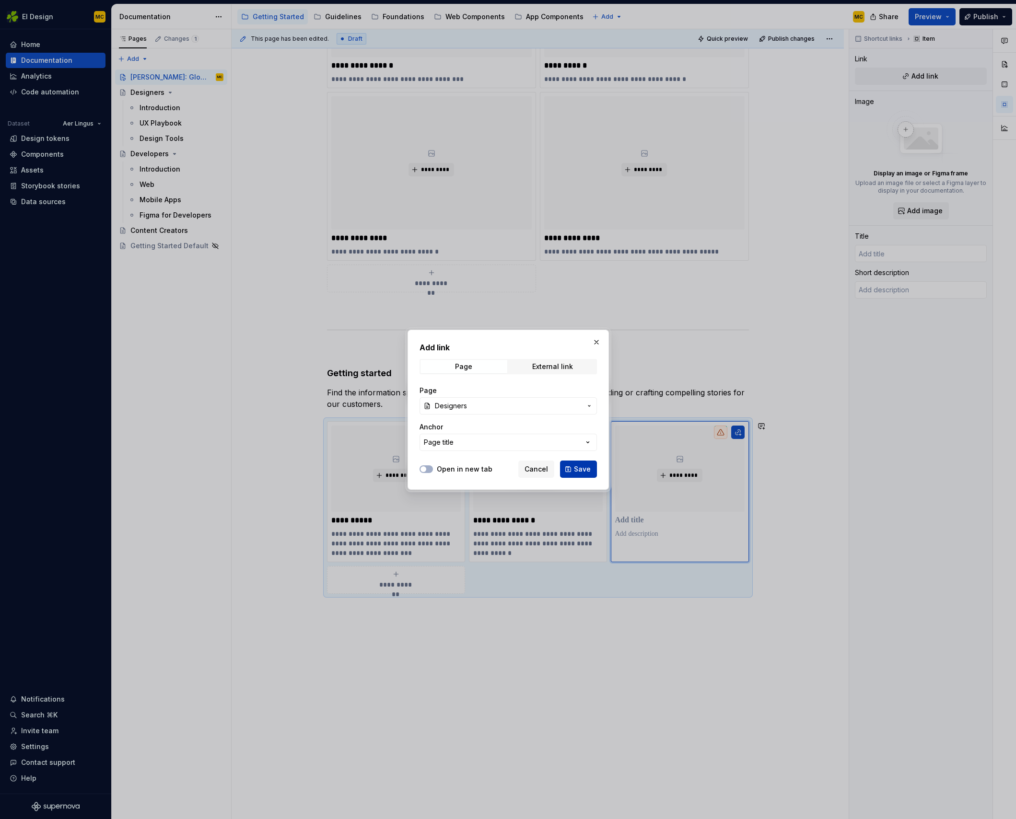
click at [586, 468] on span "Save" at bounding box center [582, 470] width 17 height 10
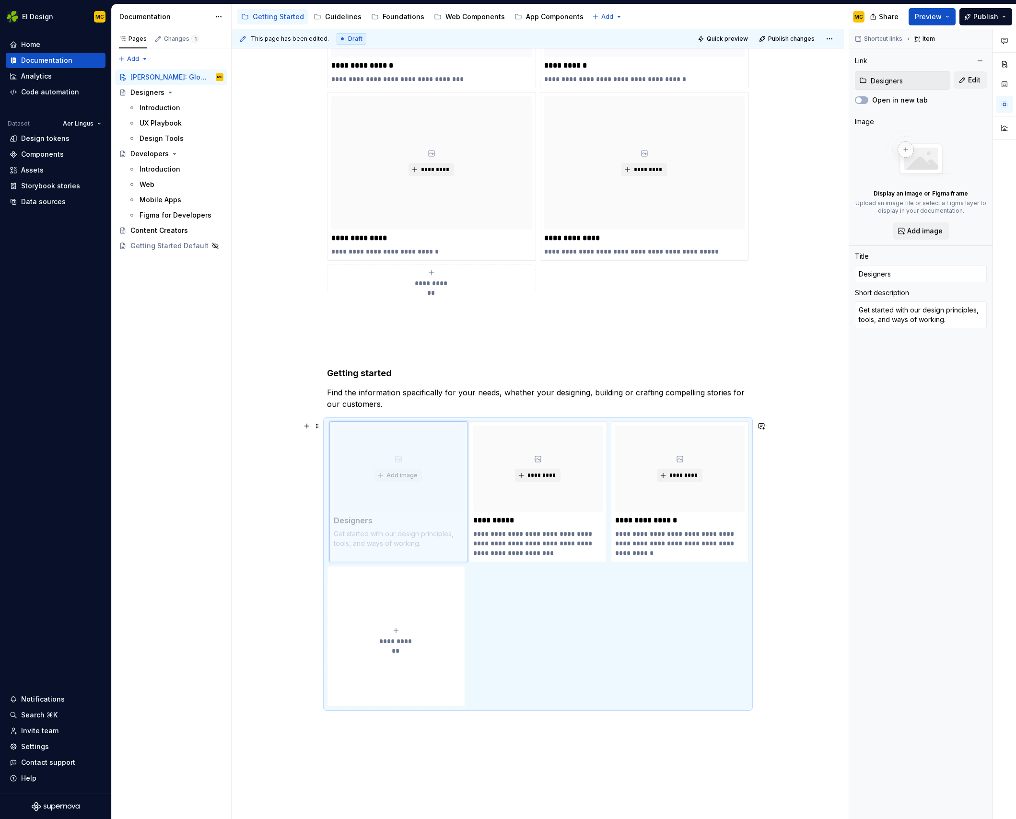
drag, startPoint x: 680, startPoint y: 434, endPoint x: 417, endPoint y: 439, distance: 263.3
click at [404, 432] on body "EI Design MC Home Documentation Analytics Code automation Dataset Aer Lingus De…" at bounding box center [508, 409] width 1016 height 819
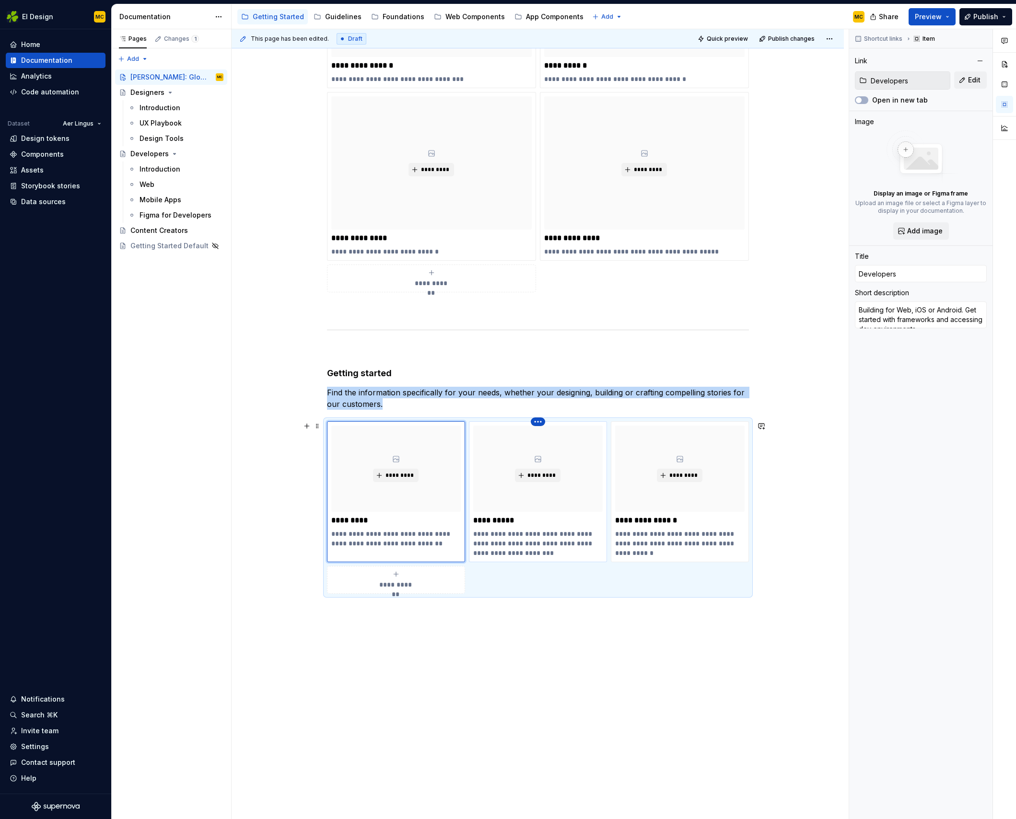
click at [543, 422] on html "EI Design MC Home Documentation Analytics Code automation Dataset Aer Lingus De…" at bounding box center [508, 409] width 1016 height 819
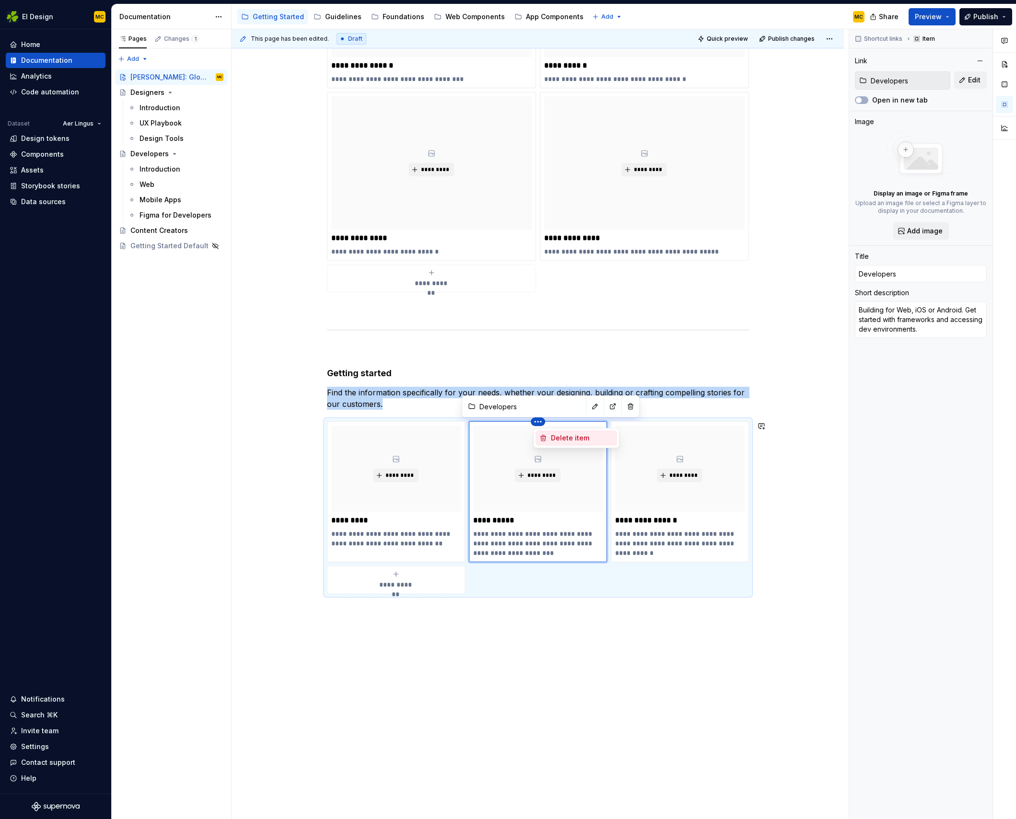
click at [551, 437] on div "Delete item" at bounding box center [582, 438] width 62 height 10
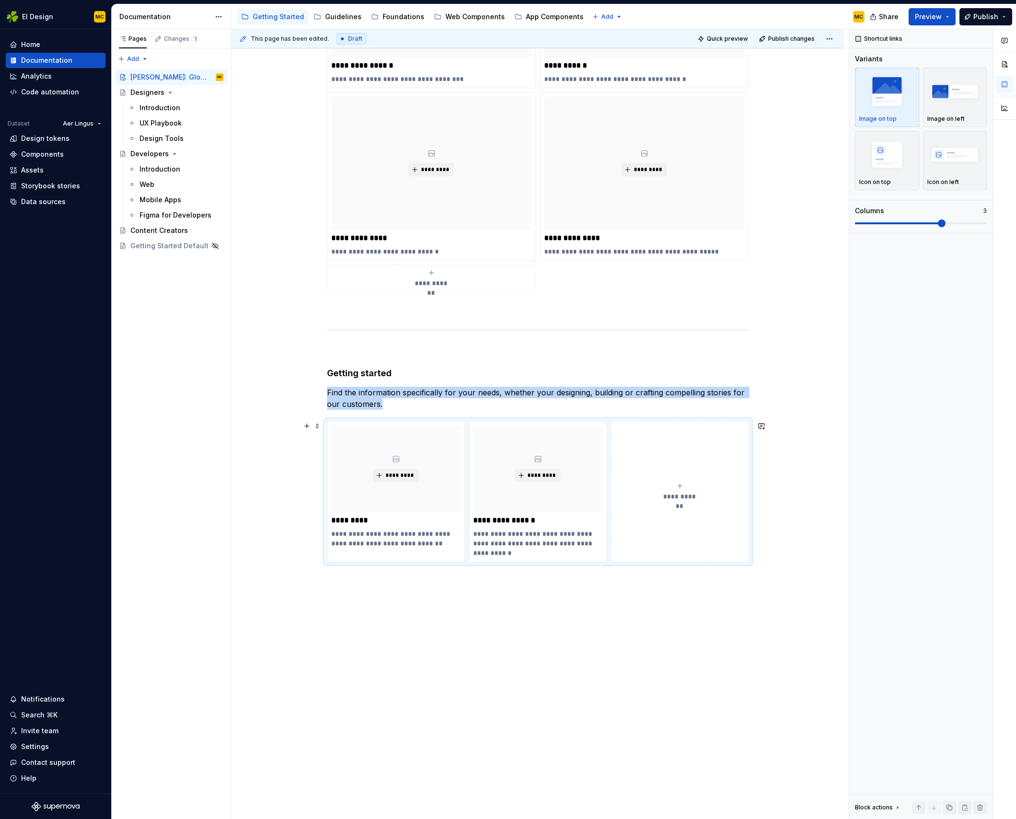
click at [680, 487] on icon "submit" at bounding box center [680, 486] width 8 height 8
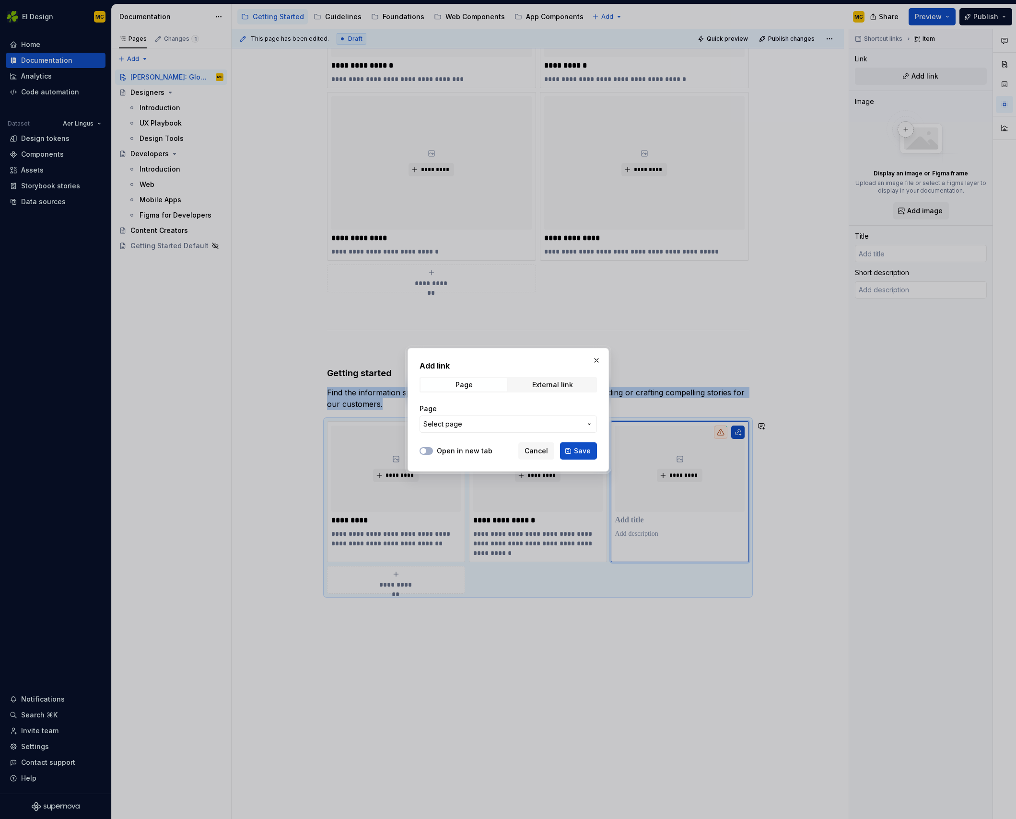
click at [513, 431] on button "Select page" at bounding box center [508, 424] width 177 height 17
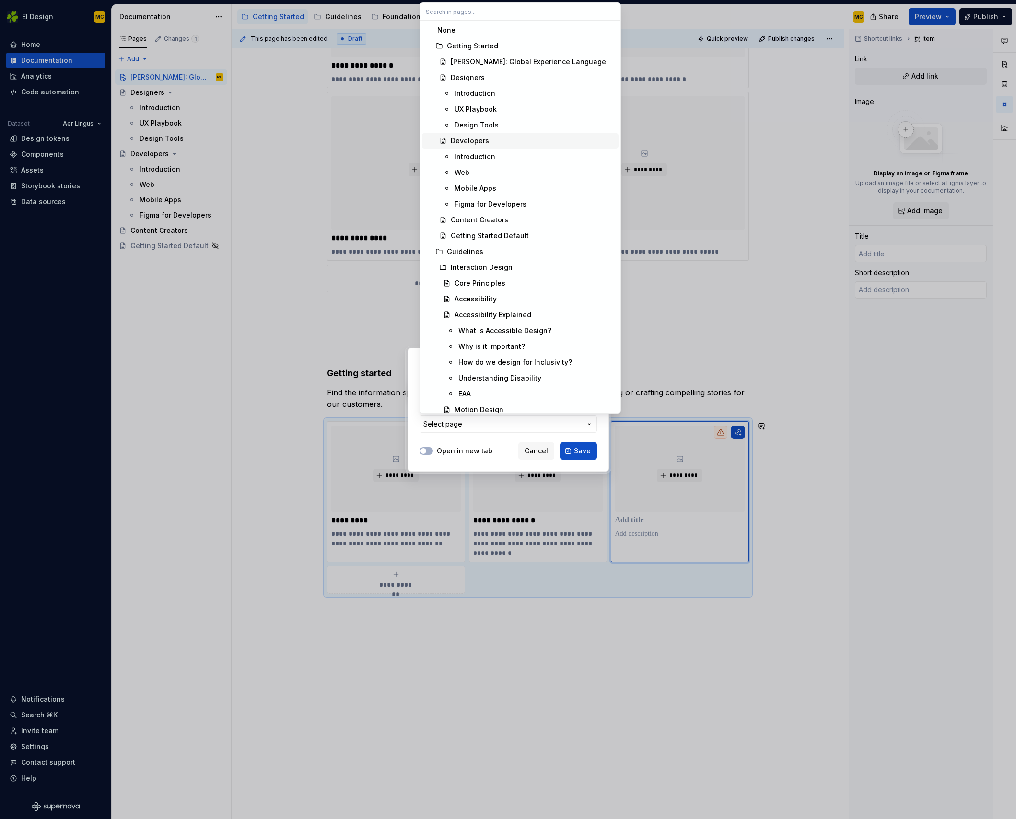
click at [500, 136] on div "Developers" at bounding box center [533, 141] width 164 height 10
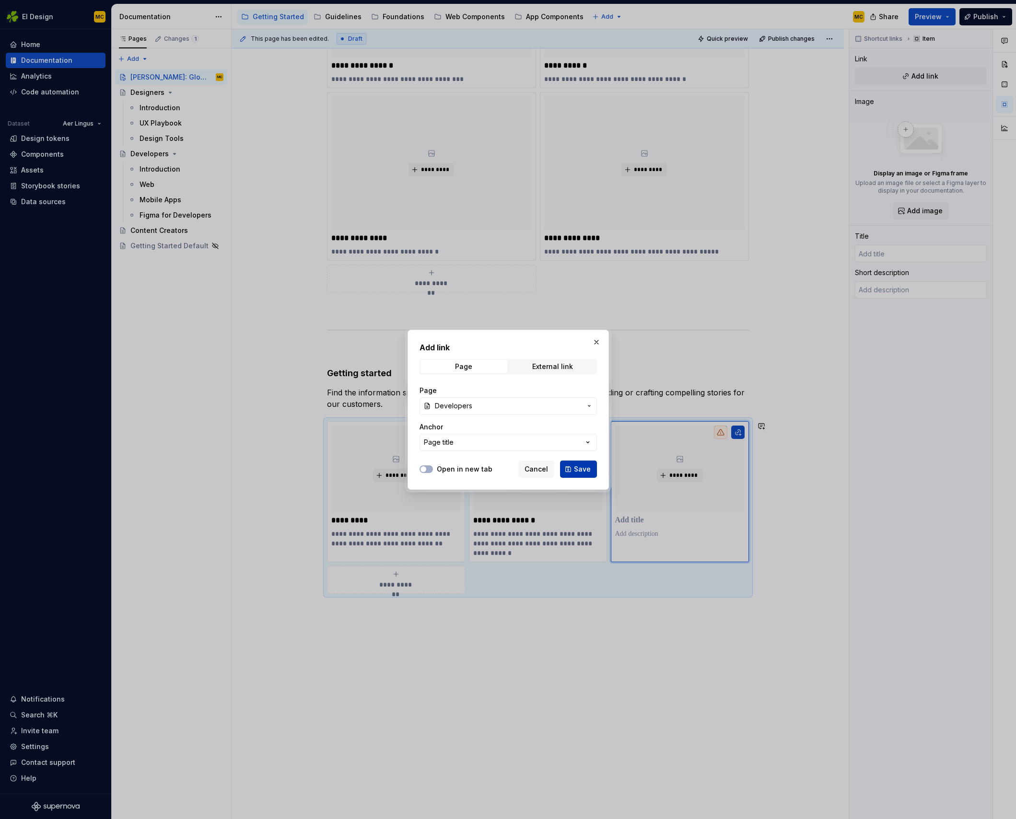
click at [578, 471] on span "Save" at bounding box center [582, 470] width 17 height 10
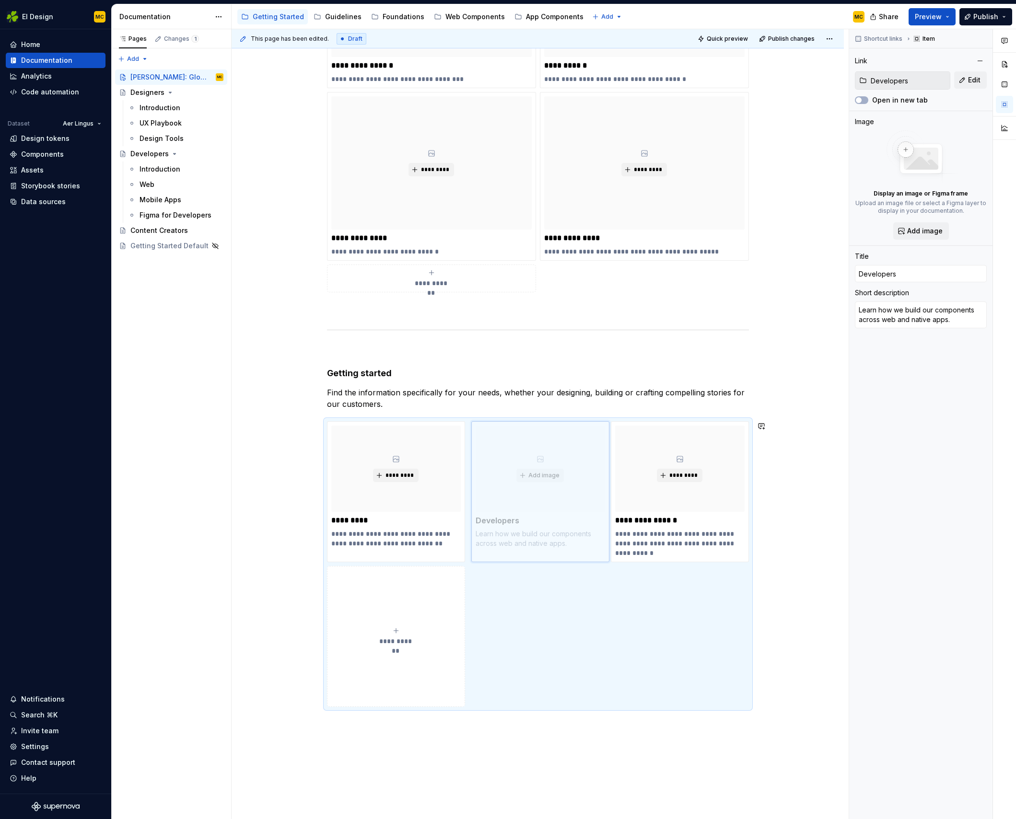
drag, startPoint x: 681, startPoint y: 481, endPoint x: 568, endPoint y: 481, distance: 113.6
click at [571, 480] on body "EI Design MC Home Documentation Analytics Code automation Dataset Aer Lingus De…" at bounding box center [508, 409] width 1016 height 819
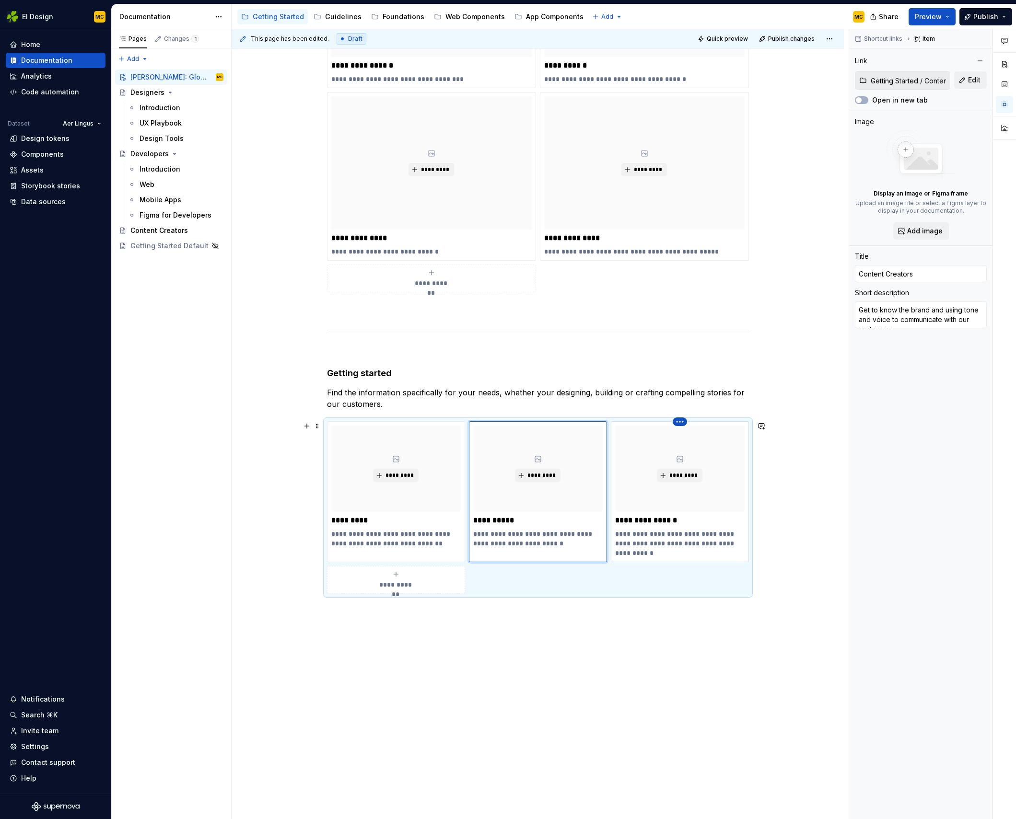
click at [685, 424] on html "EI Design MC Home Documentation Analytics Code automation Dataset Aer Lingus De…" at bounding box center [508, 409] width 1016 height 819
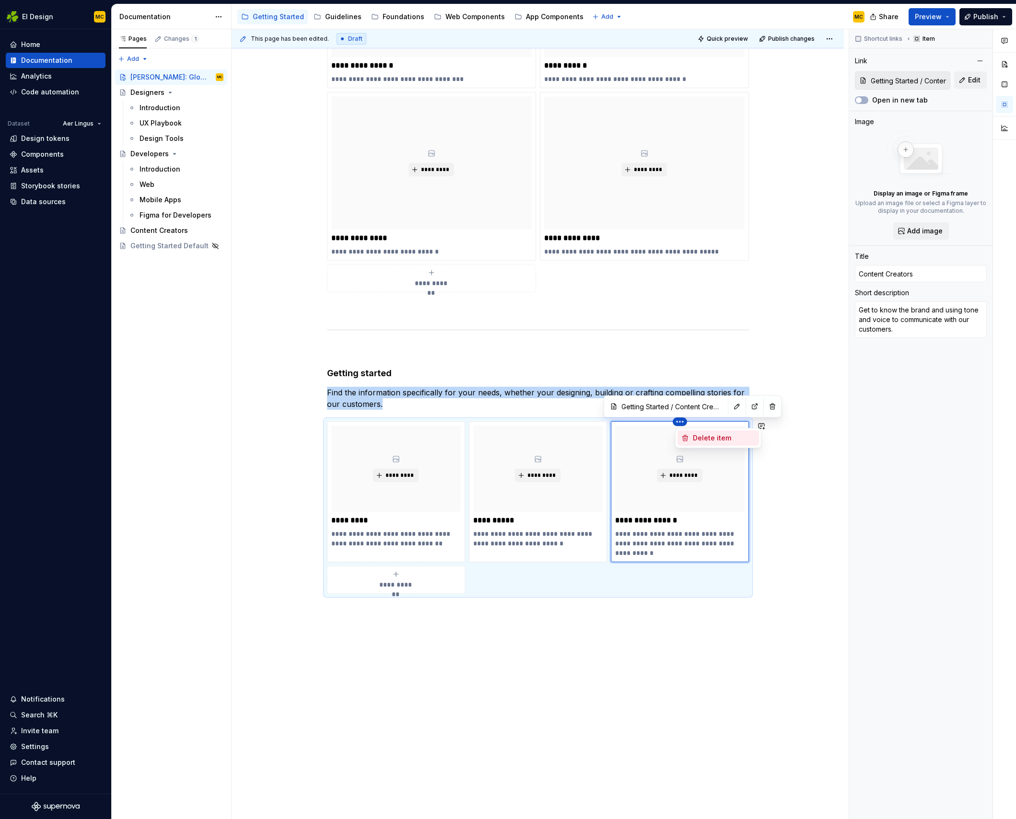
click at [706, 438] on div "Delete item" at bounding box center [724, 438] width 62 height 10
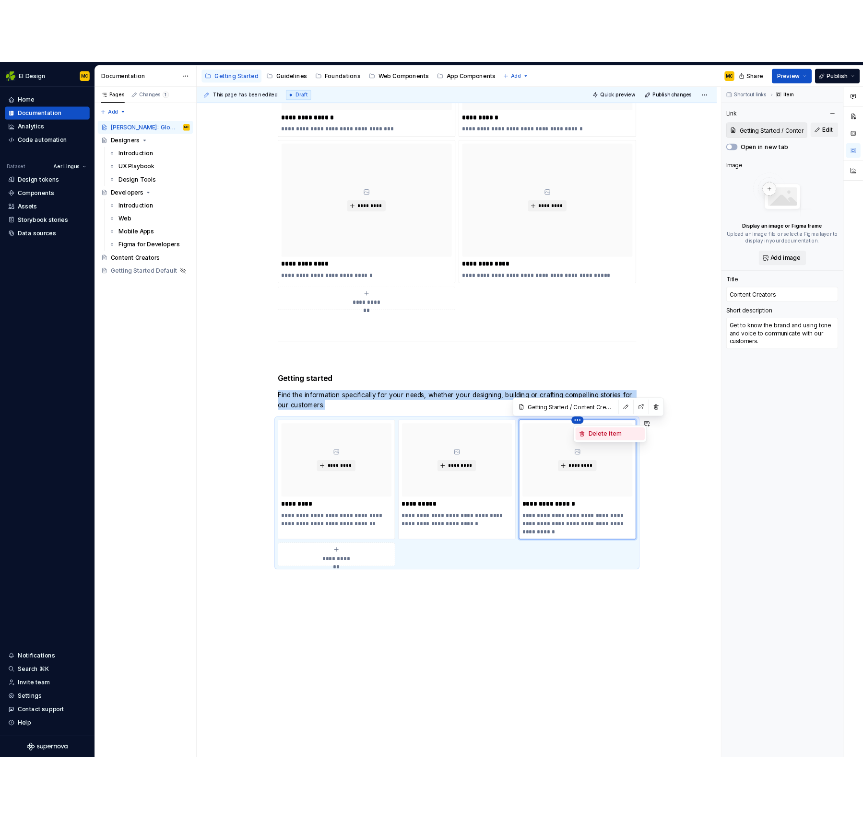
scroll to position [415, 0]
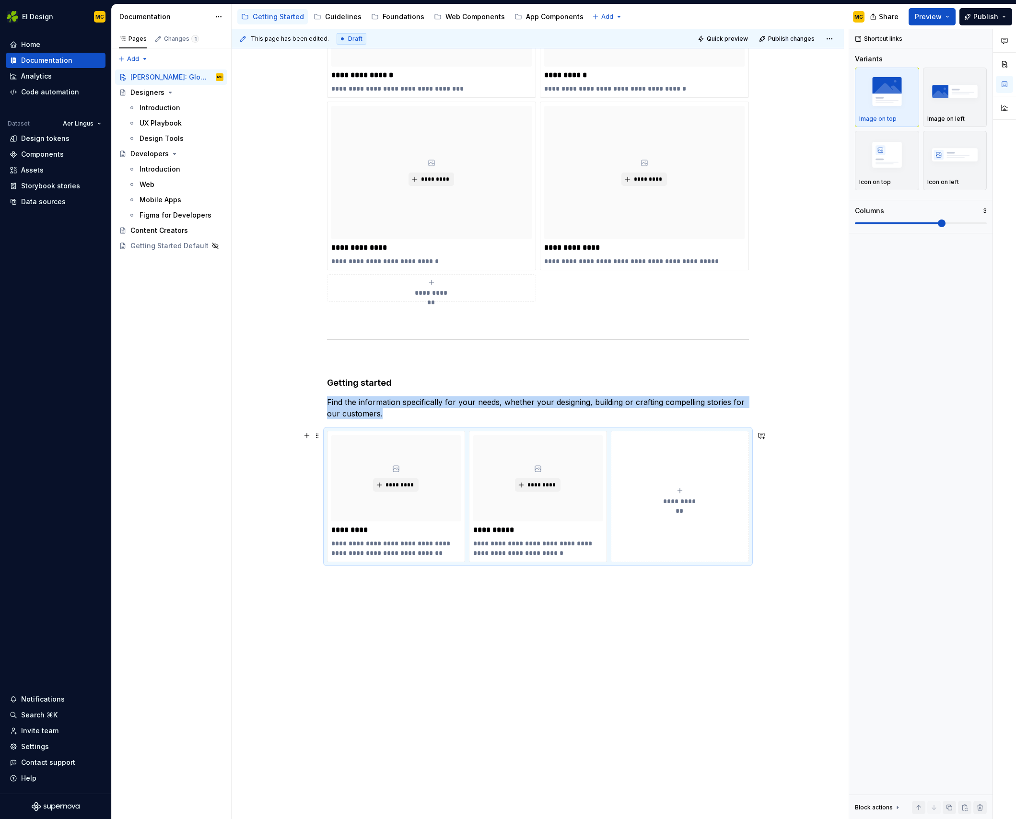
click at [681, 489] on icon "submit" at bounding box center [680, 491] width 8 height 8
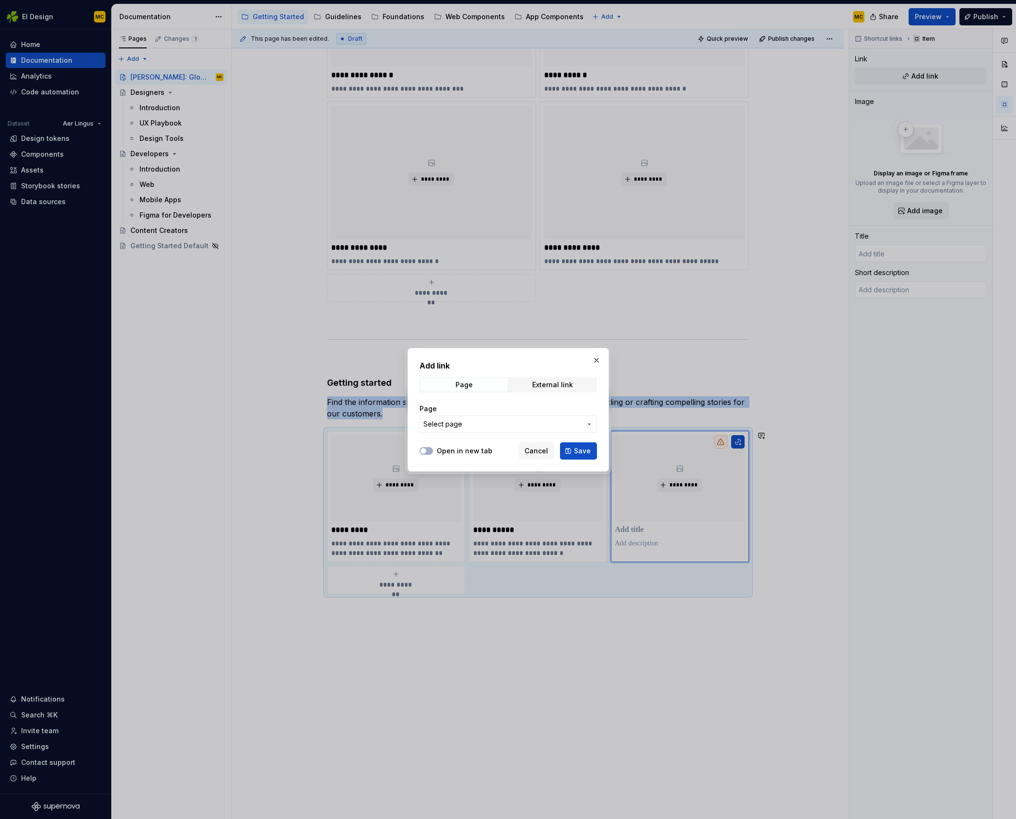
click at [519, 427] on span "Select page" at bounding box center [502, 425] width 158 height 10
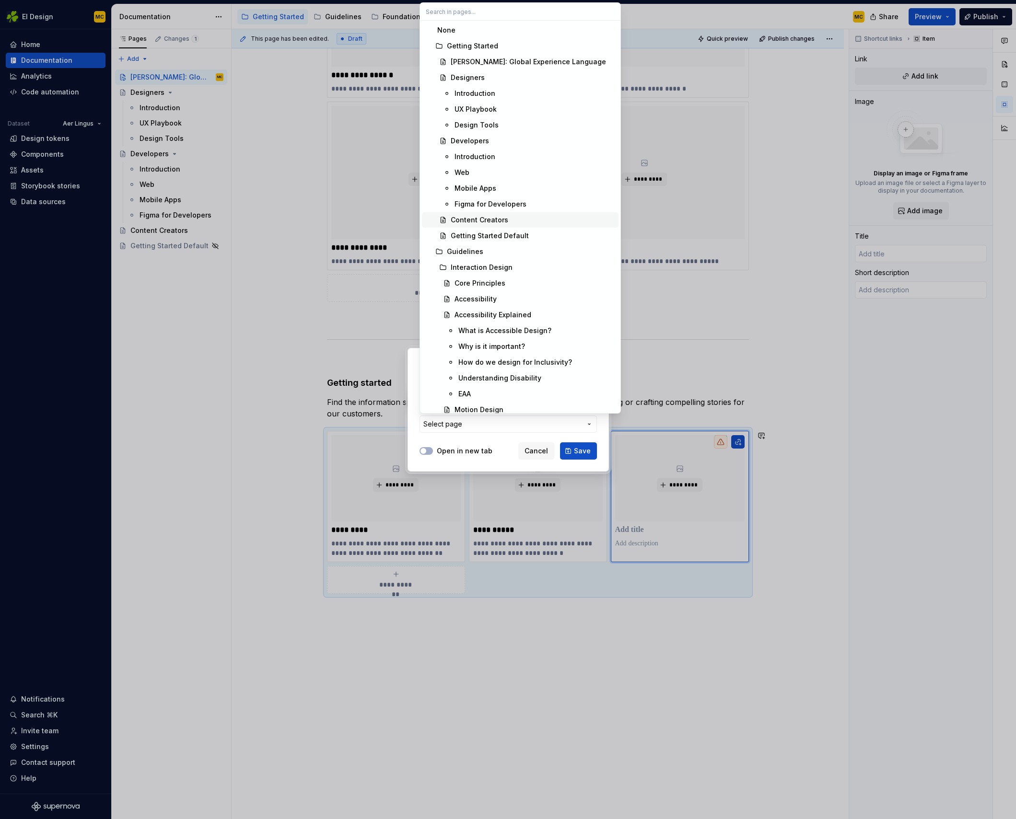
click at [513, 221] on div "Content Creators" at bounding box center [533, 220] width 164 height 10
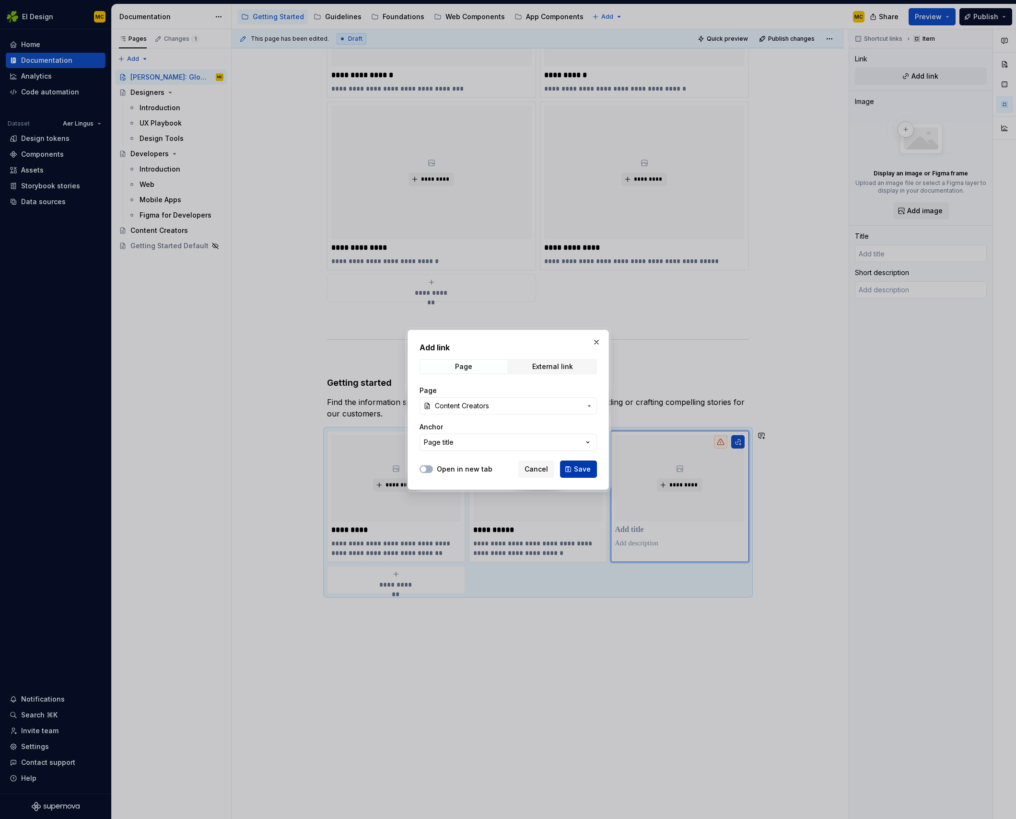
click at [590, 471] on span "Save" at bounding box center [582, 470] width 17 height 10
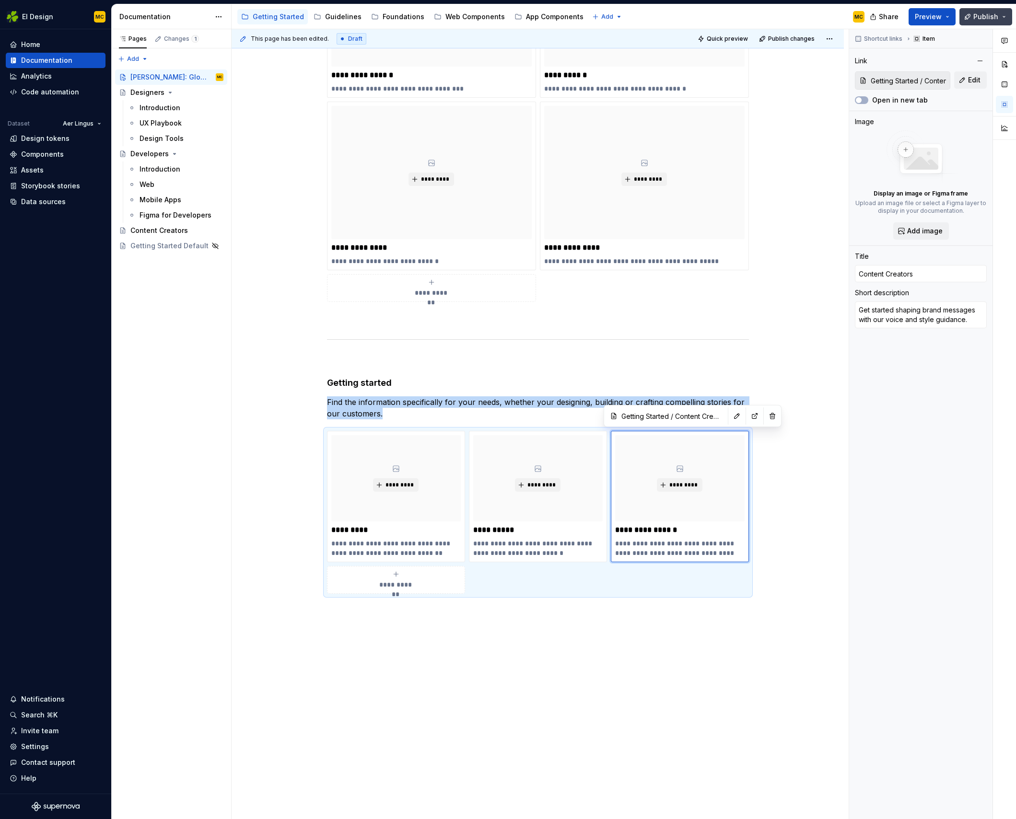
click at [980, 17] on span "Publish" at bounding box center [985, 17] width 25 height 10
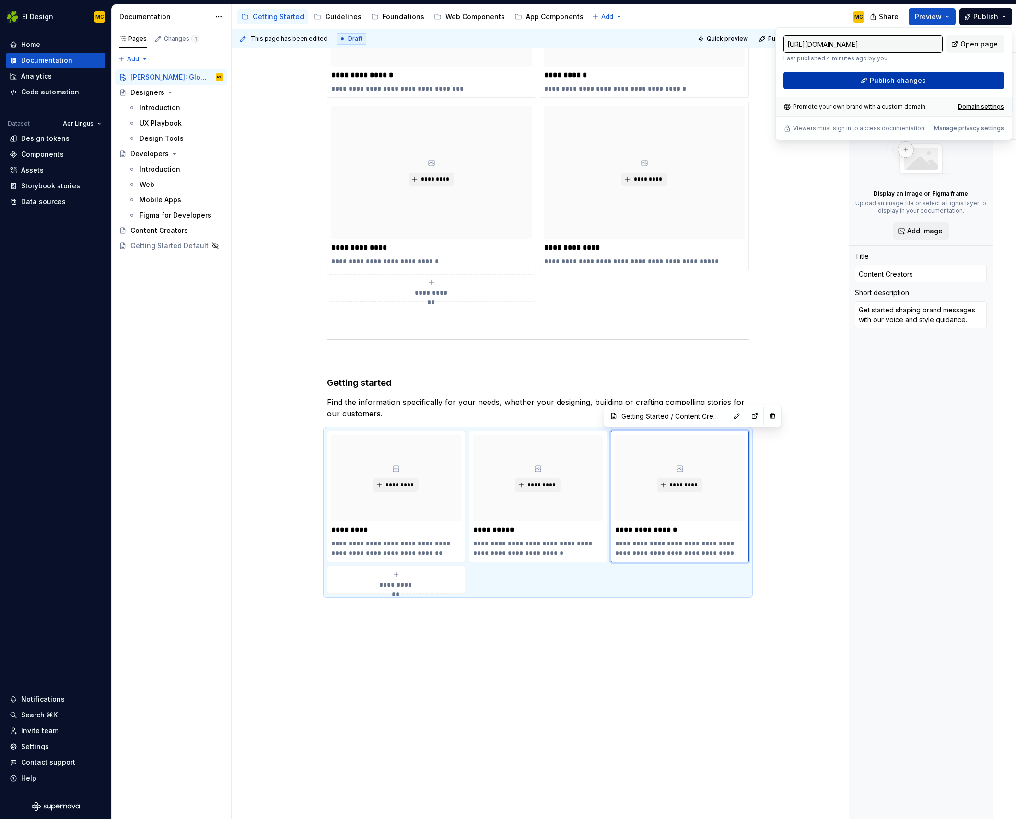
click at [918, 80] on span "Publish changes" at bounding box center [898, 81] width 56 height 10
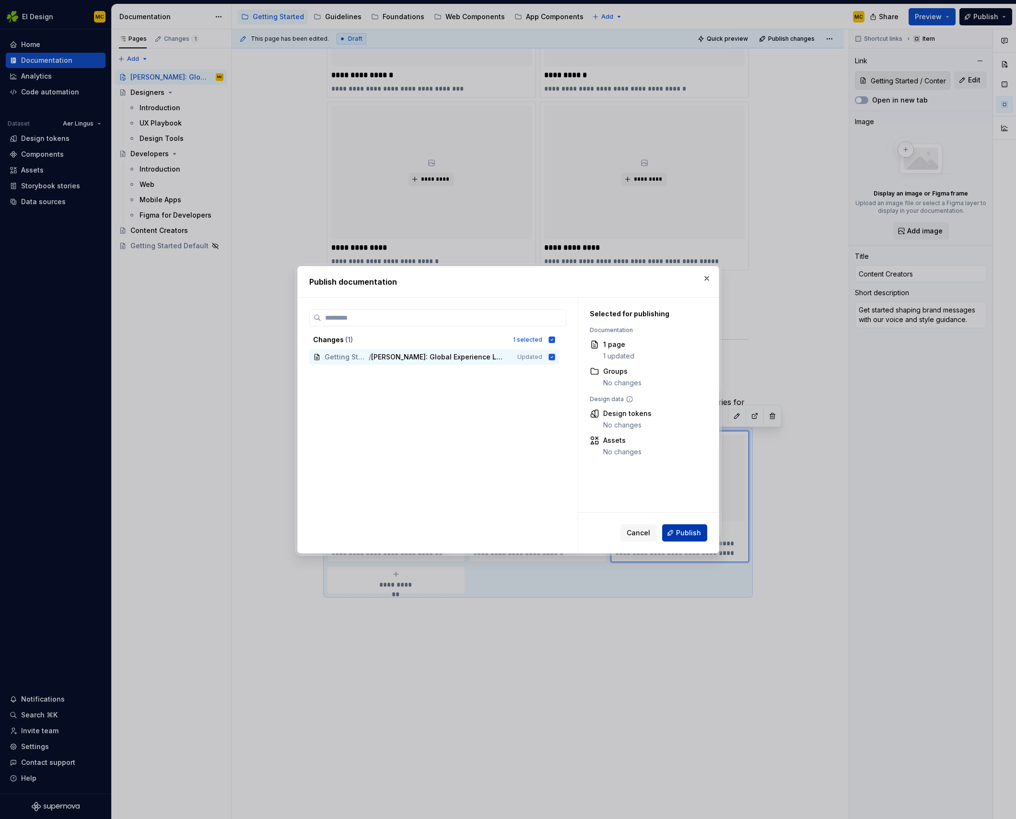
click at [687, 536] on span "Publish" at bounding box center [688, 533] width 25 height 10
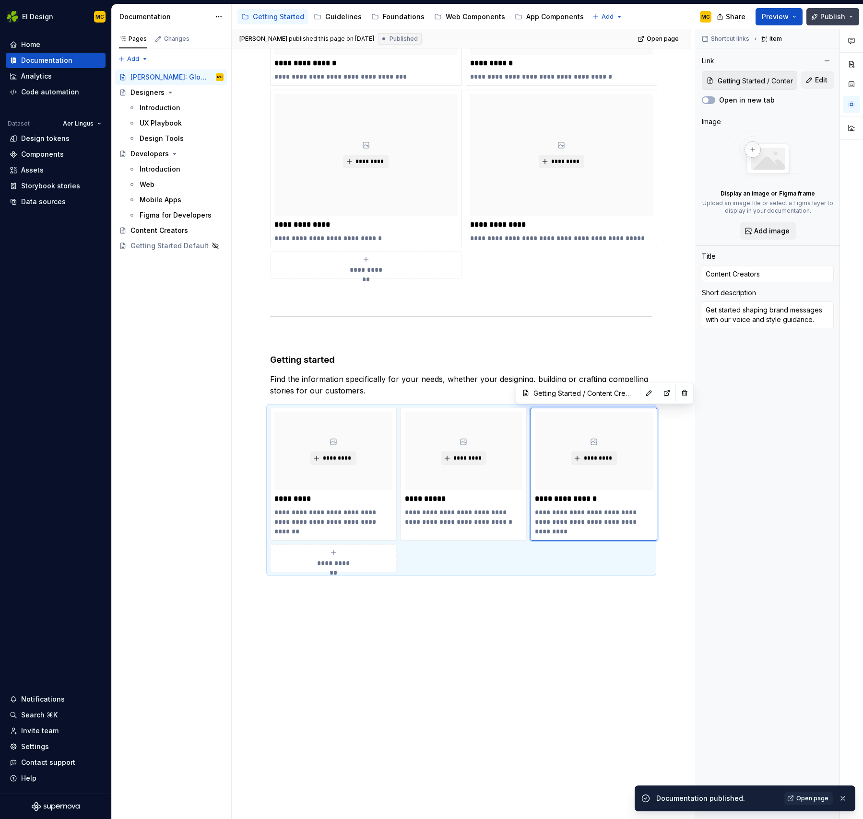
click at [851, 20] on button "Publish" at bounding box center [832, 16] width 53 height 17
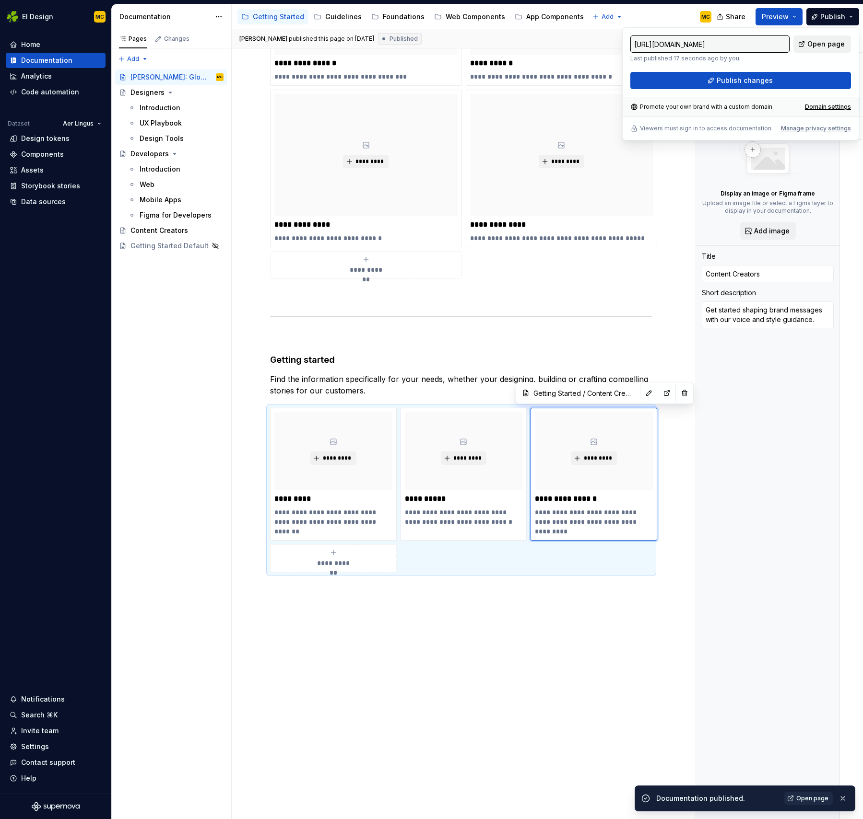
click at [834, 37] on link "Open page" at bounding box center [822, 43] width 58 height 17
click at [338, 21] on div "Guidelines" at bounding box center [343, 17] width 36 height 10
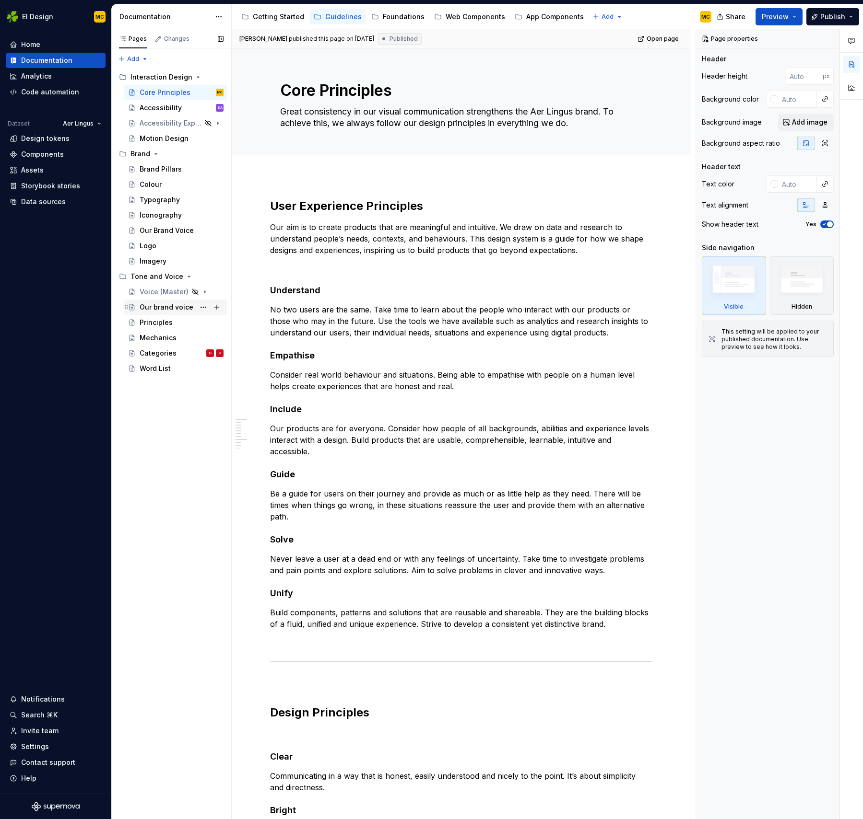
click at [148, 303] on div "Our brand voice" at bounding box center [167, 308] width 54 height 10
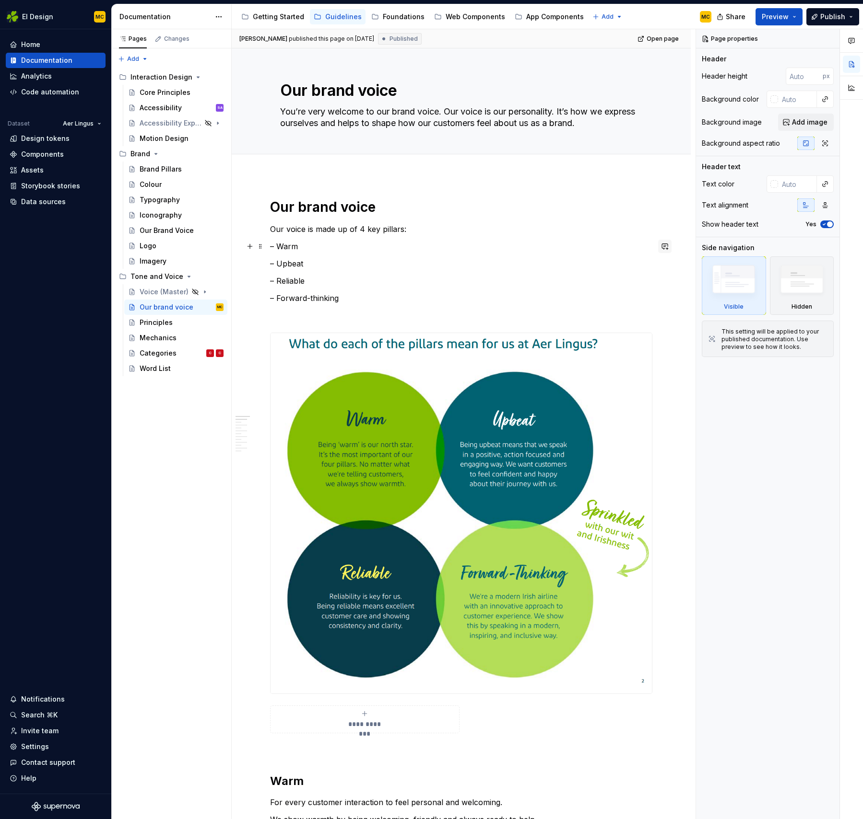
click at [669, 249] on button "button" at bounding box center [664, 246] width 13 height 13
click at [665, 289] on icon "Send" at bounding box center [666, 289] width 10 height 10
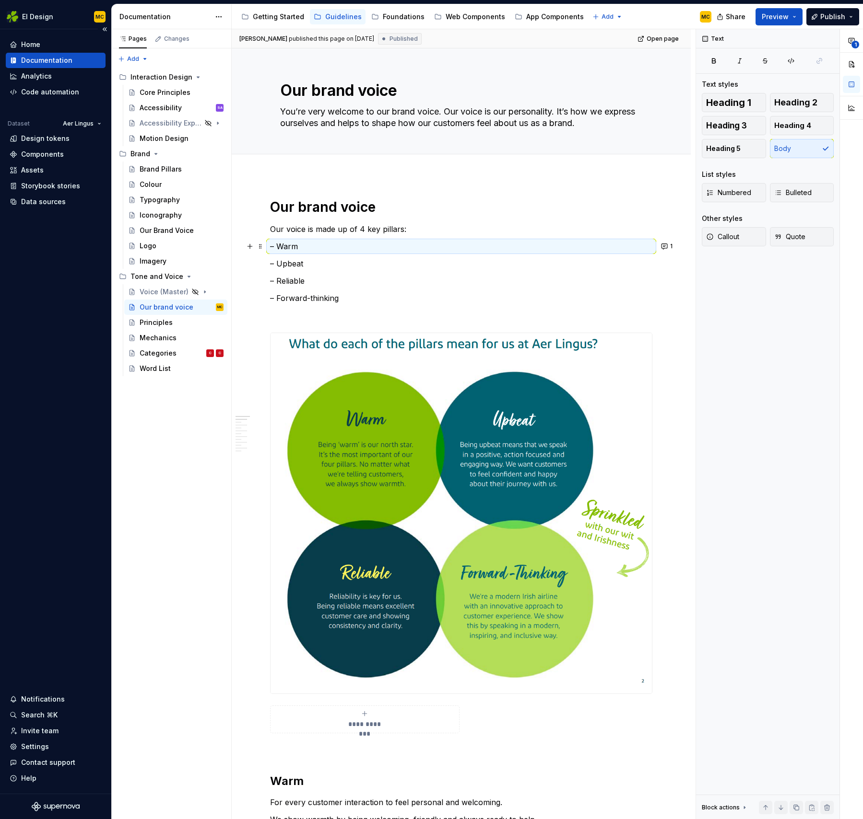
click at [82, 362] on div "Home Documentation Analytics Code automation Dataset Aer Lingus Design tokens C…" at bounding box center [55, 411] width 111 height 765
click at [152, 172] on div "Brand Pillars" at bounding box center [161, 169] width 42 height 10
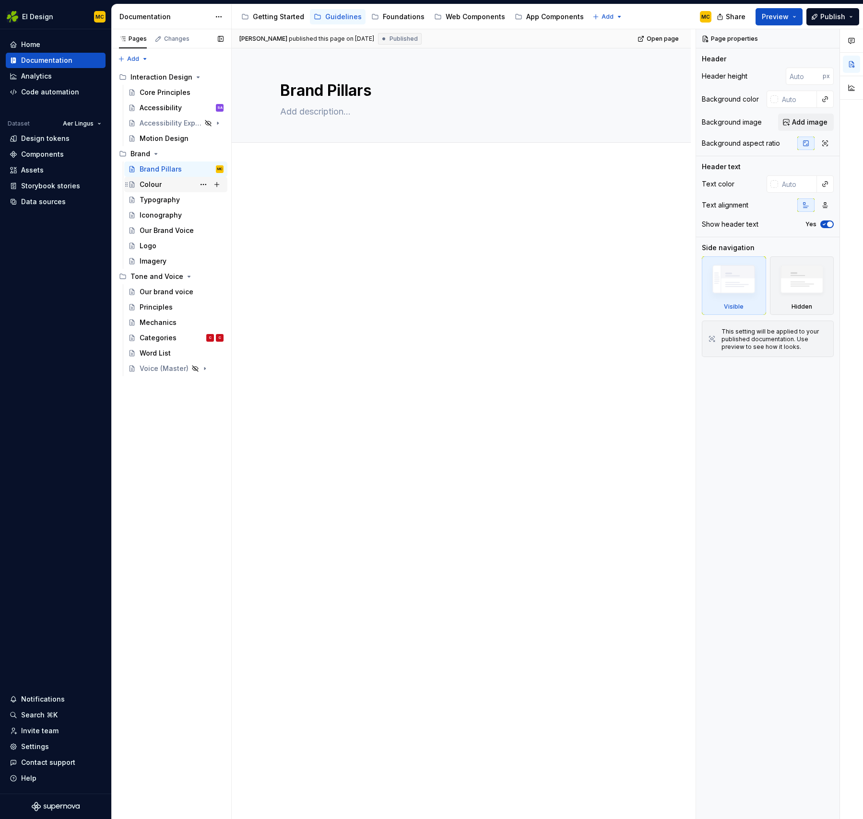
click at [152, 184] on div "Colour" at bounding box center [151, 185] width 22 height 10
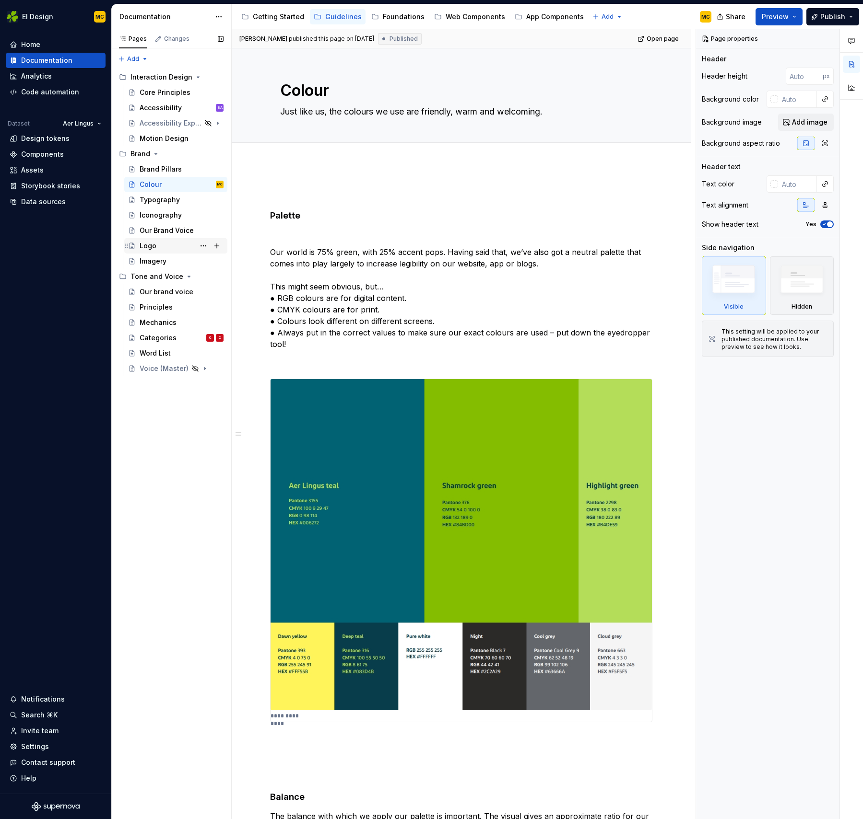
click at [154, 245] on div "Logo" at bounding box center [148, 246] width 17 height 10
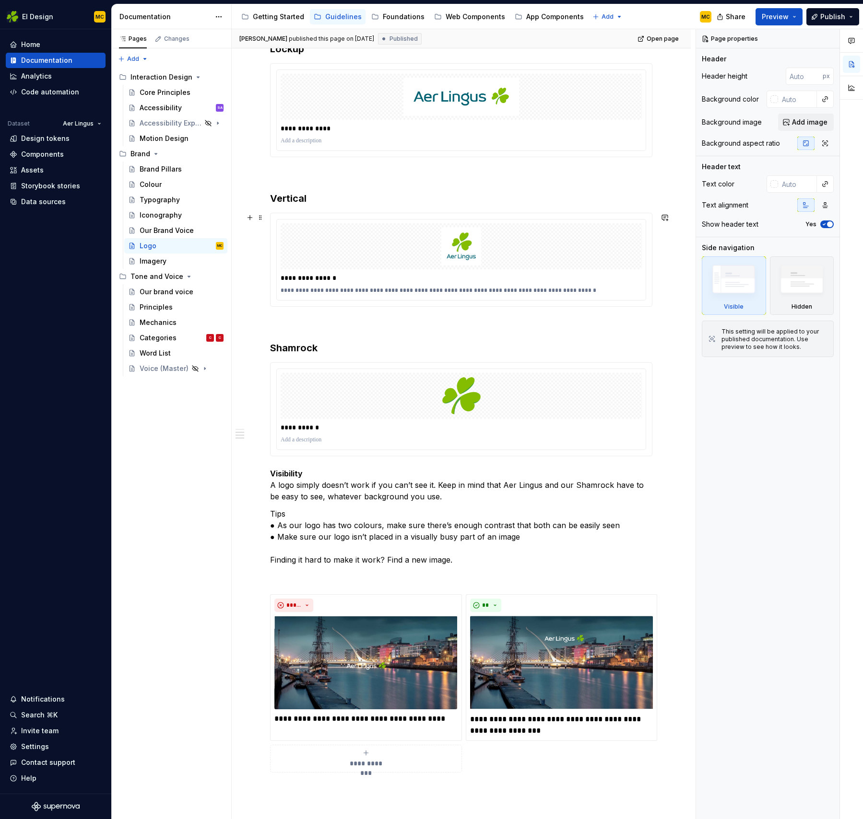
scroll to position [334, 0]
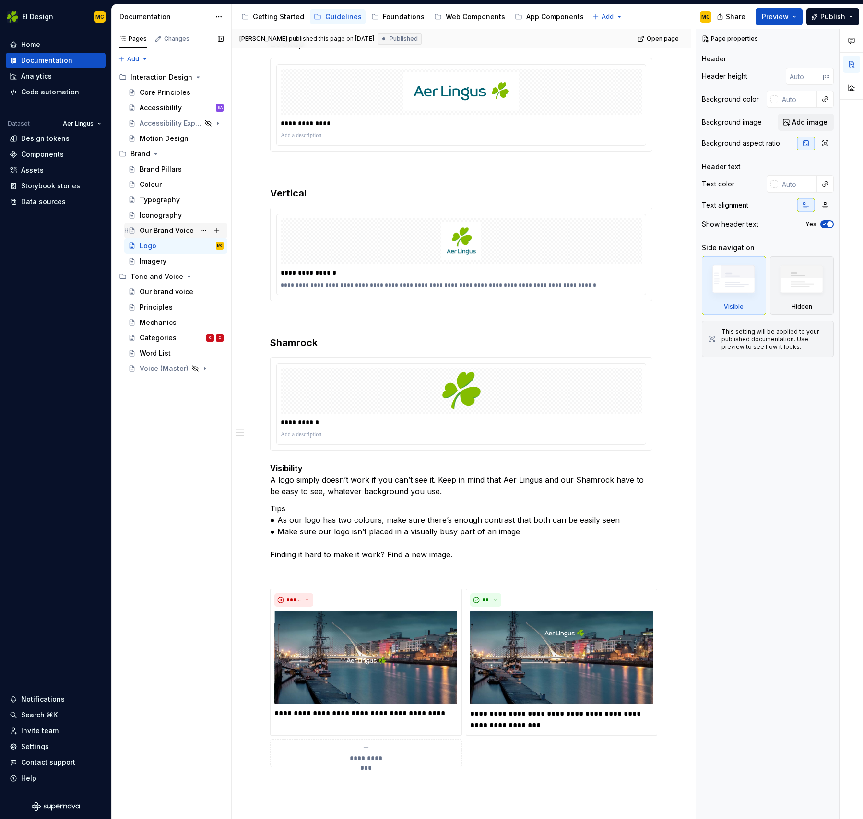
click at [153, 227] on div "Our Brand Voice" at bounding box center [167, 231] width 54 height 10
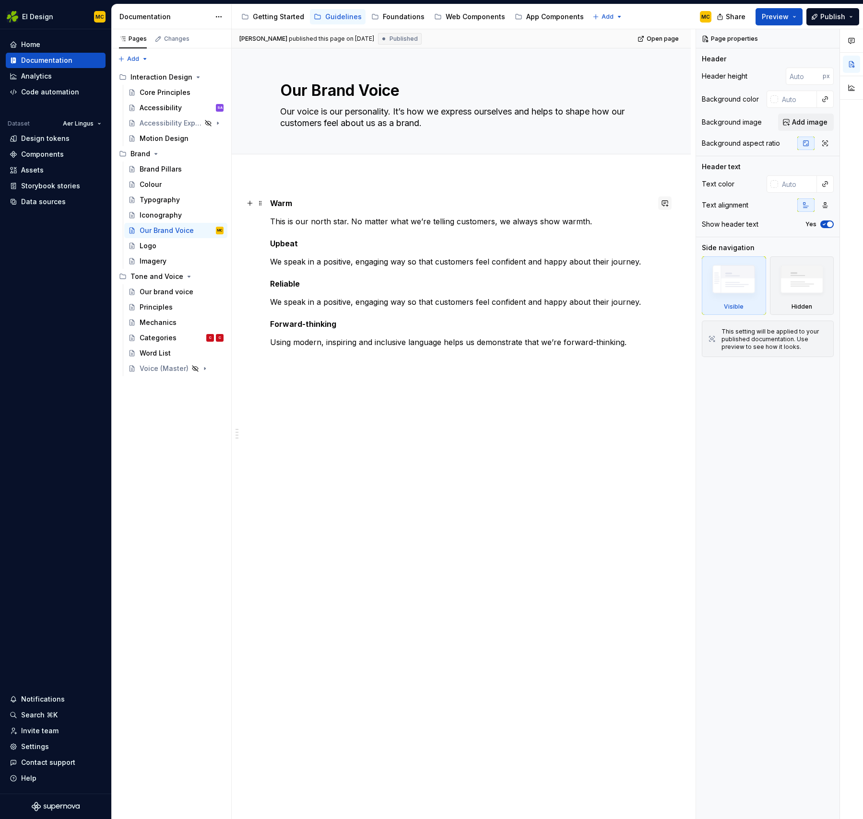
click at [670, 207] on button "button" at bounding box center [664, 203] width 13 height 13
drag, startPoint x: 621, startPoint y: 243, endPoint x: 623, endPoint y: 248, distance: 5.6
click at [621, 244] on span "we'll have a separate section for our Brand voice so think we could remove thes…" at bounding box center [598, 235] width 139 height 39
click at [468, 416] on div "Warm This is our north star. No matter what we’re telling customers, we always …" at bounding box center [461, 390] width 459 height 430
click at [154, 261] on div "Imagery" at bounding box center [153, 262] width 27 height 10
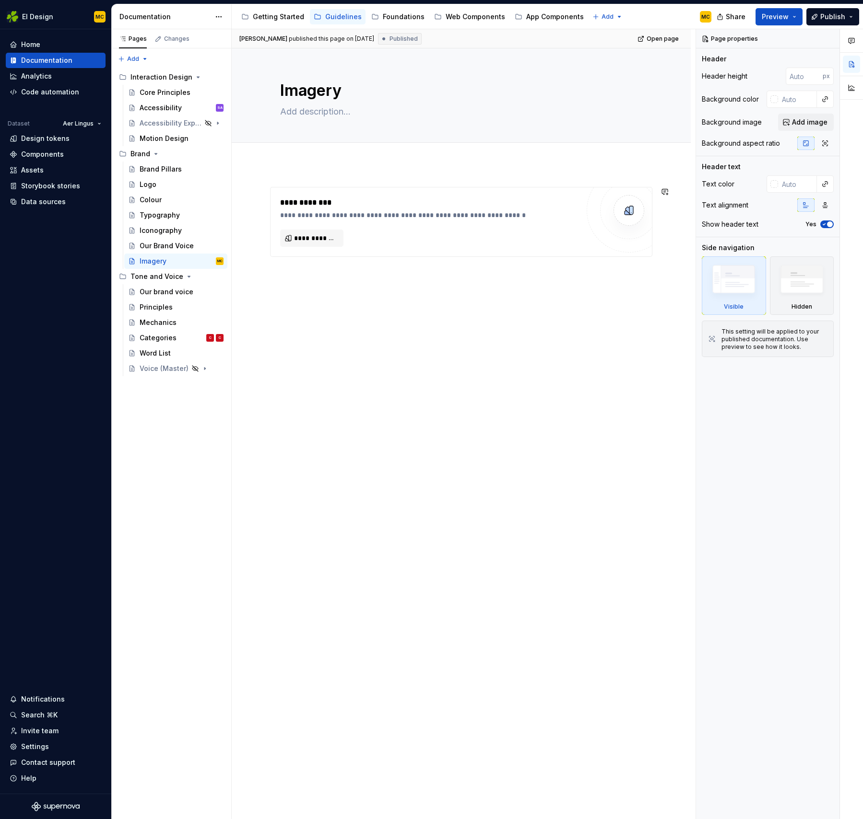
click at [483, 413] on div "**********" at bounding box center [461, 339] width 459 height 350
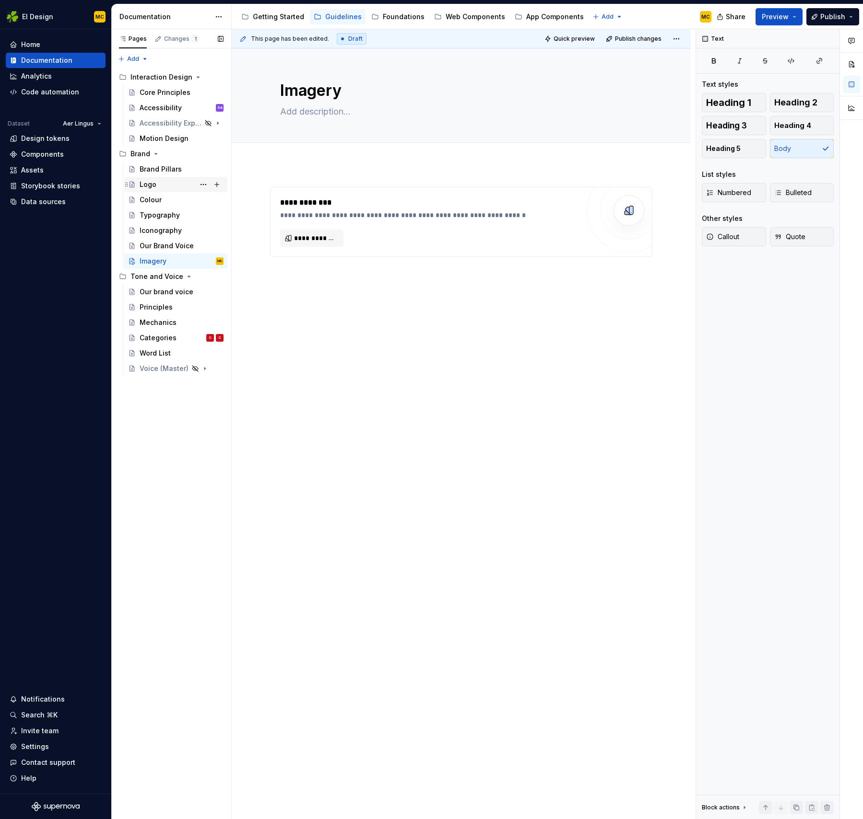
click at [160, 188] on div "Logo" at bounding box center [182, 184] width 84 height 13
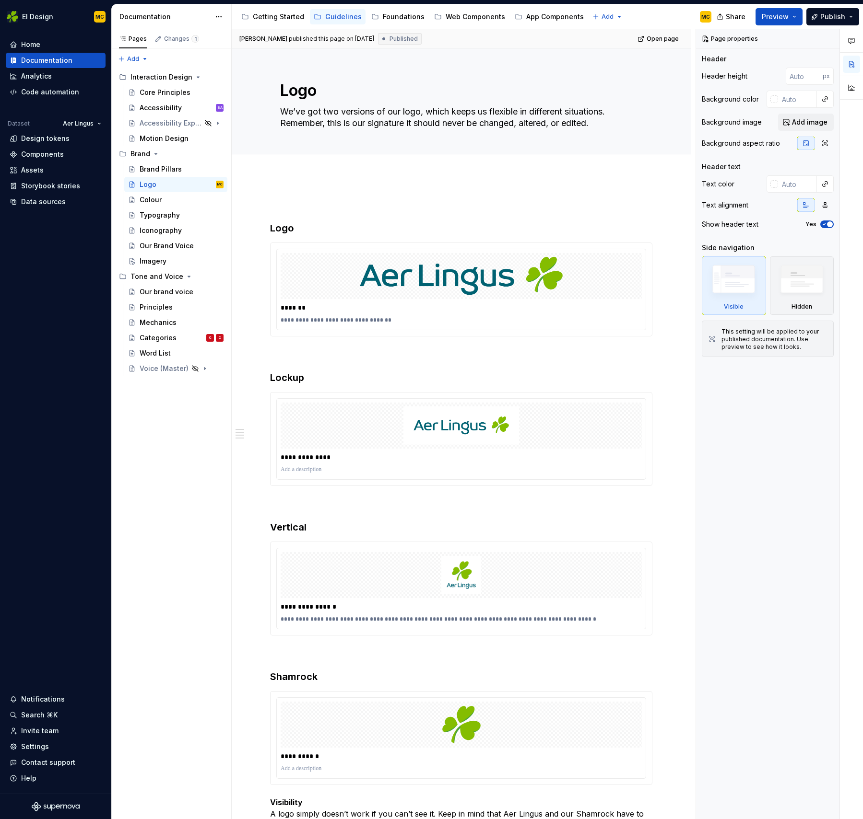
click at [300, 194] on div "**********" at bounding box center [461, 767] width 459 height 1184
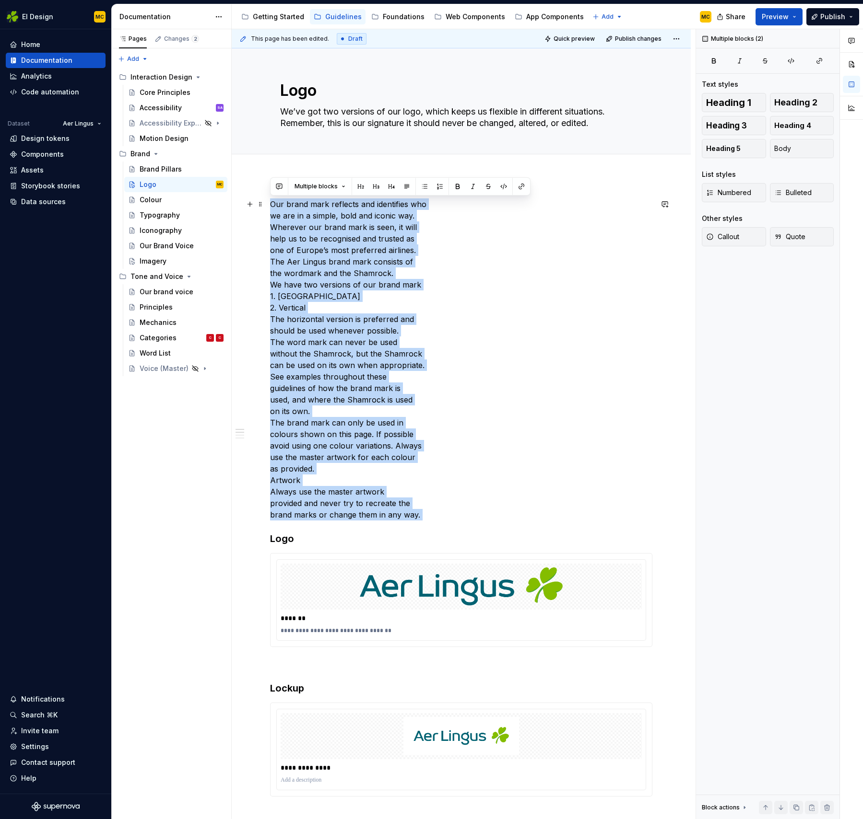
drag, startPoint x: 382, startPoint y: 493, endPoint x: 269, endPoint y: 209, distance: 305.8
click at [270, 209] on div "**********" at bounding box center [461, 805] width 382 height 1214
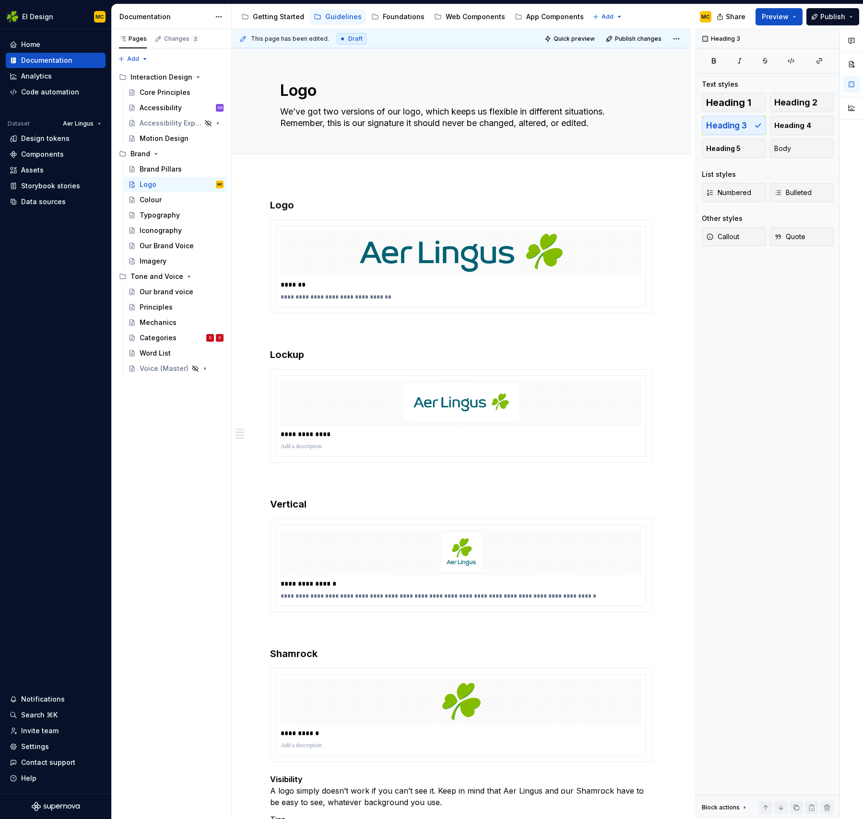
click at [322, 178] on div "**********" at bounding box center [461, 755] width 459 height 1161
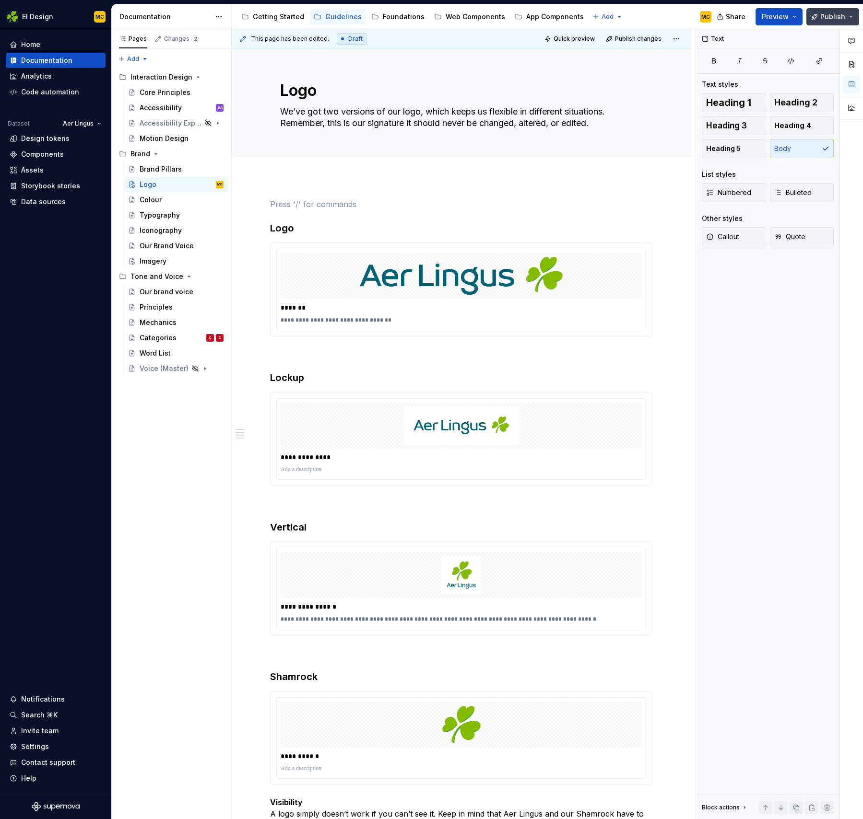
click at [842, 16] on span "Publish" at bounding box center [832, 17] width 25 height 10
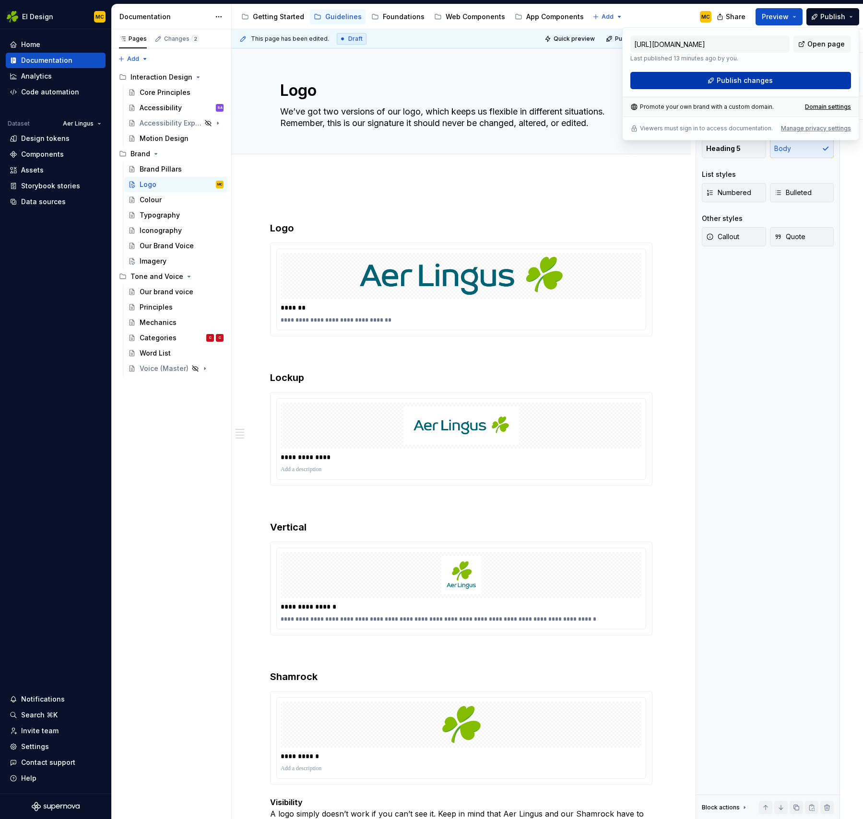
click at [807, 78] on button "Publish changes" at bounding box center [740, 80] width 221 height 17
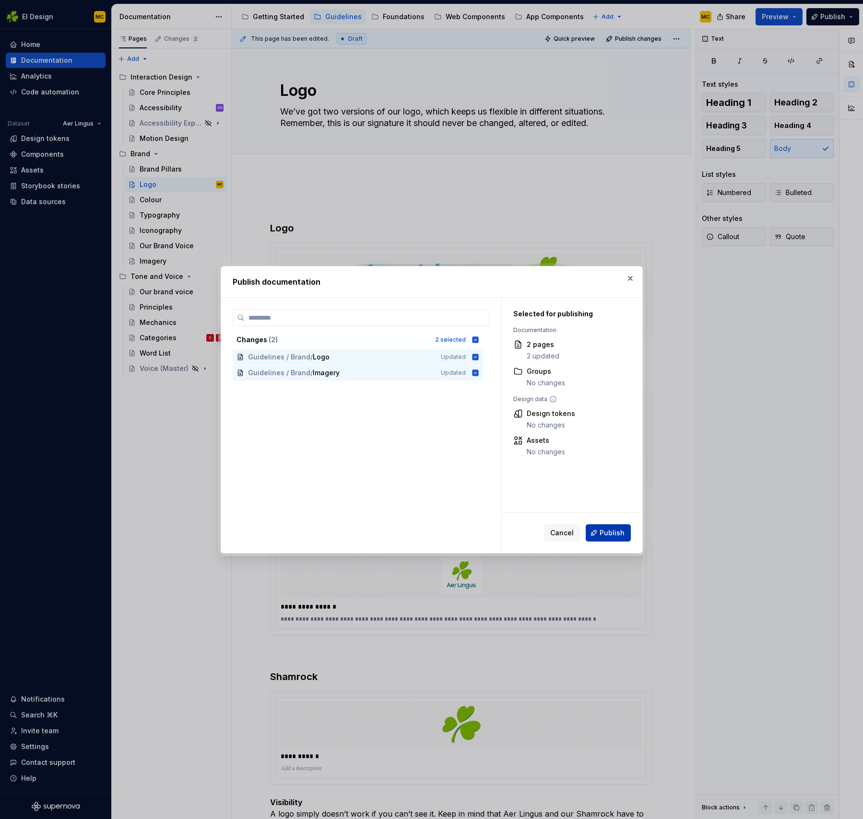
click at [605, 532] on span "Publish" at bounding box center [611, 533] width 25 height 10
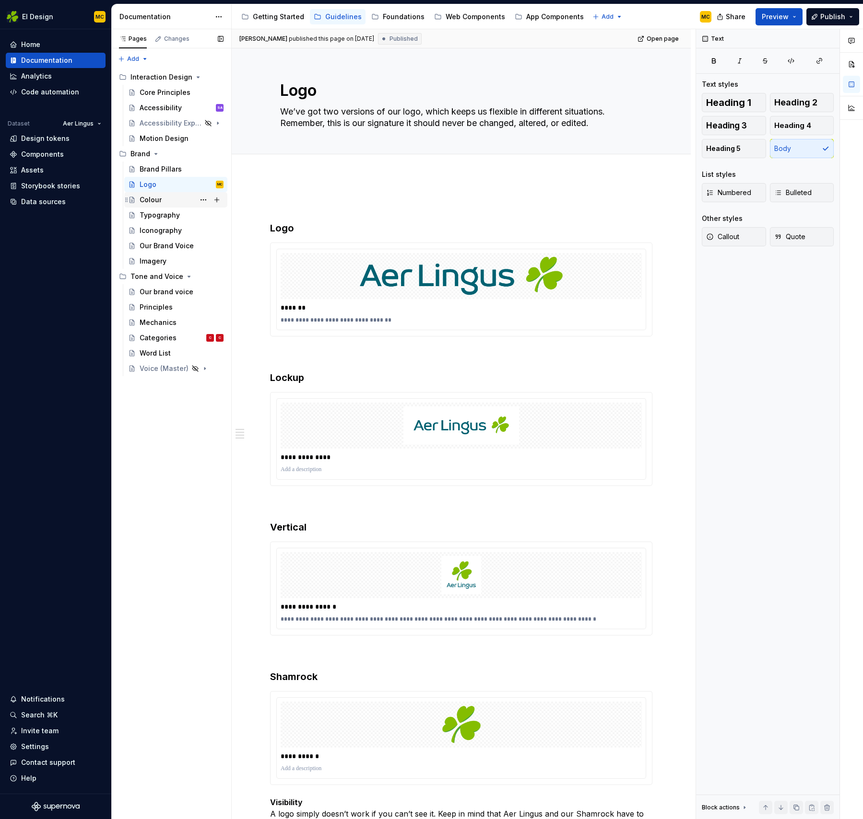
click at [153, 200] on div "Colour" at bounding box center [151, 200] width 22 height 10
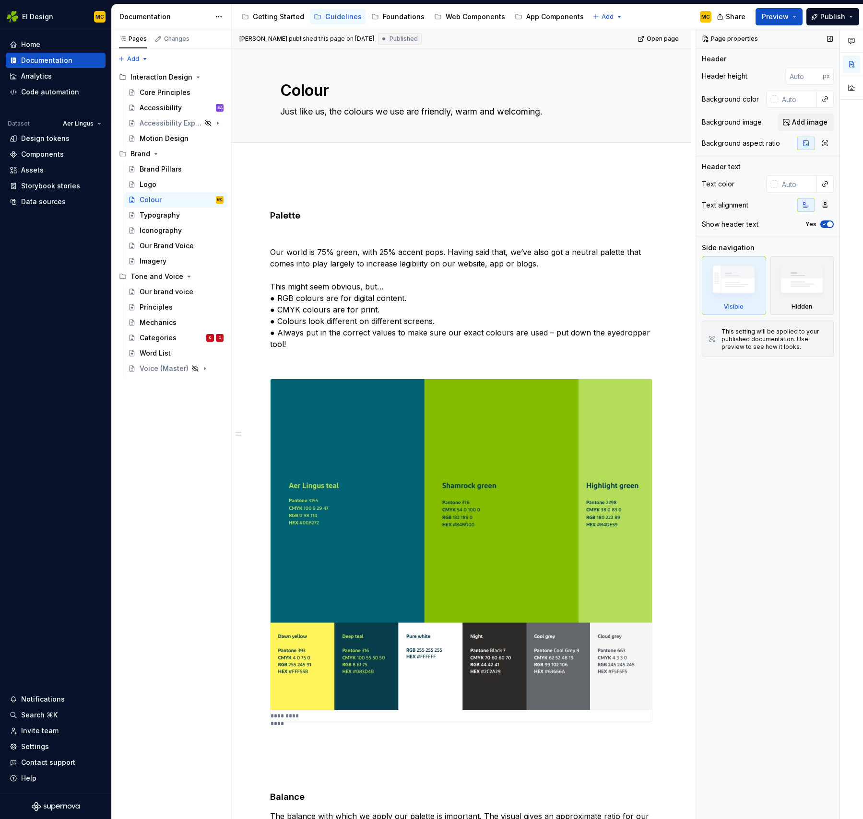
click at [792, 476] on div "Page properties Header Header height px Background color Background image Add i…" at bounding box center [767, 424] width 143 height 791
click at [154, 184] on div "Logo" at bounding box center [148, 185] width 17 height 10
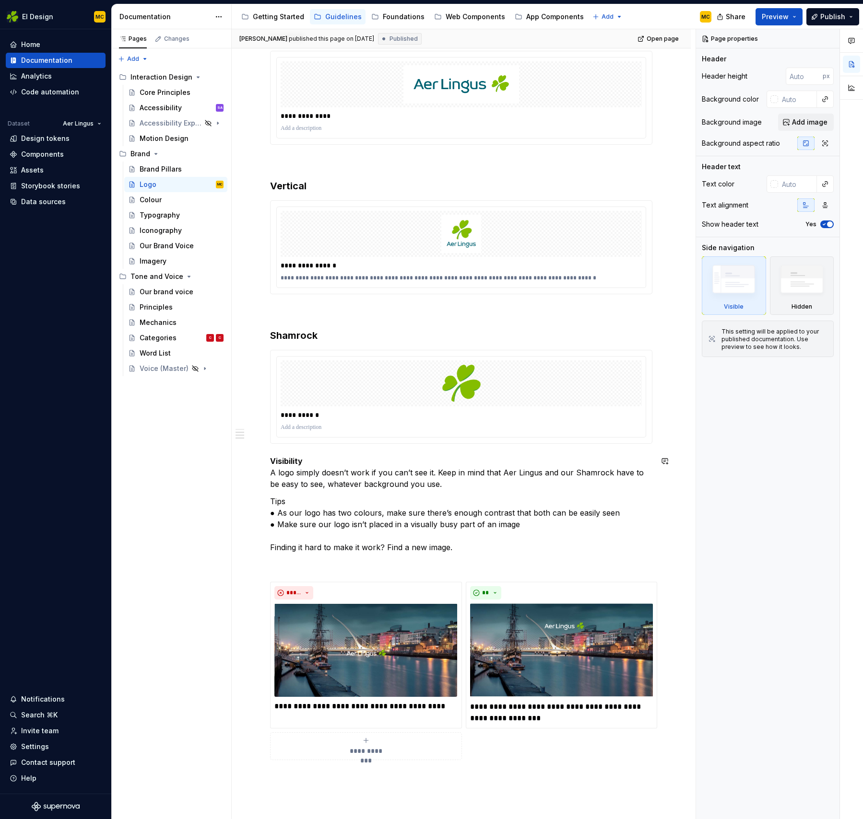
scroll to position [353, 0]
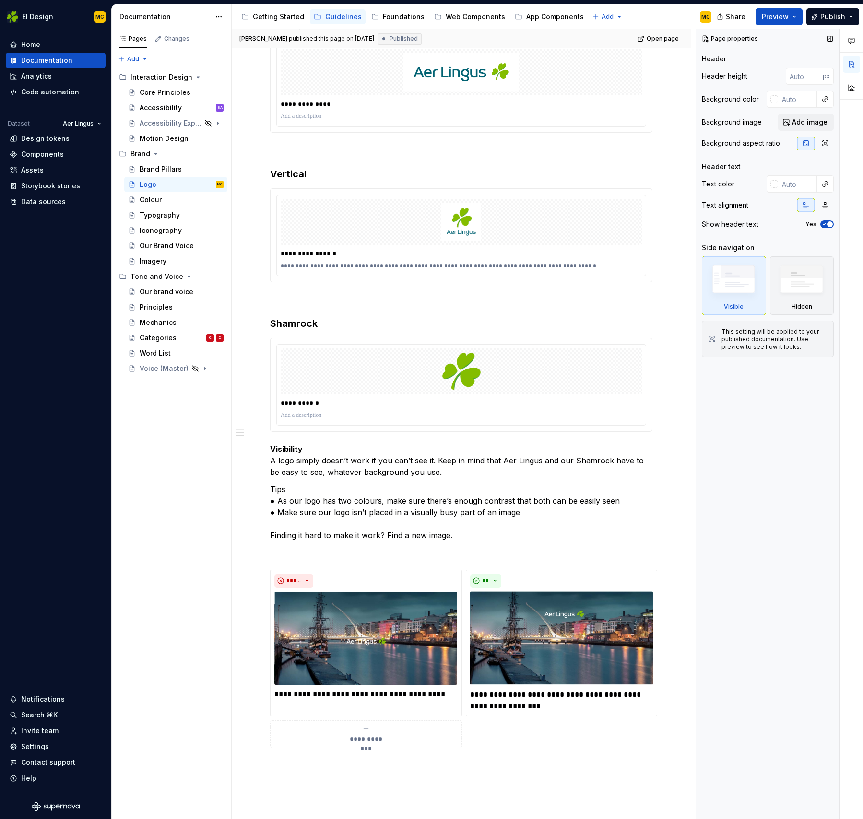
click at [753, 433] on div "Page properties Header Header height px Background color Background image Add i…" at bounding box center [767, 424] width 143 height 791
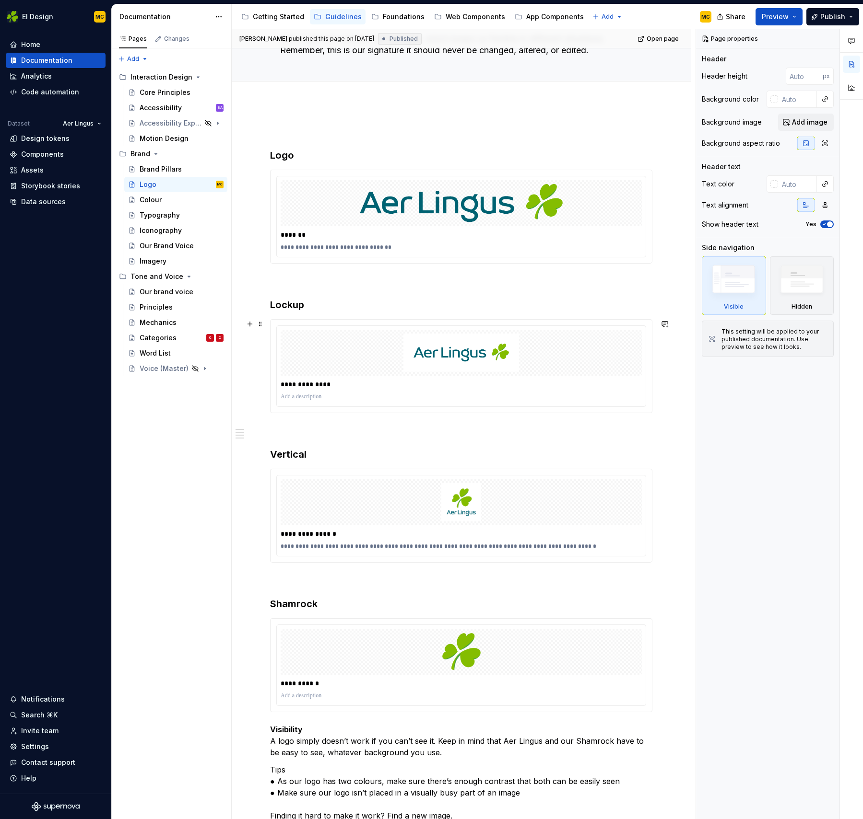
scroll to position [0, 0]
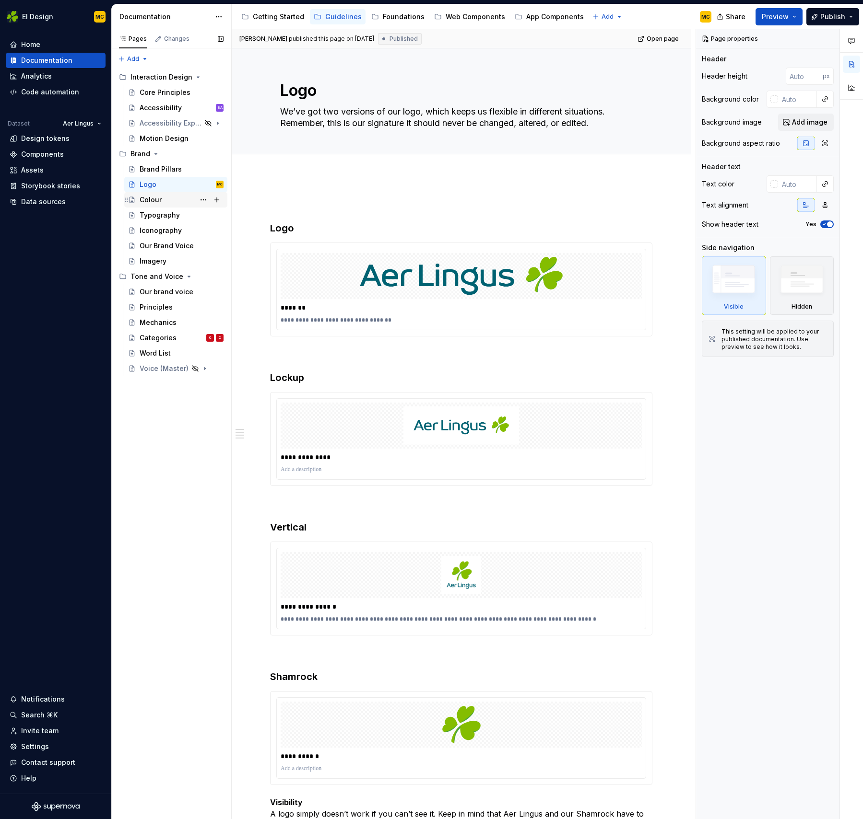
click at [183, 202] on div "Colour" at bounding box center [182, 199] width 84 height 13
